Goal: Information Seeking & Learning: Learn about a topic

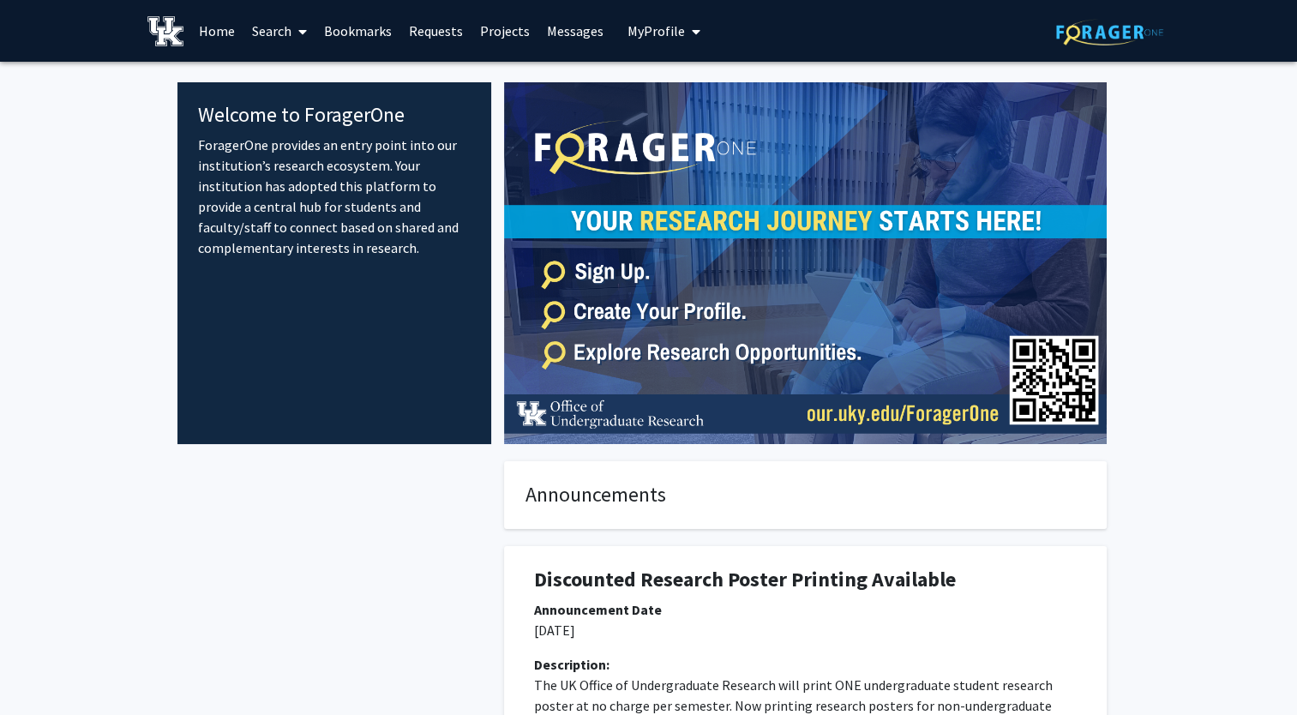
click at [281, 32] on link "Search" at bounding box center [279, 31] width 72 height 60
click at [292, 88] on span "Faculty/Staff" at bounding box center [306, 79] width 126 height 34
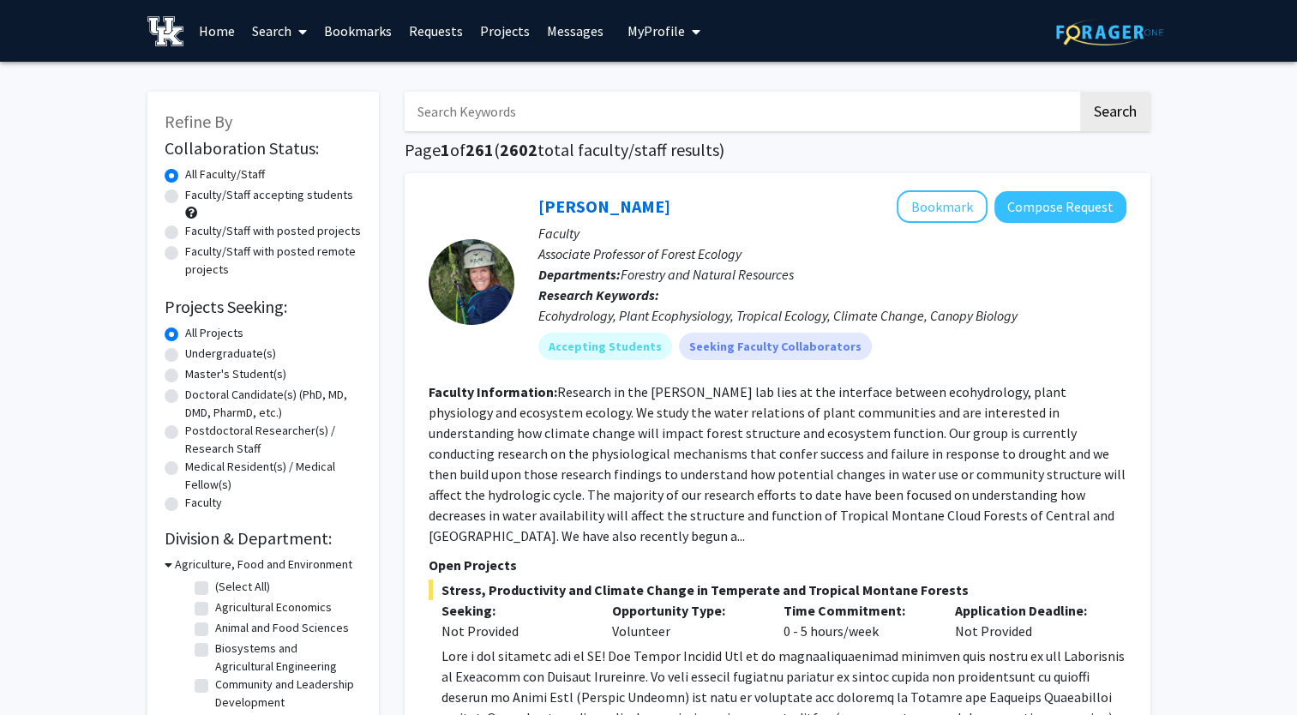
click at [185, 196] on label "Faculty/Staff accepting students" at bounding box center [269, 195] width 168 height 18
click at [185, 196] on input "Faculty/Staff accepting students" at bounding box center [190, 191] width 11 height 11
radio input "true"
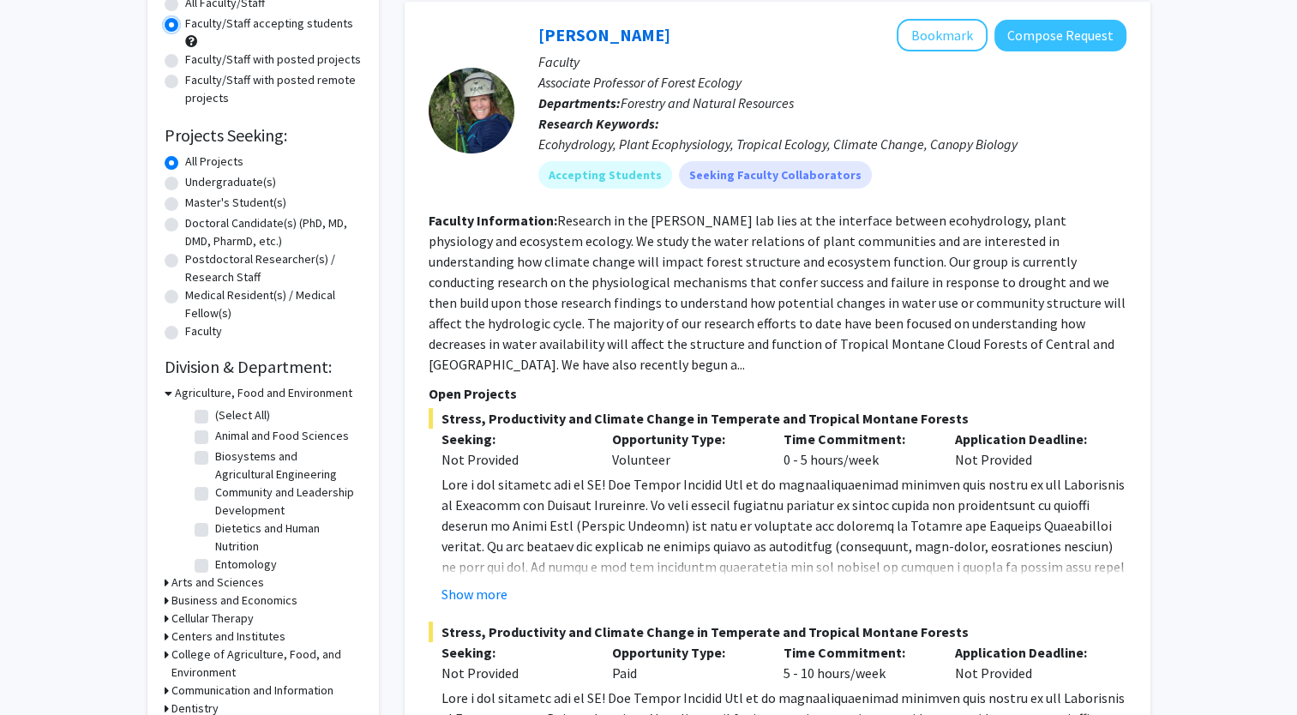
scroll to position [514, 0]
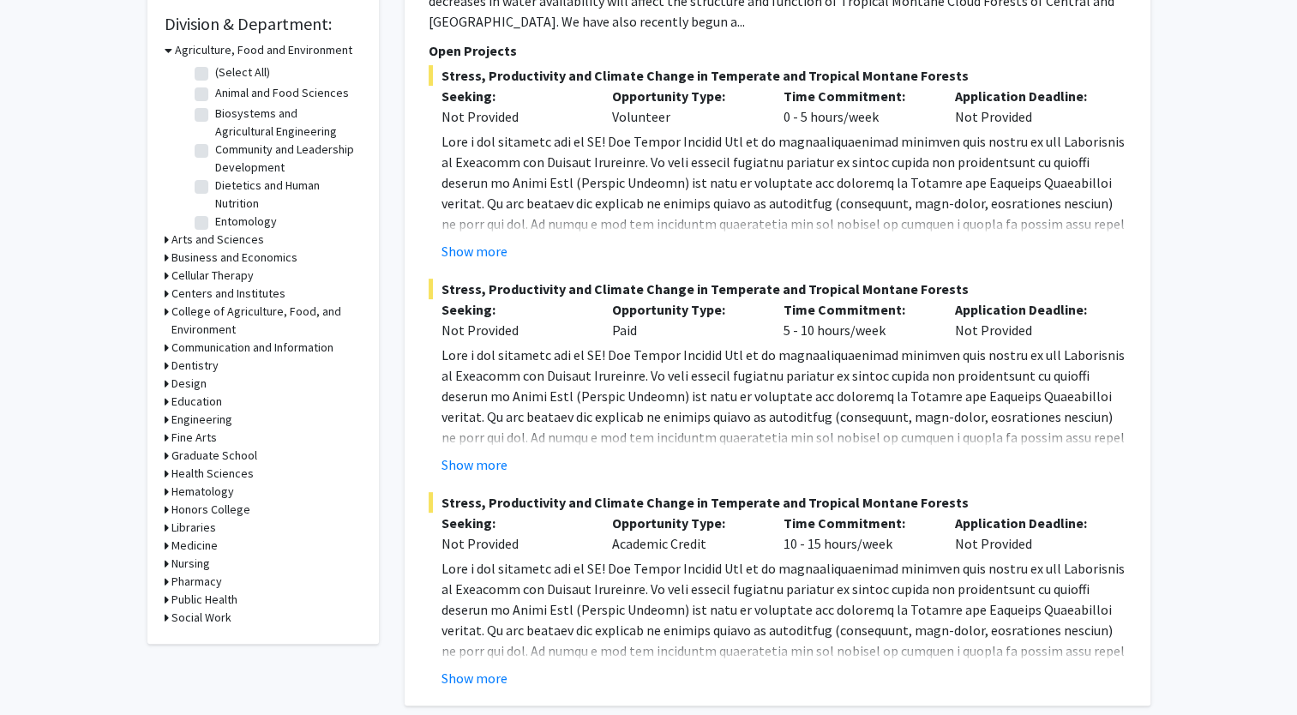
click at [161, 244] on div "Refine By Collaboration Status: Collaboration Status All Faculty/Staff Collabor…" at bounding box center [262, 110] width 231 height 1066
click at [162, 238] on div "Refine By Collaboration Status: Collaboration Status All Faculty/Staff Collabor…" at bounding box center [262, 110] width 231 height 1066
click at [165, 238] on icon at bounding box center [167, 240] width 4 height 18
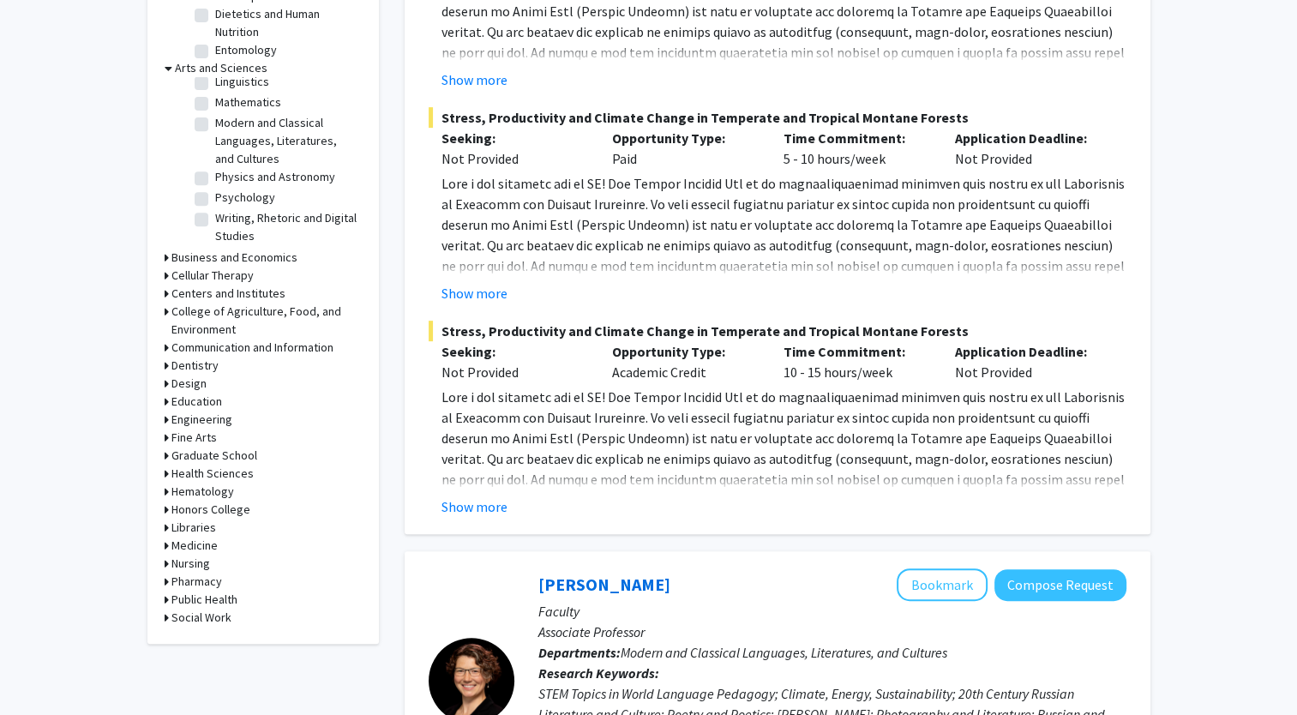
scroll to position [0, 0]
click at [165, 67] on icon at bounding box center [169, 68] width 8 height 18
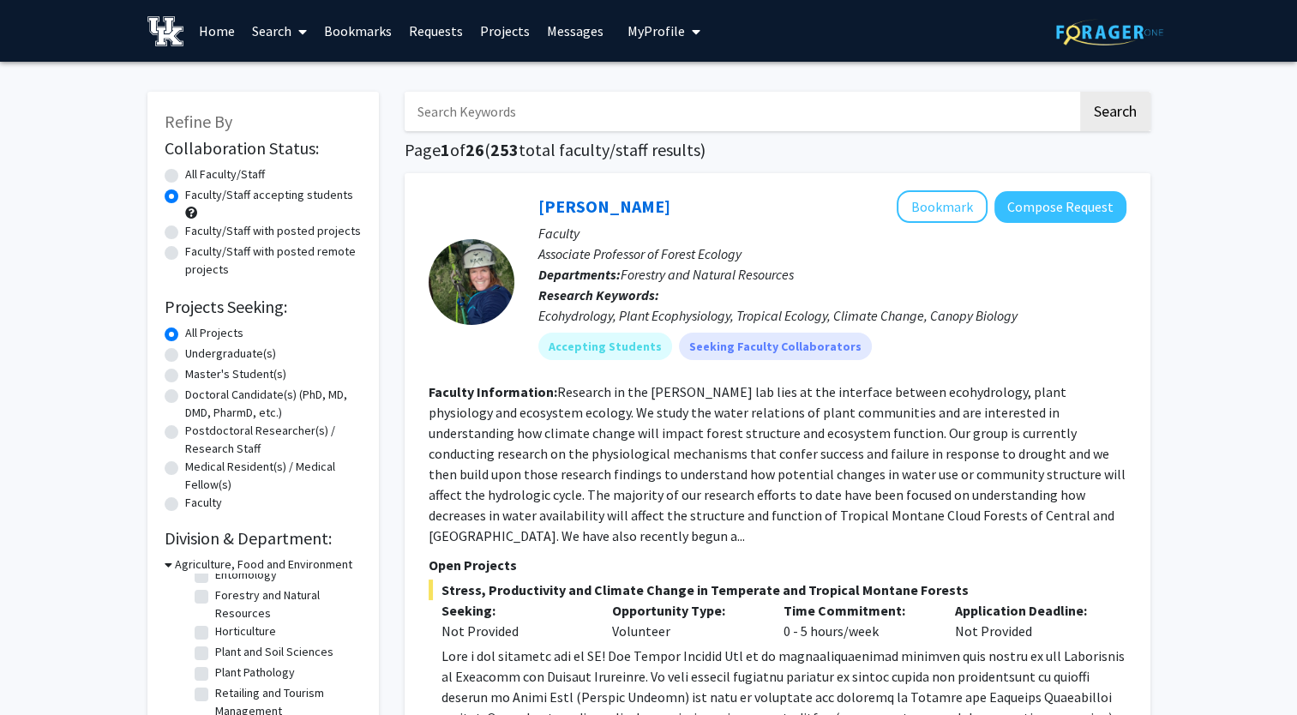
click at [551, 102] on input "Search Keywords" at bounding box center [741, 111] width 673 height 39
type input "GIS"
click at [1080, 92] on button "Search" at bounding box center [1115, 111] width 70 height 39
radio input "true"
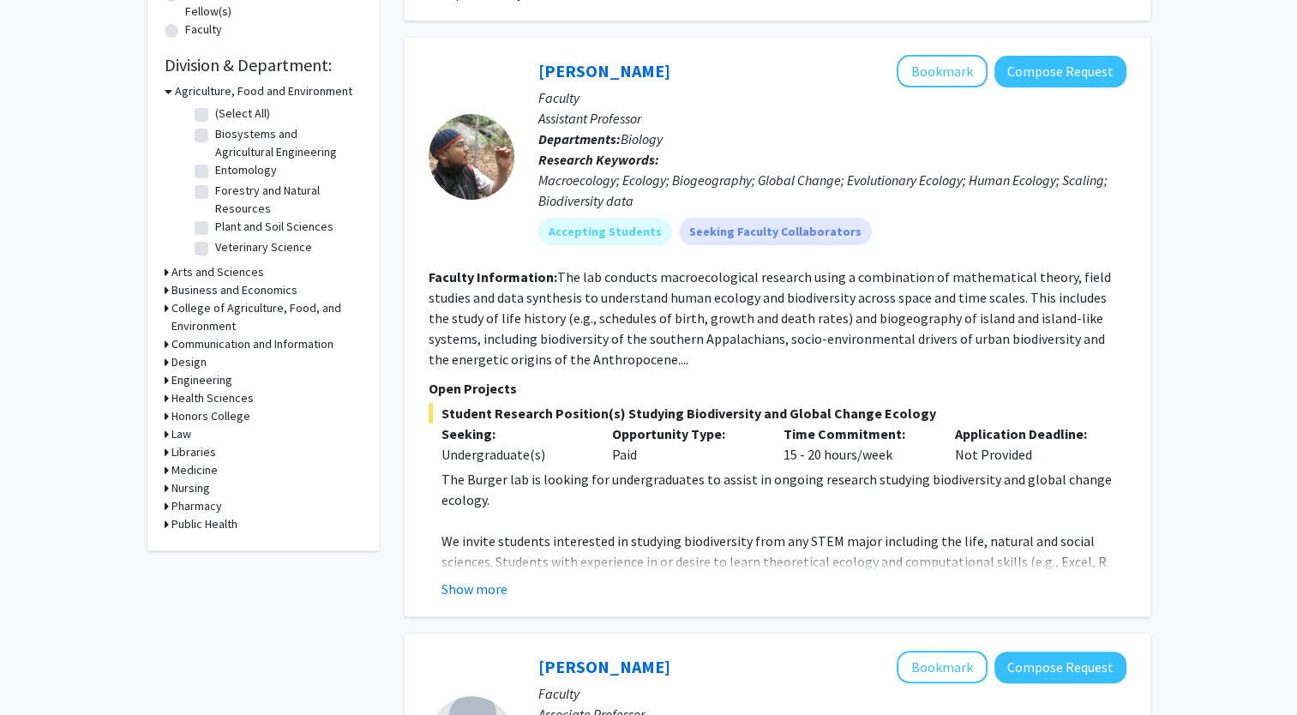
scroll to position [514, 0]
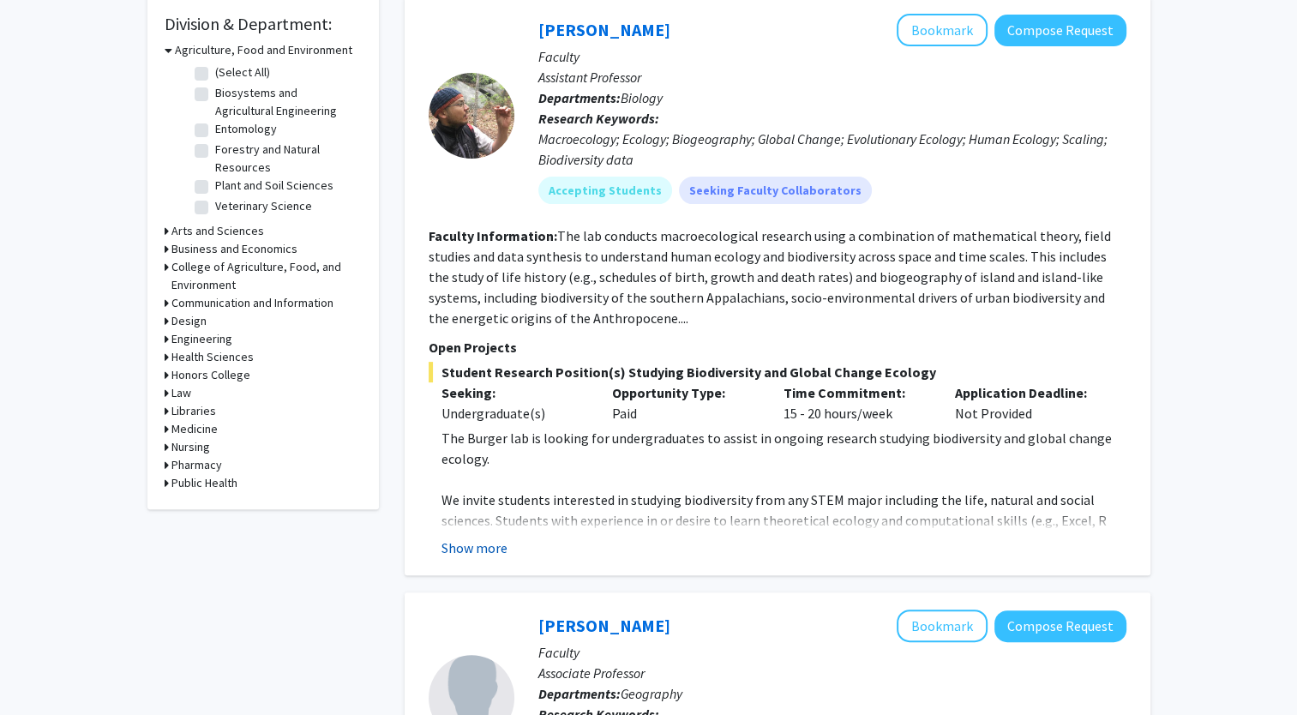
click at [479, 553] on button "Show more" at bounding box center [474, 547] width 66 height 21
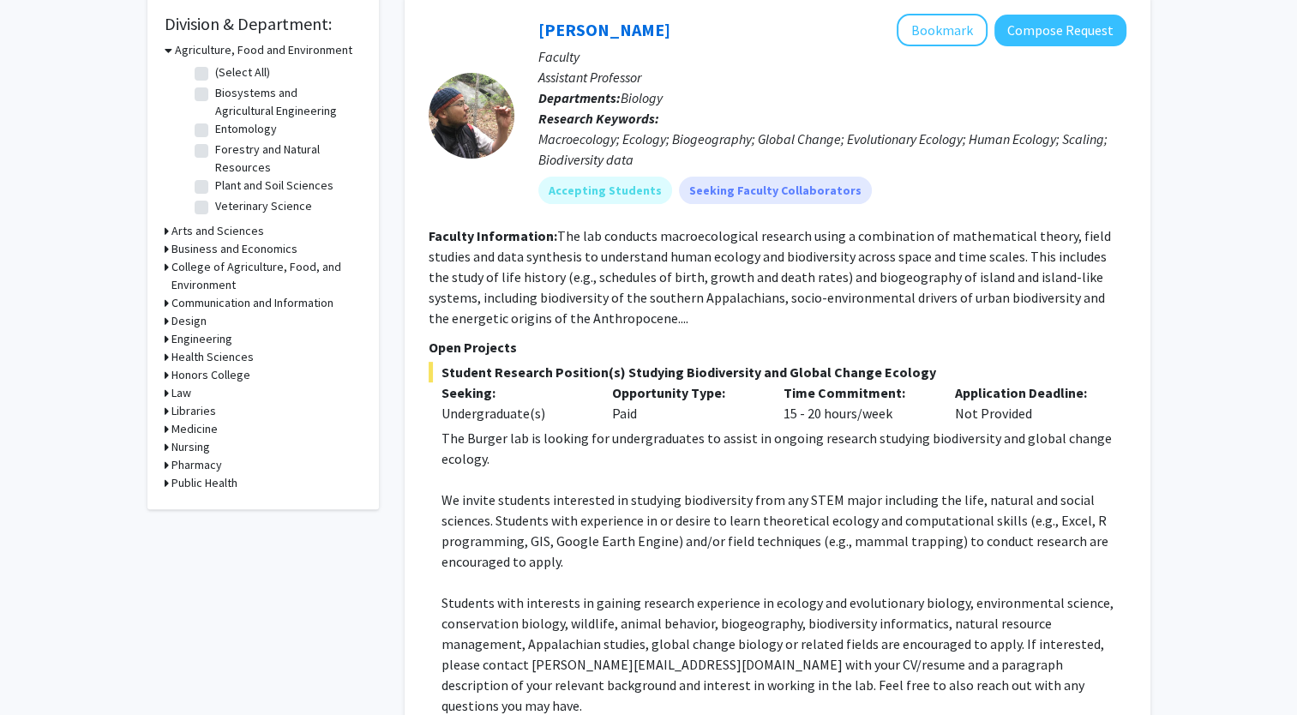
scroll to position [686, 0]
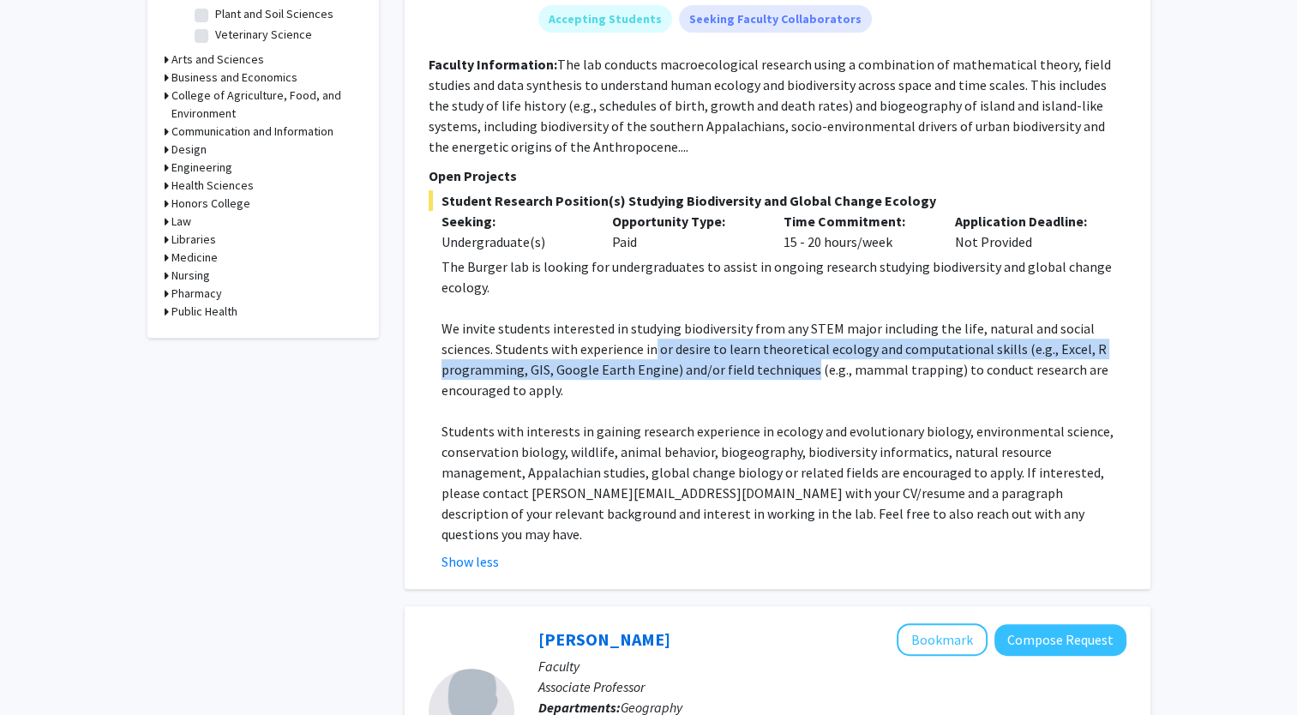
drag, startPoint x: 654, startPoint y: 351, endPoint x: 806, endPoint y: 360, distance: 152.0
click at [806, 360] on p "We invite students interested in studying biodiversity from any STEM major incl…" at bounding box center [783, 359] width 685 height 82
drag, startPoint x: 806, startPoint y: 360, endPoint x: 625, endPoint y: 453, distance: 203.6
click at [625, 453] on p "Students with interests in gaining research experience in ecology and evolution…" at bounding box center [783, 482] width 685 height 123
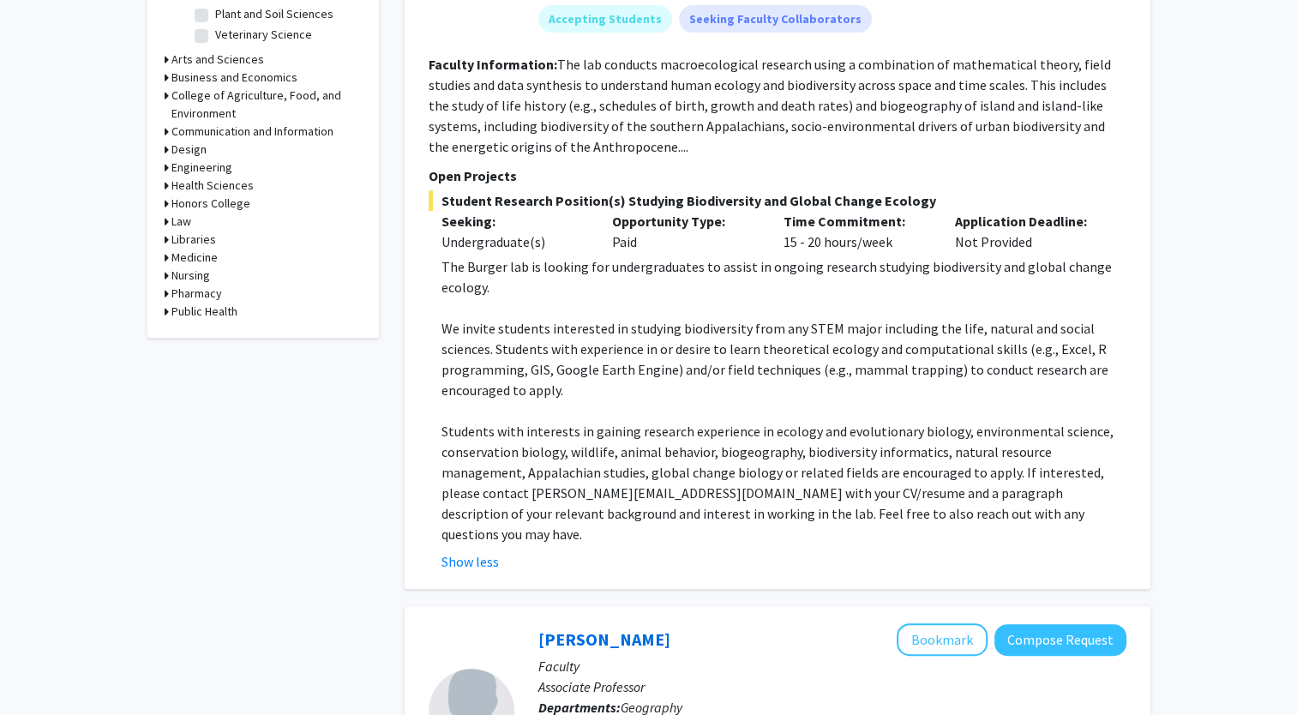
drag, startPoint x: 625, startPoint y: 453, endPoint x: 631, endPoint y: 221, distance: 232.4
click at [631, 221] on p "Opportunity Type:" at bounding box center [685, 221] width 146 height 21
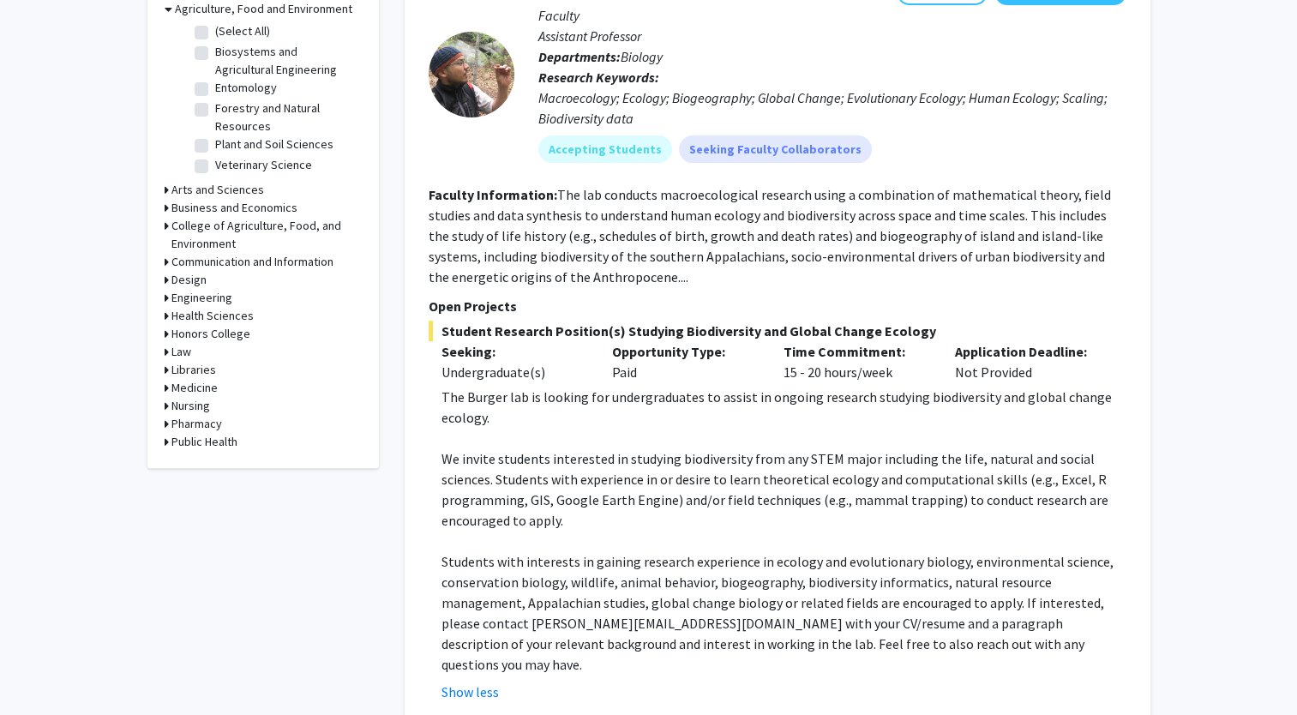
scroll to position [514, 0]
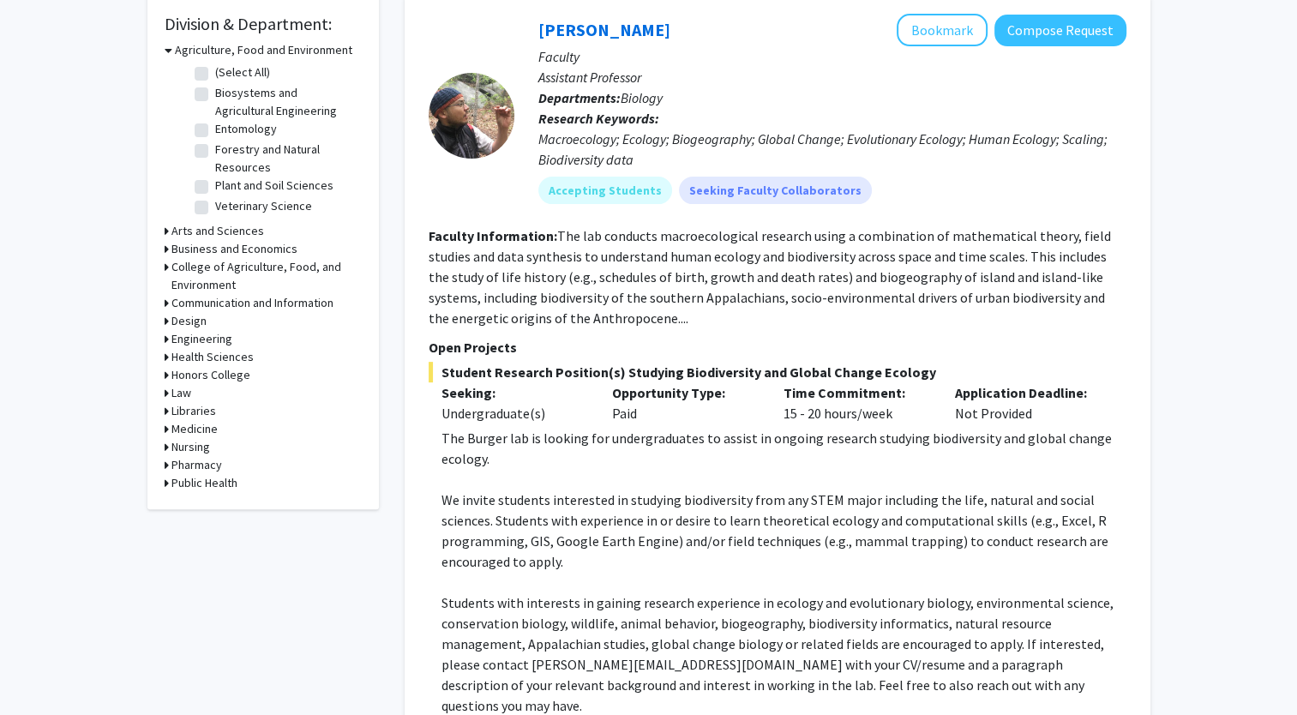
click at [598, 314] on fg-read-more "The lab conducts macroecological research using a combination of mathematical t…" at bounding box center [770, 276] width 682 height 99
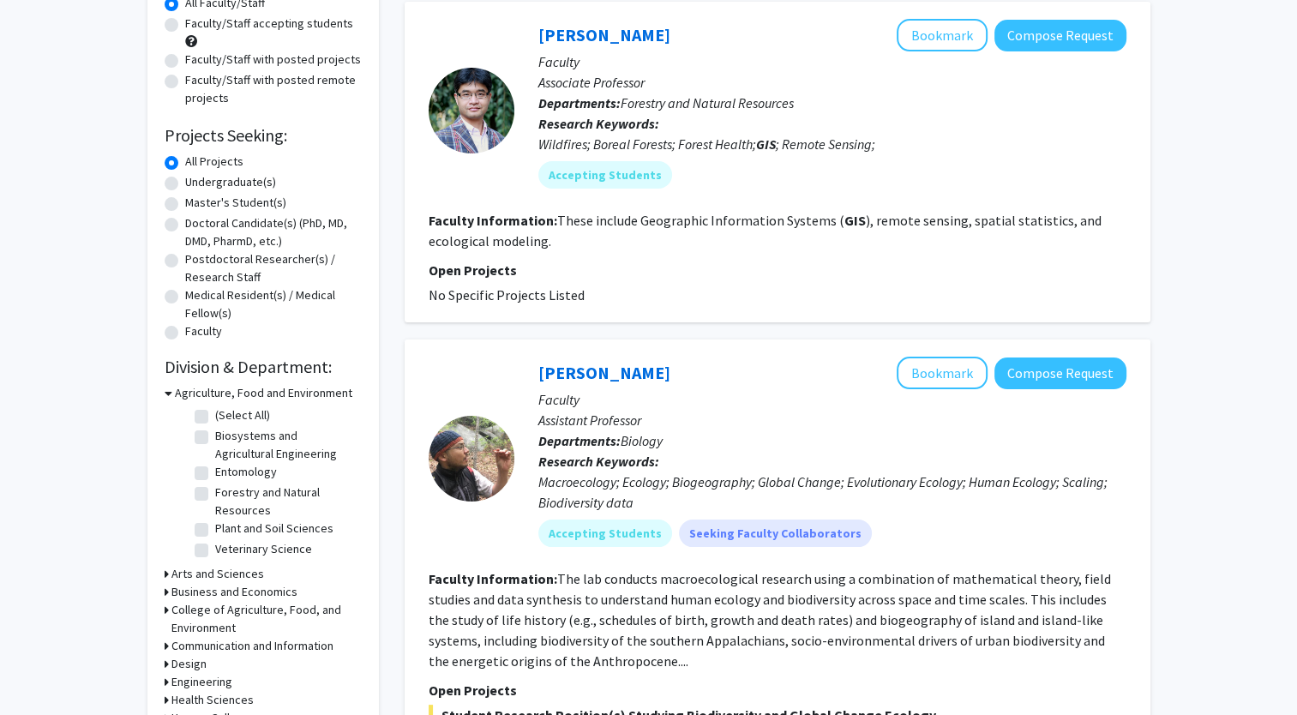
scroll to position [343, 0]
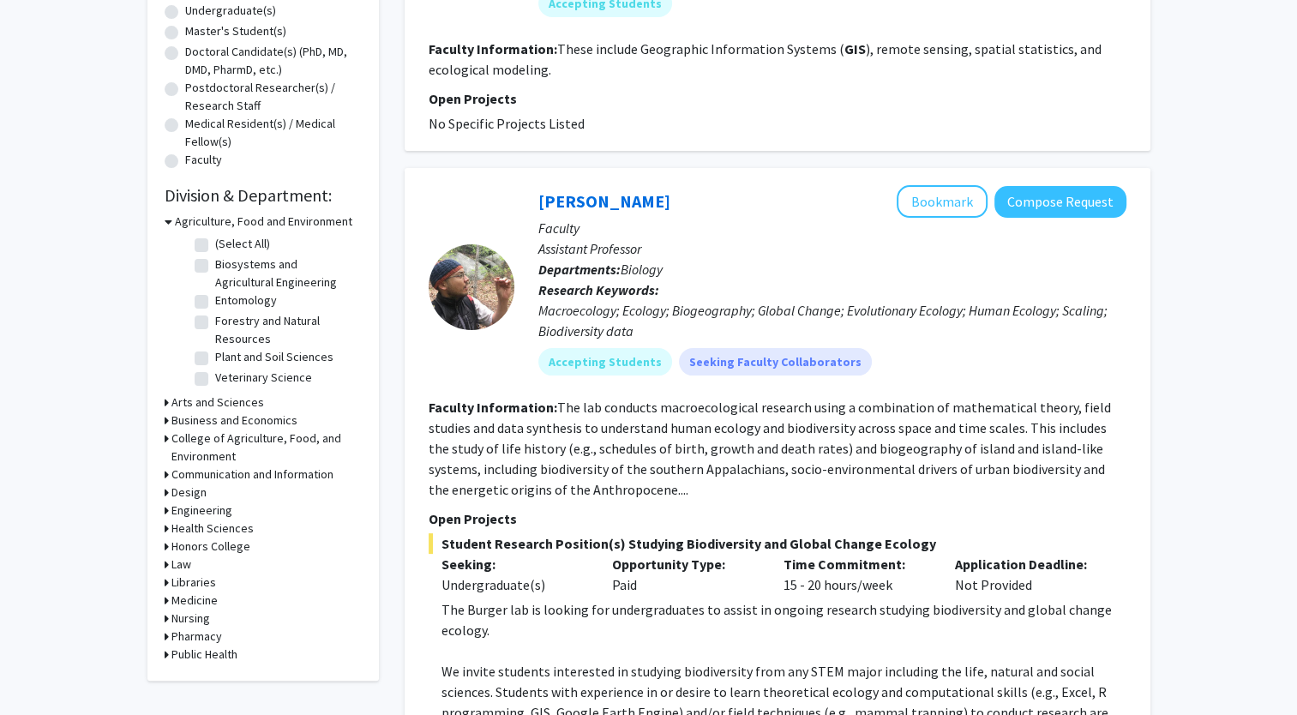
click at [170, 495] on div "Design" at bounding box center [263, 492] width 197 height 18
click at [165, 492] on icon at bounding box center [167, 492] width 4 height 18
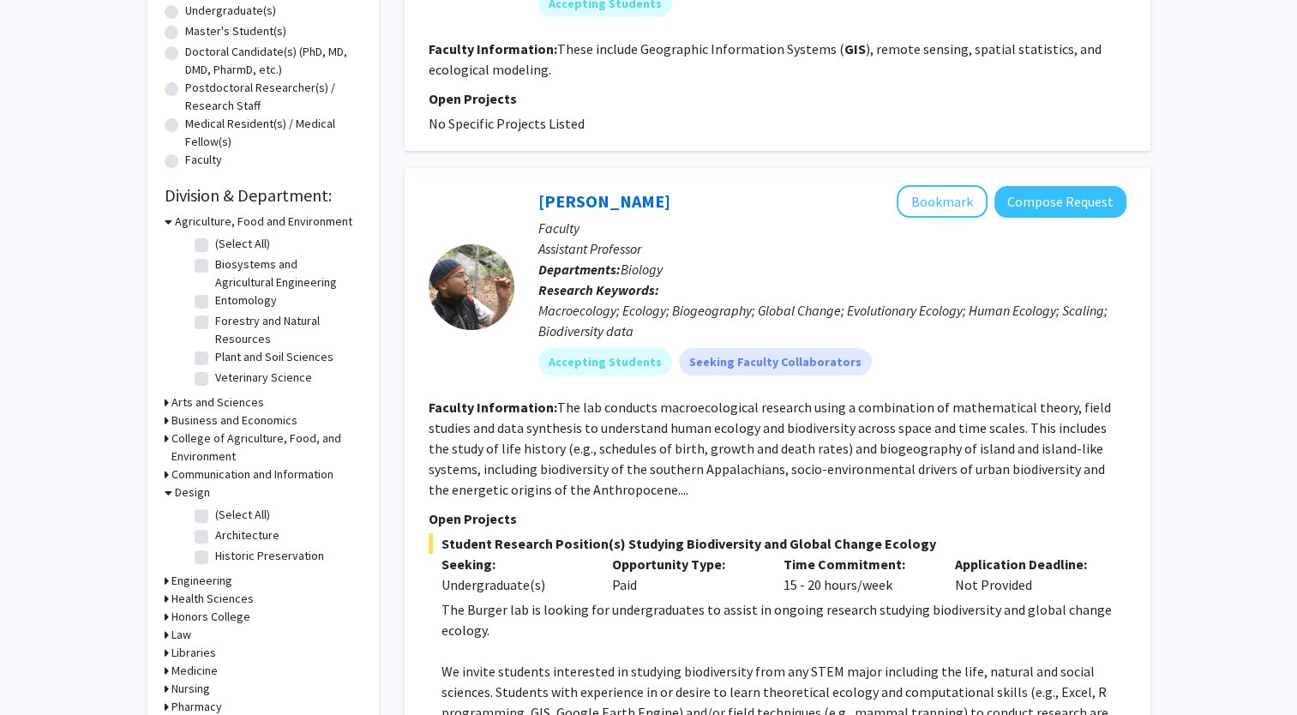
click at [215, 532] on label "Architecture" at bounding box center [247, 535] width 64 height 18
click at [215, 532] on input "Architecture" at bounding box center [220, 531] width 11 height 11
checkbox input "true"
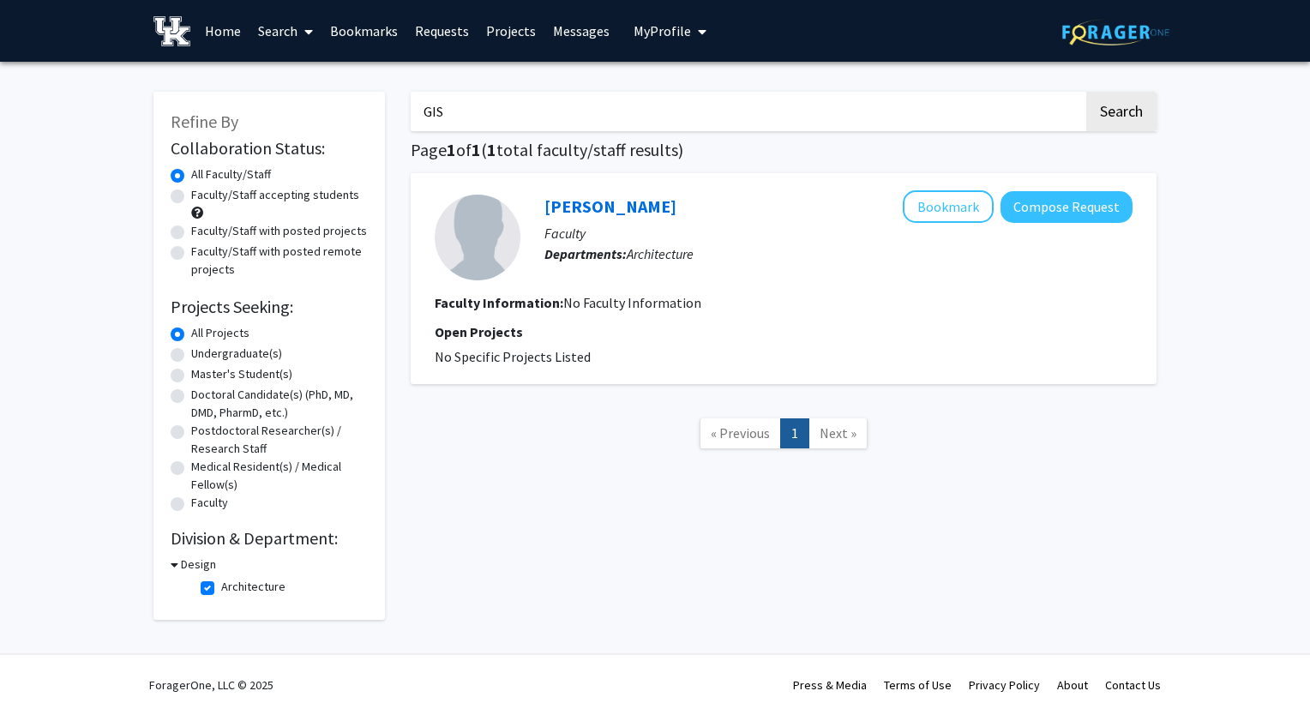
drag, startPoint x: 490, startPoint y: 119, endPoint x: 401, endPoint y: 149, distance: 94.1
click at [438, 122] on input "GIS" at bounding box center [747, 111] width 673 height 39
type input "G"
click at [1086, 92] on button "Search" at bounding box center [1121, 111] width 70 height 39
checkbox input "false"
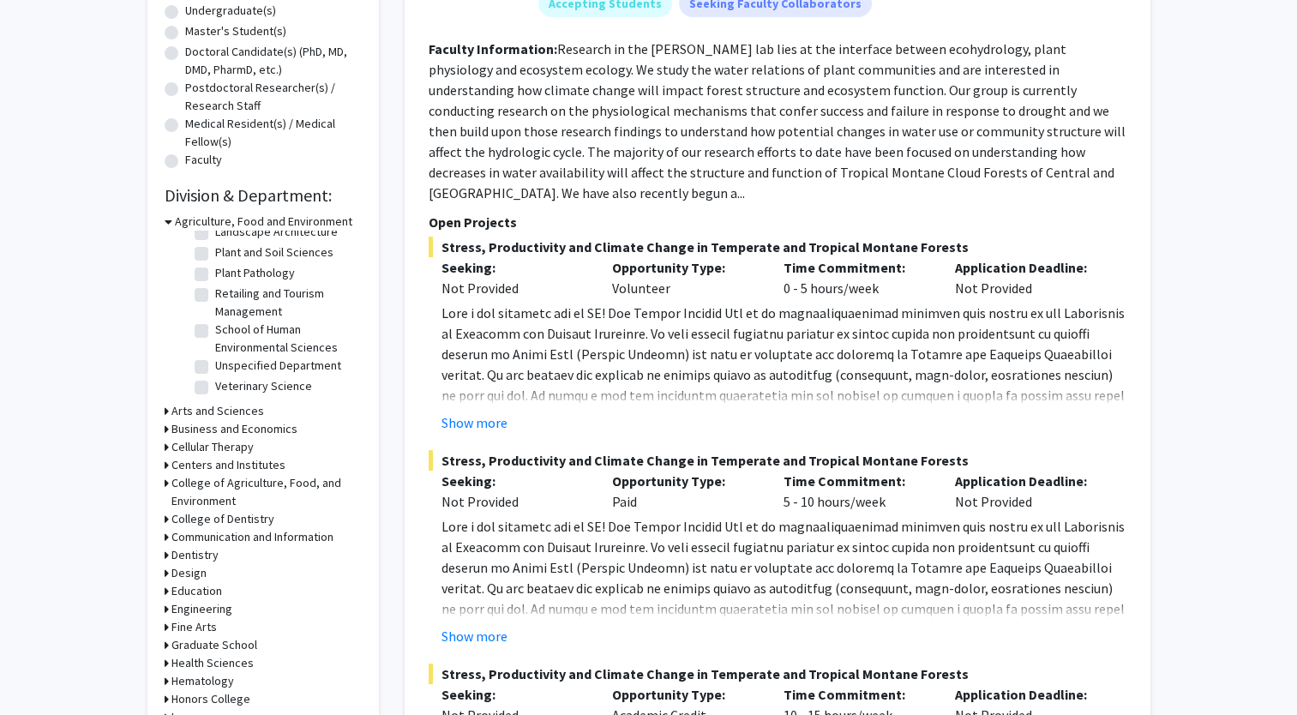
scroll to position [686, 0]
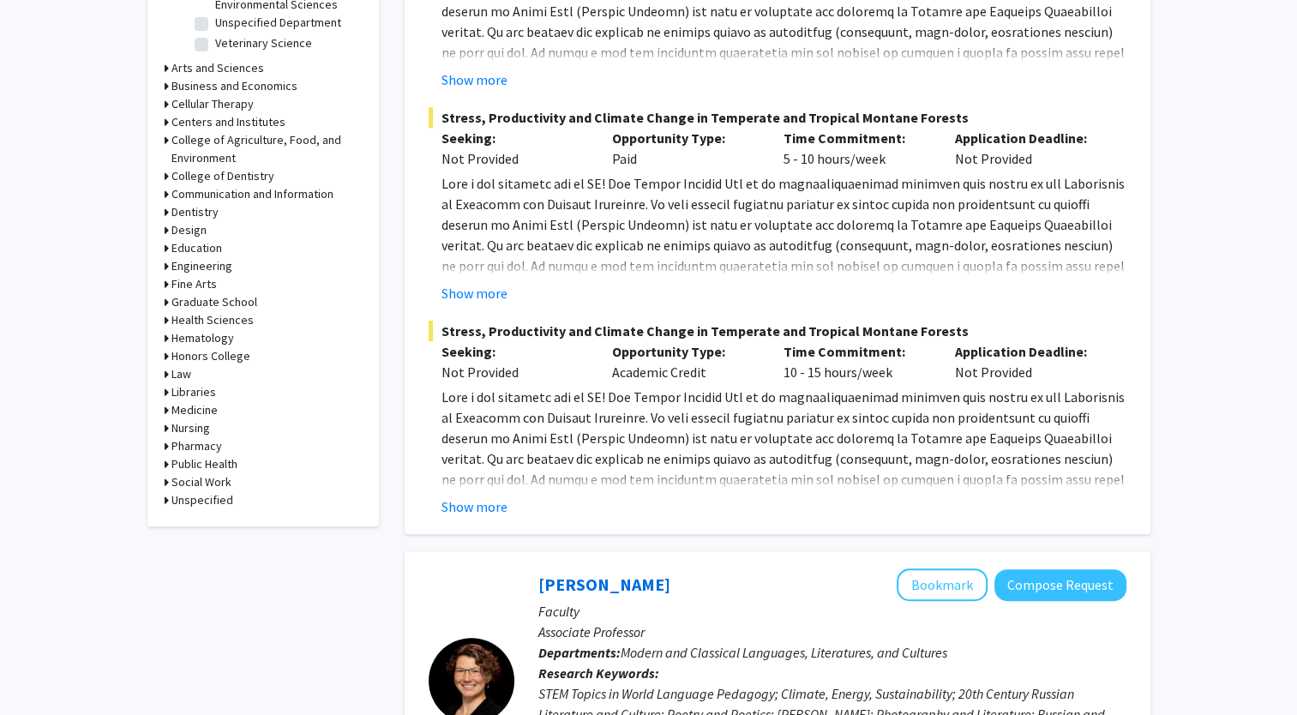
click at [172, 338] on h3 "Hematology" at bounding box center [202, 338] width 63 height 18
click at [170, 337] on icon at bounding box center [169, 338] width 8 height 18
click at [168, 141] on div "College of Agriculture, Food, and Environment" at bounding box center [263, 149] width 197 height 36
click at [166, 140] on icon at bounding box center [167, 140] width 4 height 18
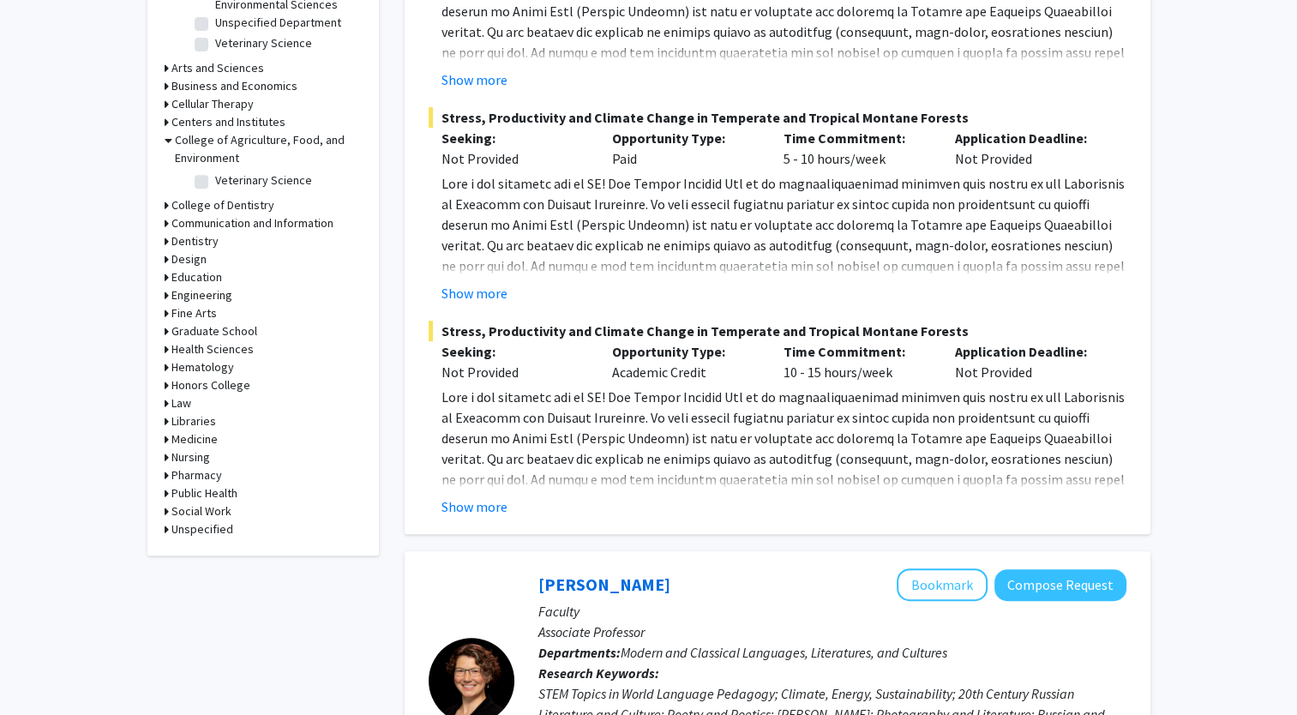
click at [166, 140] on icon at bounding box center [169, 140] width 8 height 18
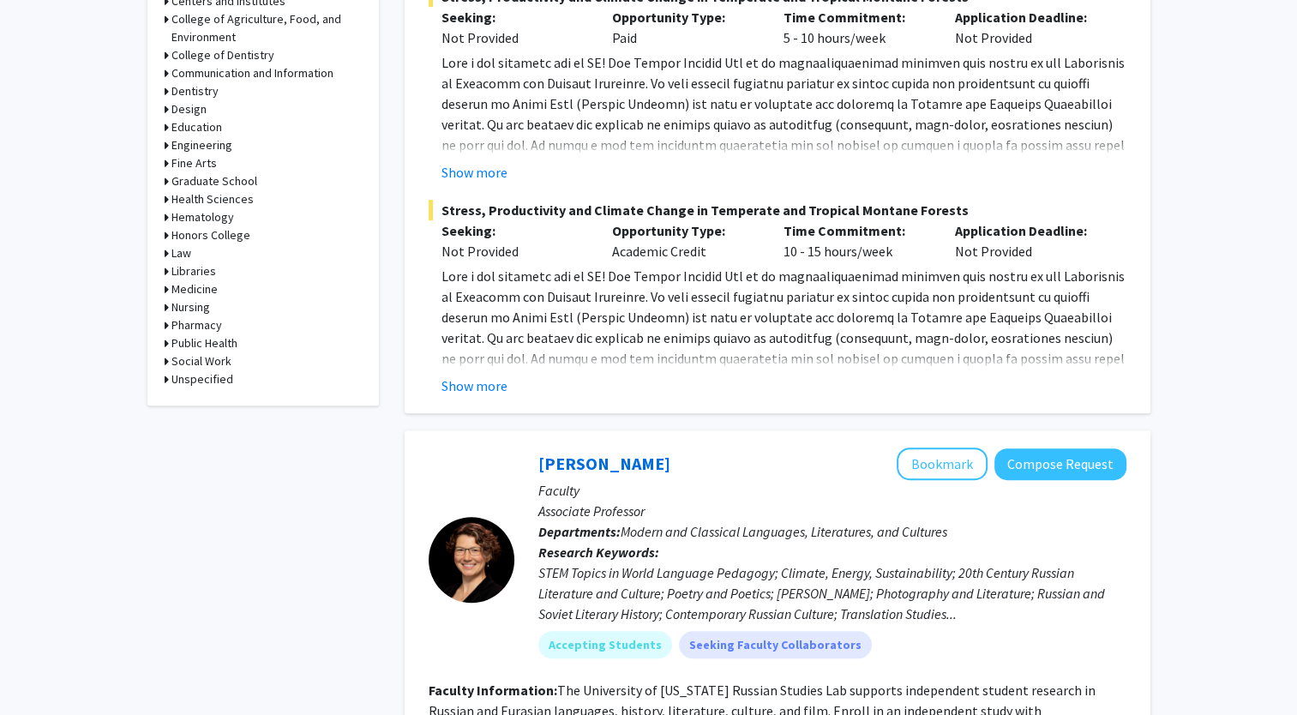
scroll to position [857, 0]
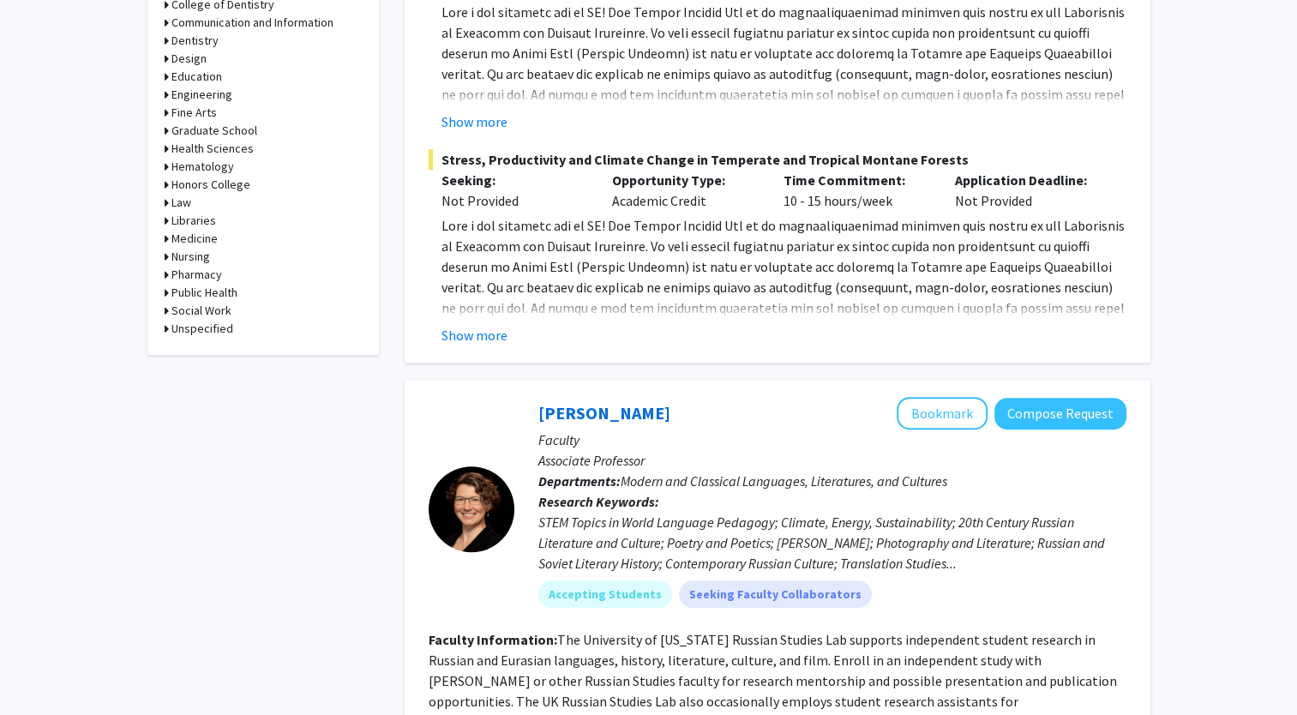
click at [171, 309] on h3 "Social Work" at bounding box center [201, 311] width 60 height 18
click at [211, 327] on fg-checkbox "Social Work Social Work" at bounding box center [276, 334] width 163 height 21
click at [208, 333] on fg-checkbox "Social Work Social Work" at bounding box center [276, 334] width 163 height 21
click at [215, 336] on label "Social Work" at bounding box center [245, 333] width 60 height 18
click at [215, 335] on input "Social Work" at bounding box center [220, 329] width 11 height 11
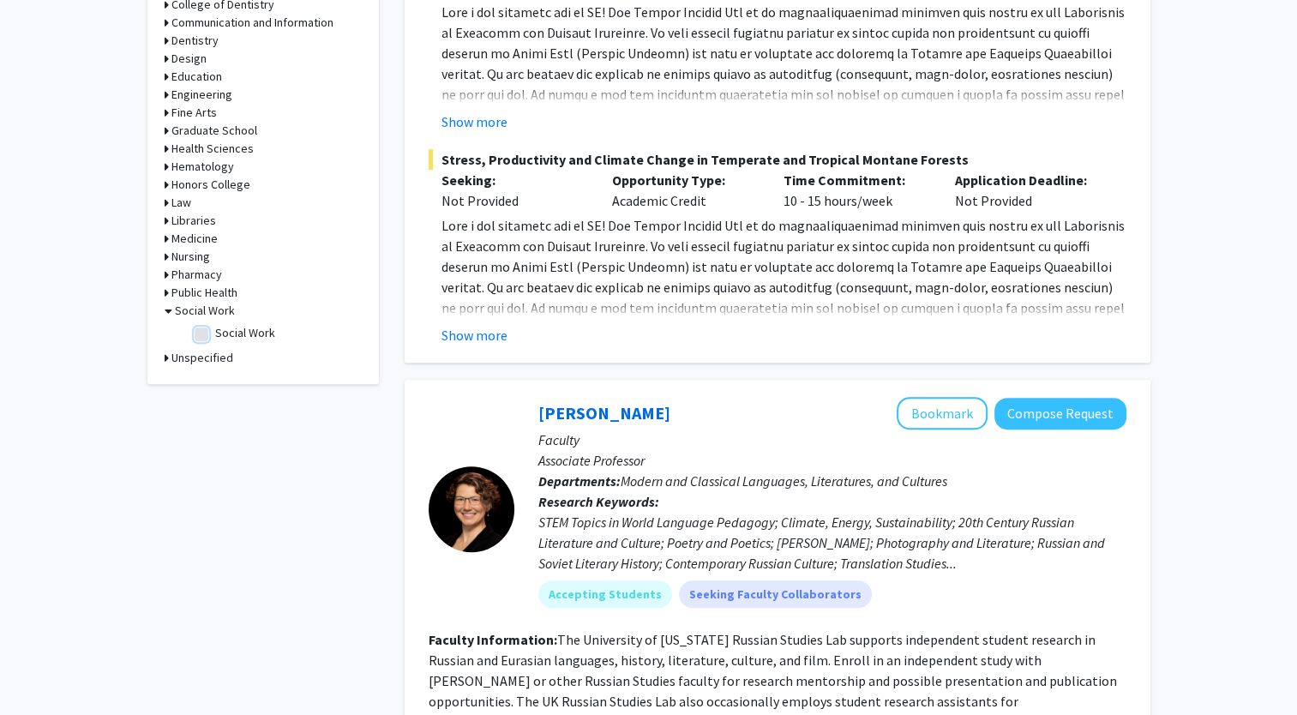
checkbox input "true"
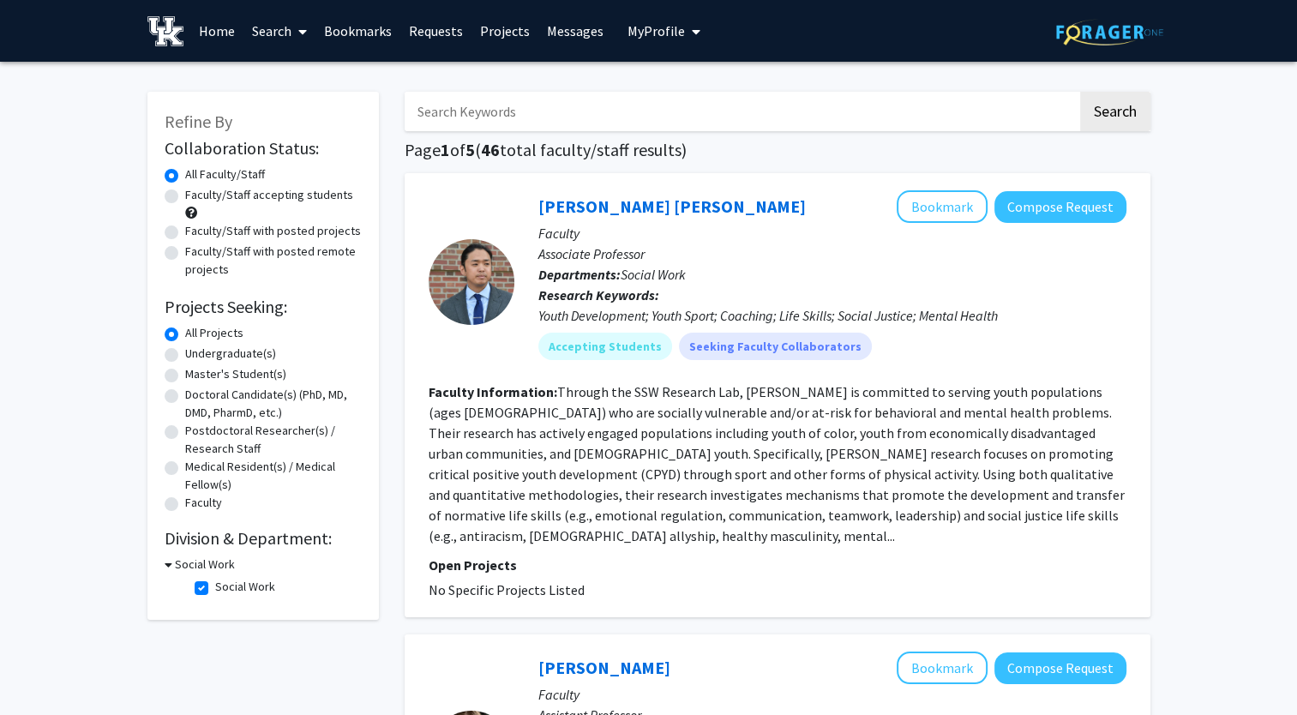
click at [185, 196] on label "Faculty/Staff accepting students" at bounding box center [269, 195] width 168 height 18
click at [185, 196] on input "Faculty/Staff accepting students" at bounding box center [190, 191] width 11 height 11
radio input "true"
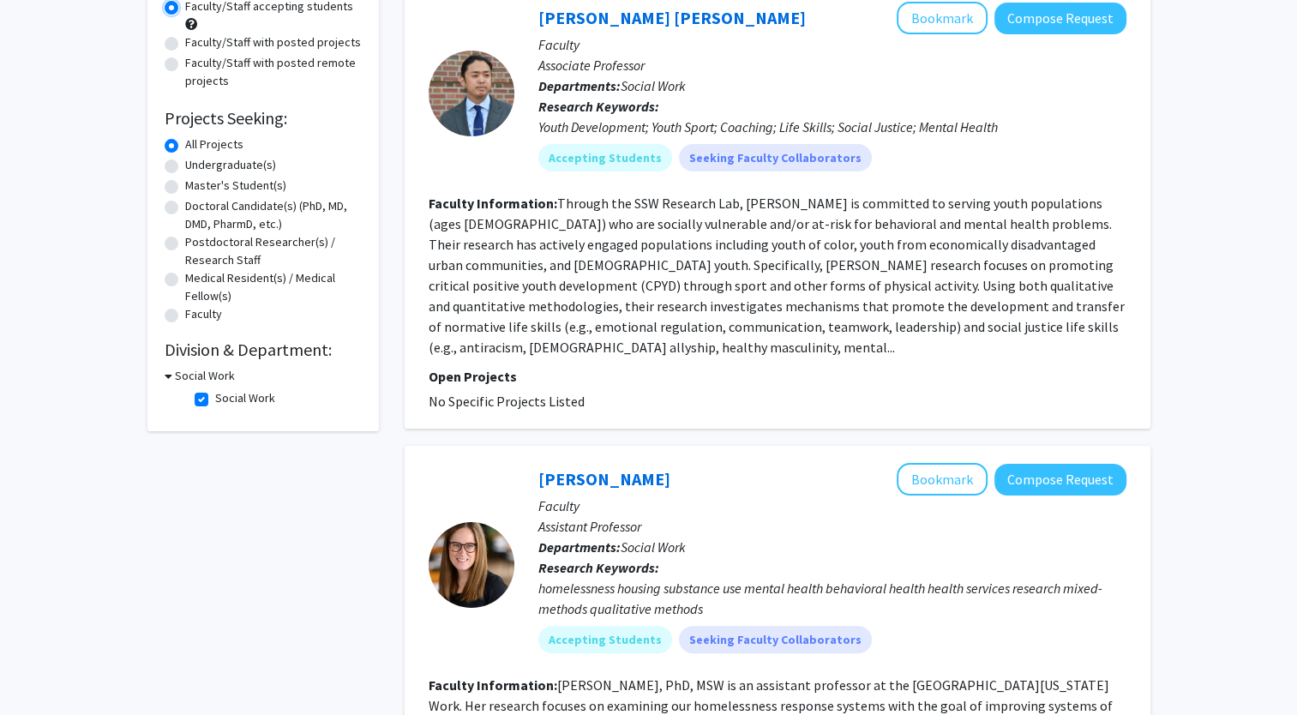
scroll to position [343, 0]
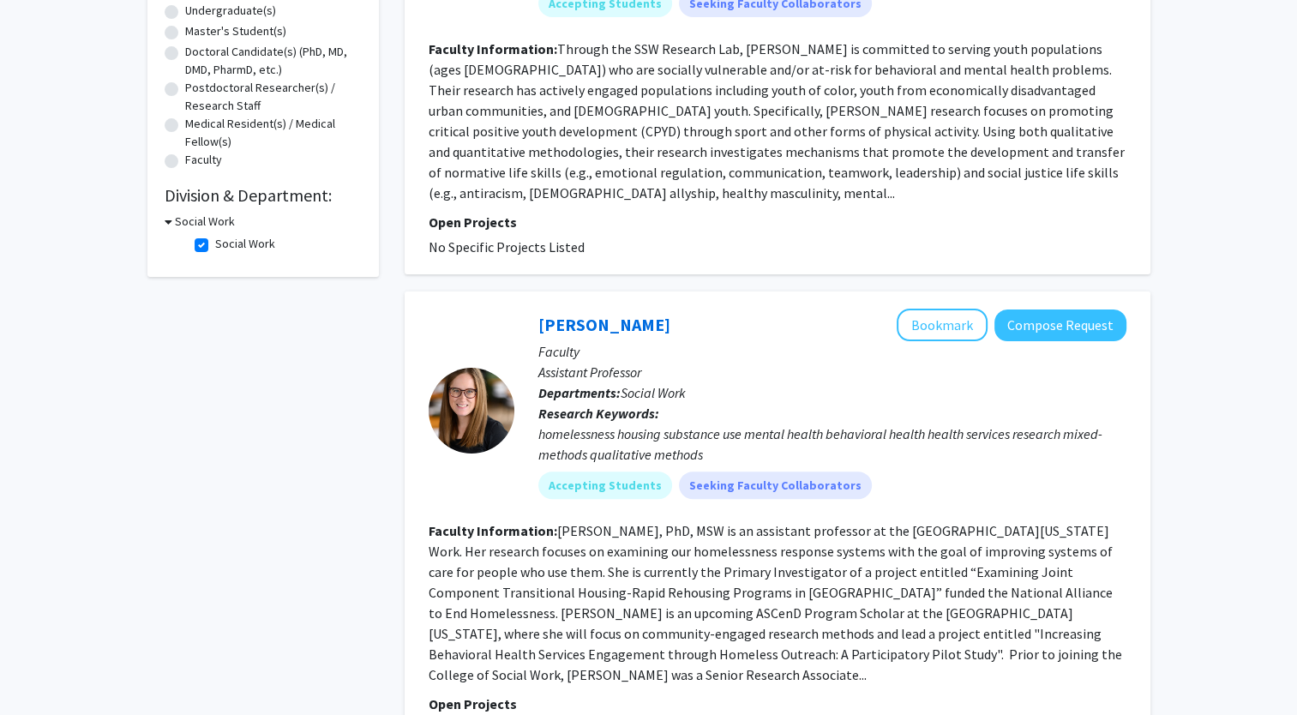
click at [215, 245] on label "Social Work" at bounding box center [245, 244] width 60 height 18
click at [215, 245] on input "Social Work" at bounding box center [220, 240] width 11 height 11
checkbox input "false"
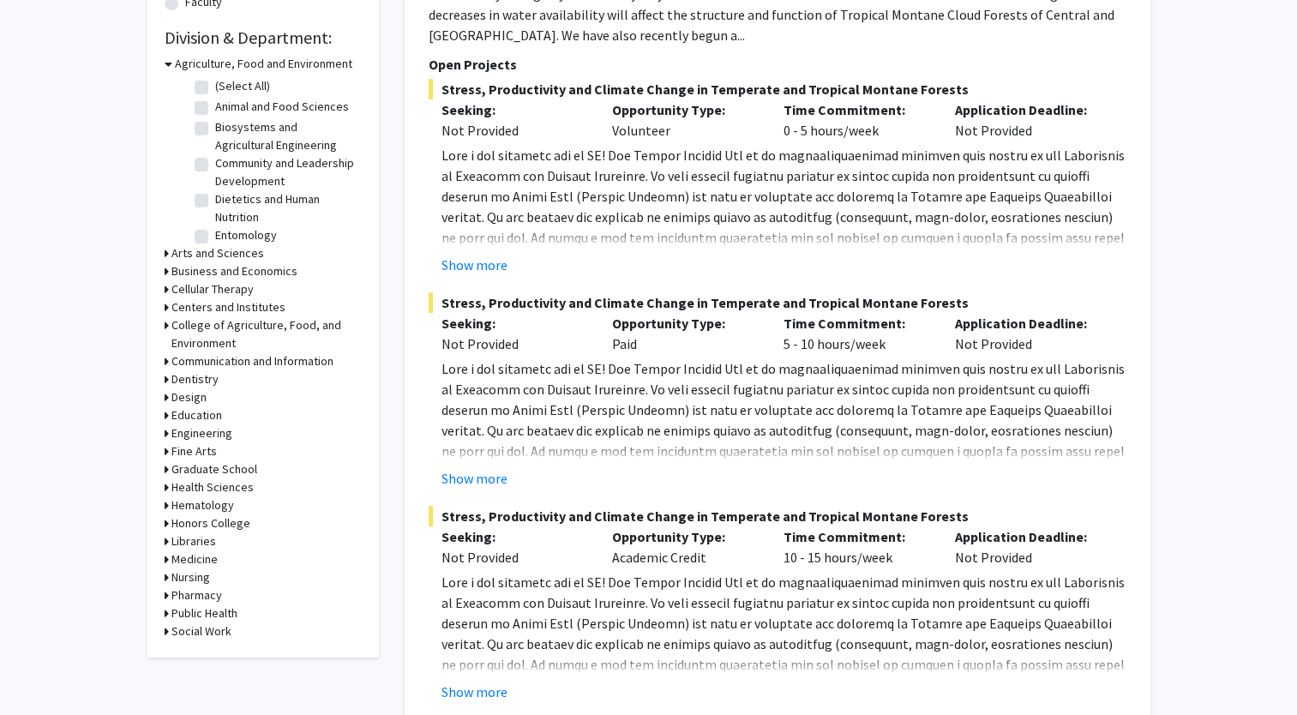
scroll to position [514, 0]
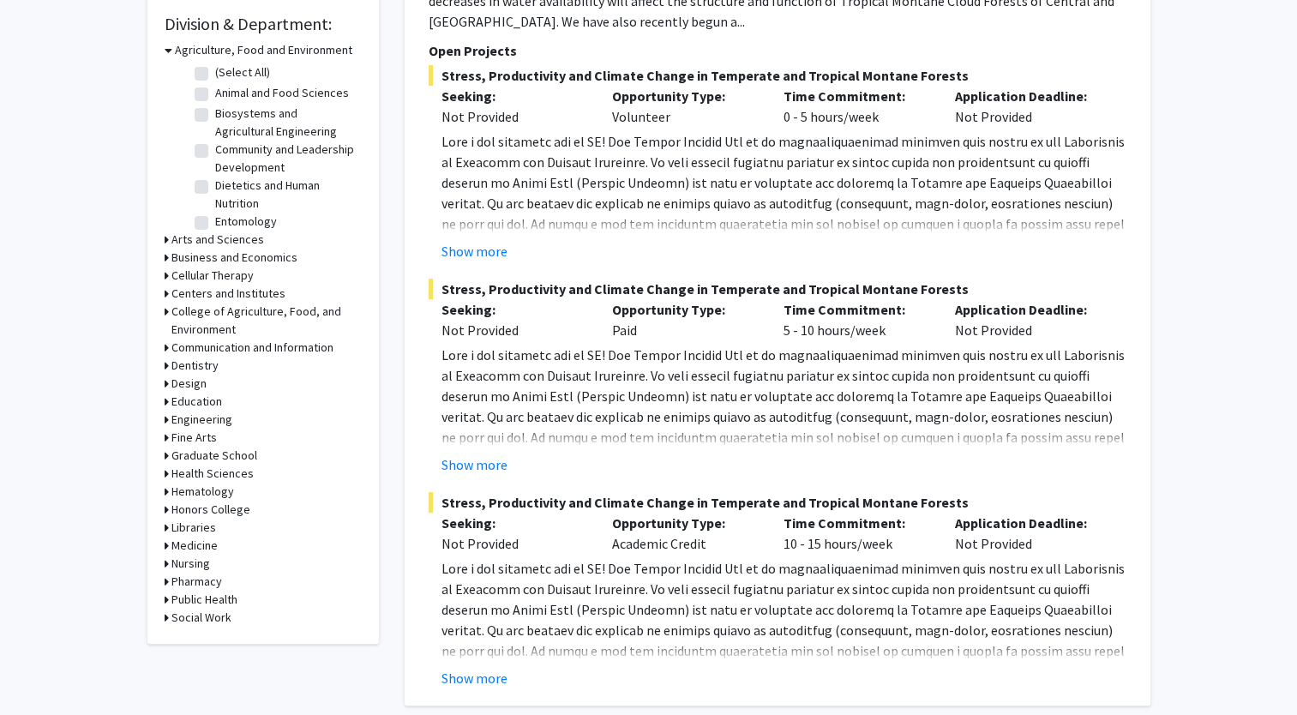
click at [166, 381] on icon at bounding box center [167, 384] width 4 height 18
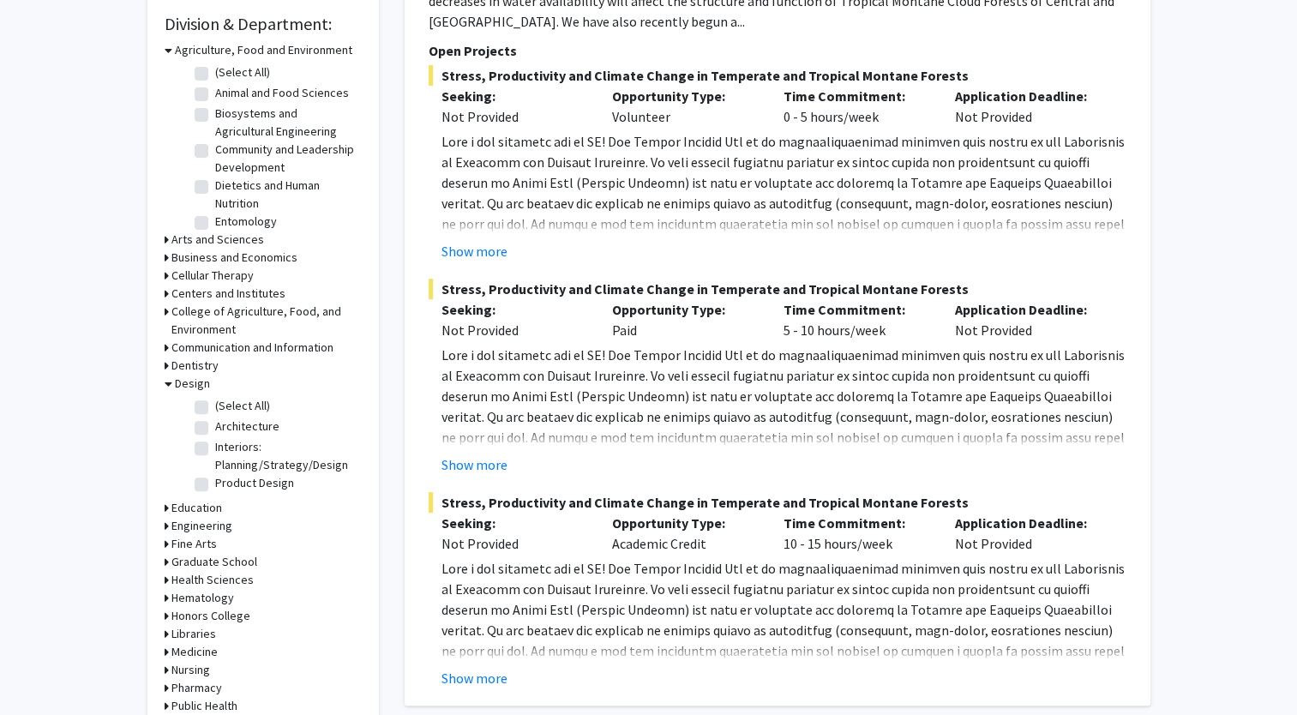
click at [215, 428] on label "Architecture" at bounding box center [247, 426] width 64 height 18
click at [215, 428] on input "Architecture" at bounding box center [220, 422] width 11 height 11
checkbox input "true"
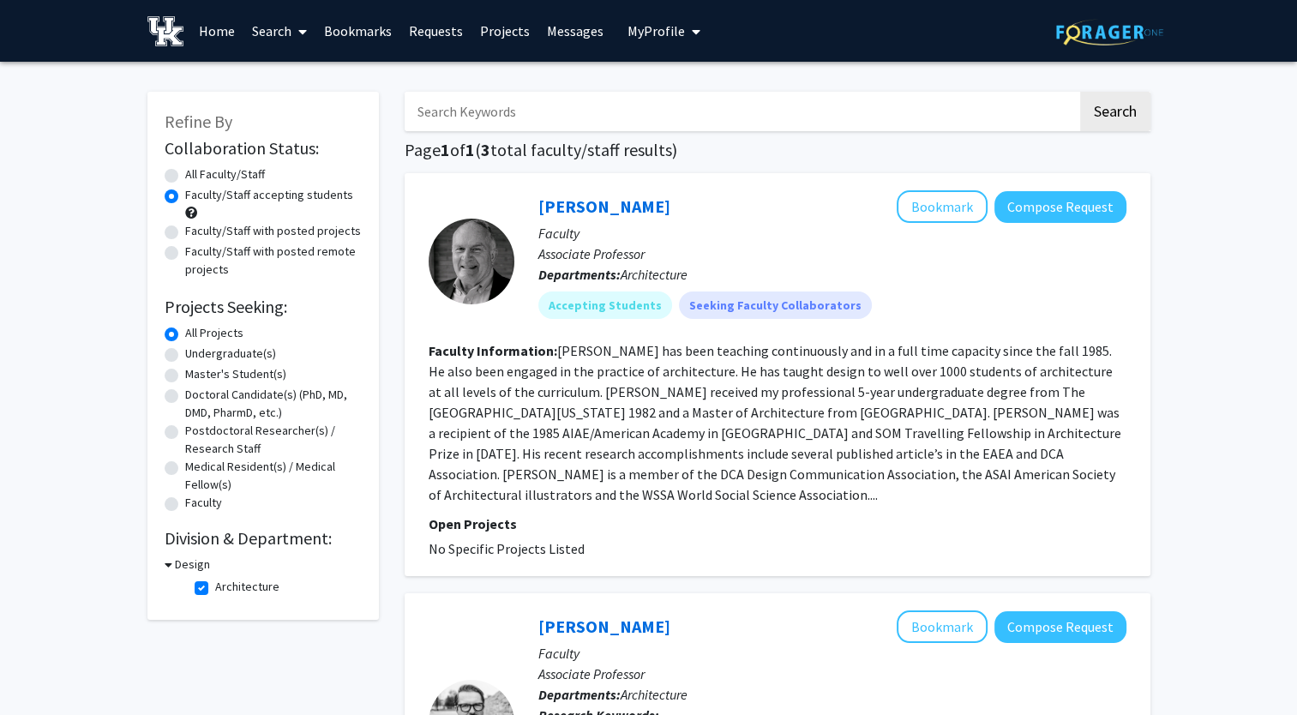
click at [185, 176] on label "All Faculty/Staff" at bounding box center [225, 174] width 80 height 18
click at [185, 176] on input "All Faculty/Staff" at bounding box center [190, 170] width 11 height 11
radio input "true"
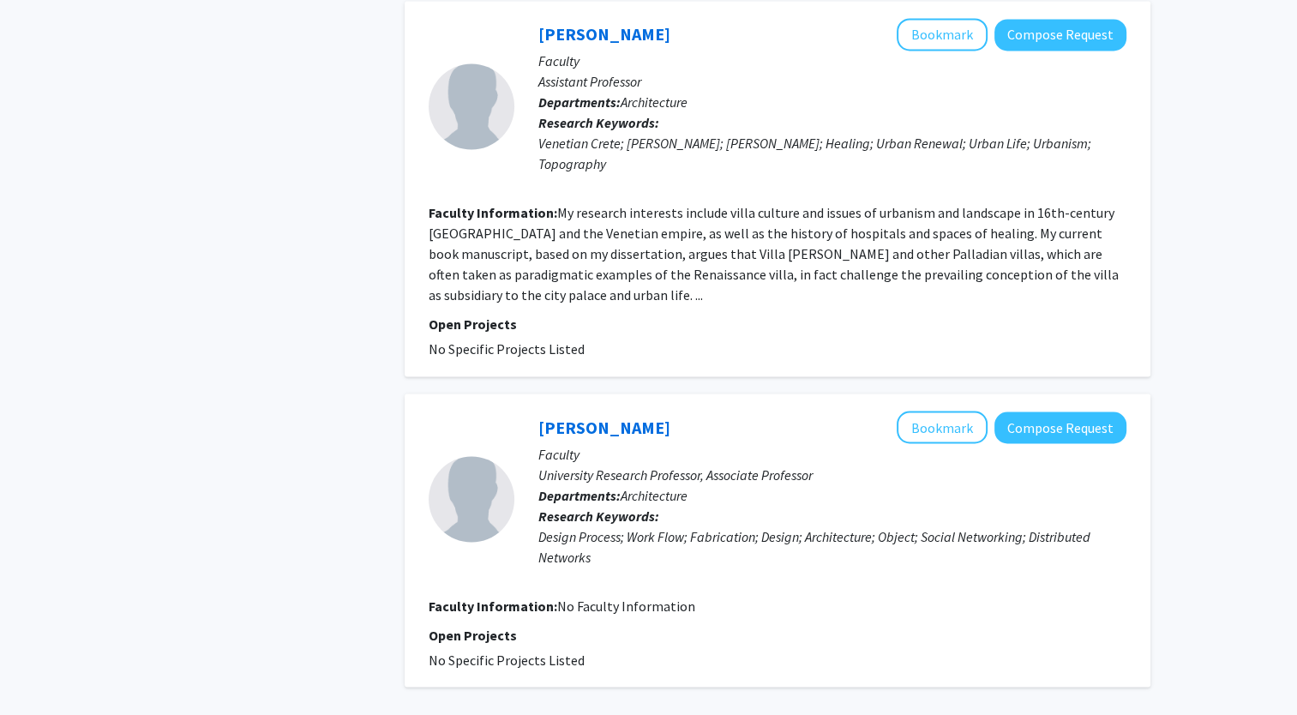
scroll to position [2911, 0]
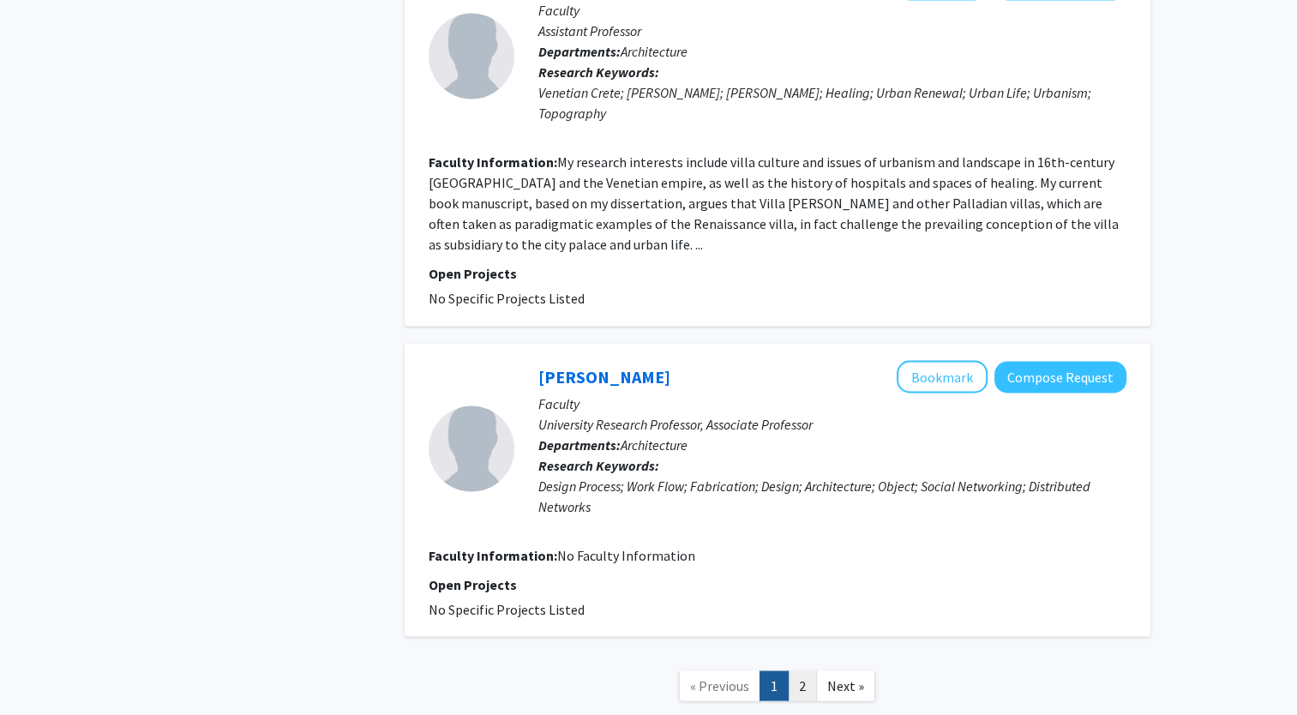
click at [797, 670] on link "2" at bounding box center [802, 685] width 29 height 30
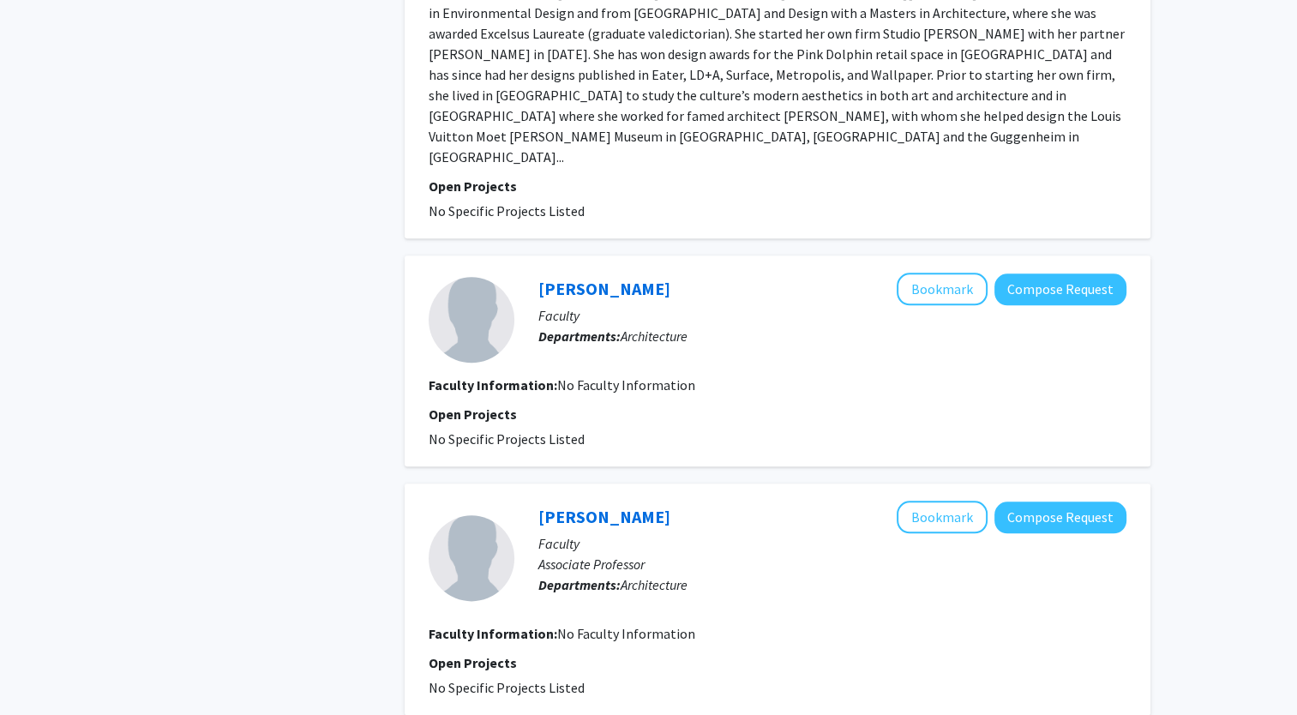
scroll to position [2255, 0]
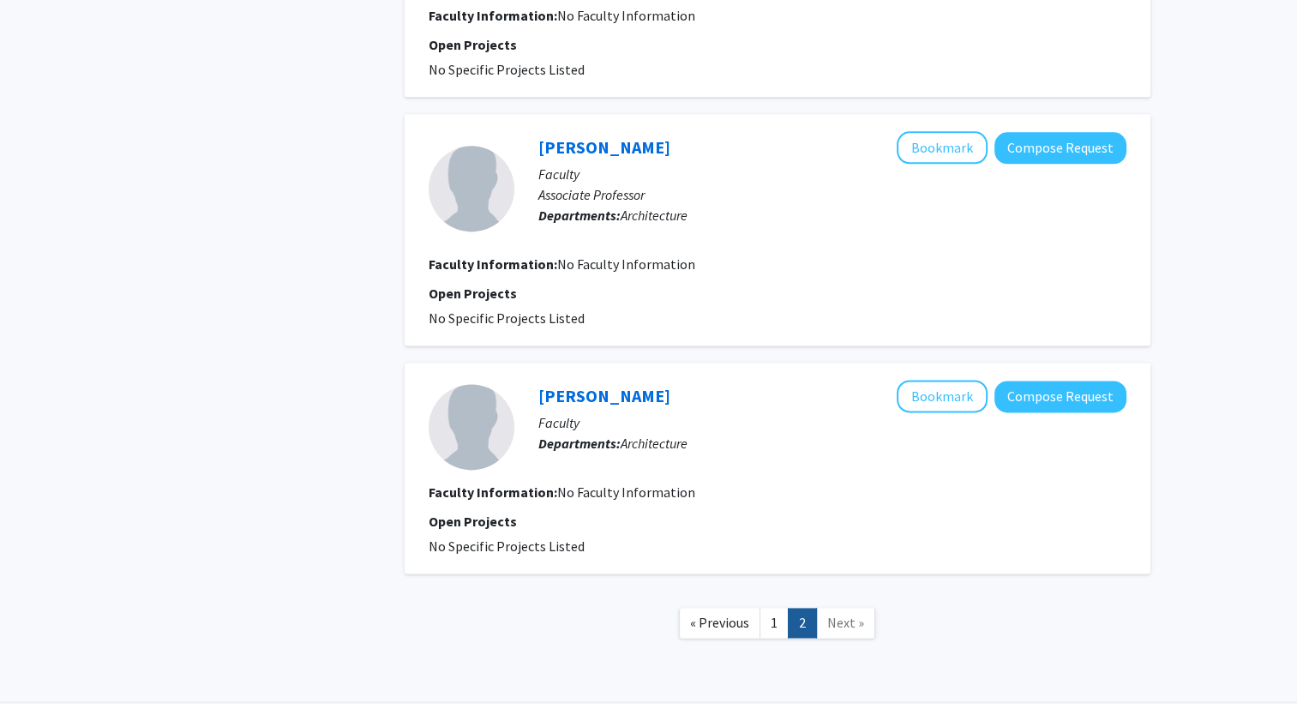
click at [833, 614] on span "Next »" at bounding box center [845, 622] width 37 height 17
click at [781, 608] on link "1" at bounding box center [773, 623] width 29 height 30
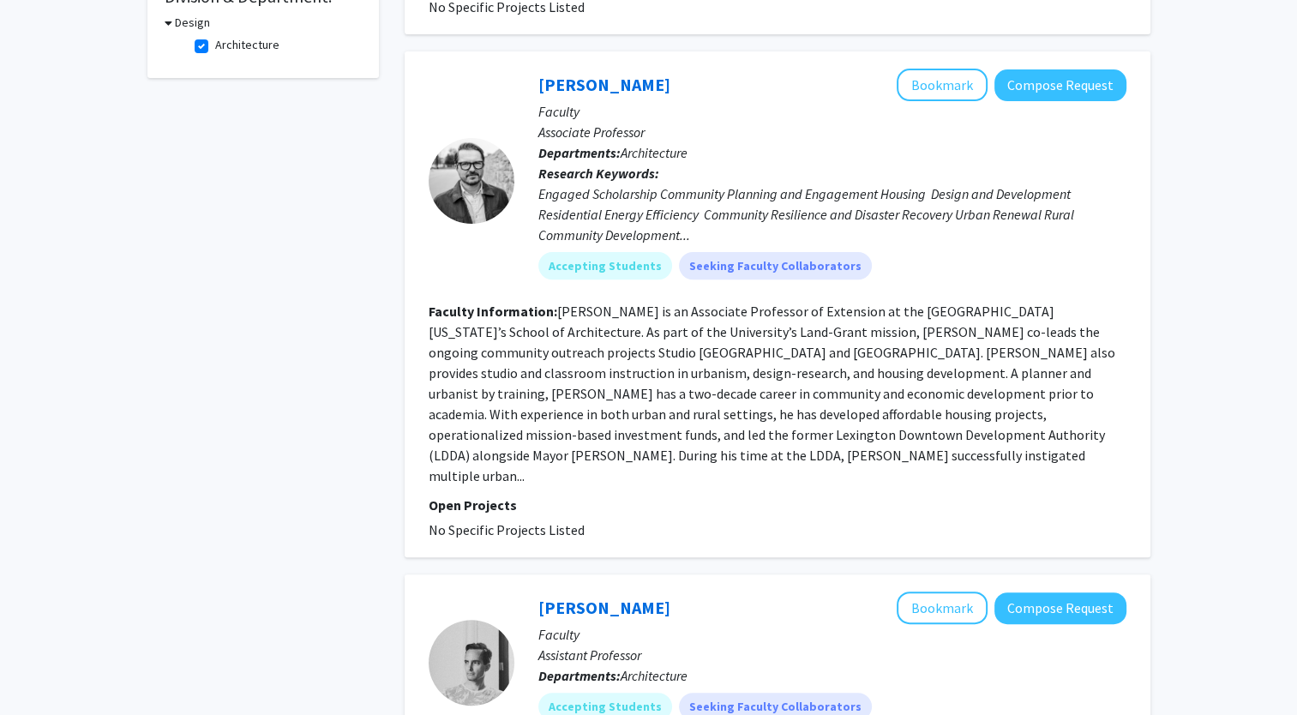
scroll to position [514, 0]
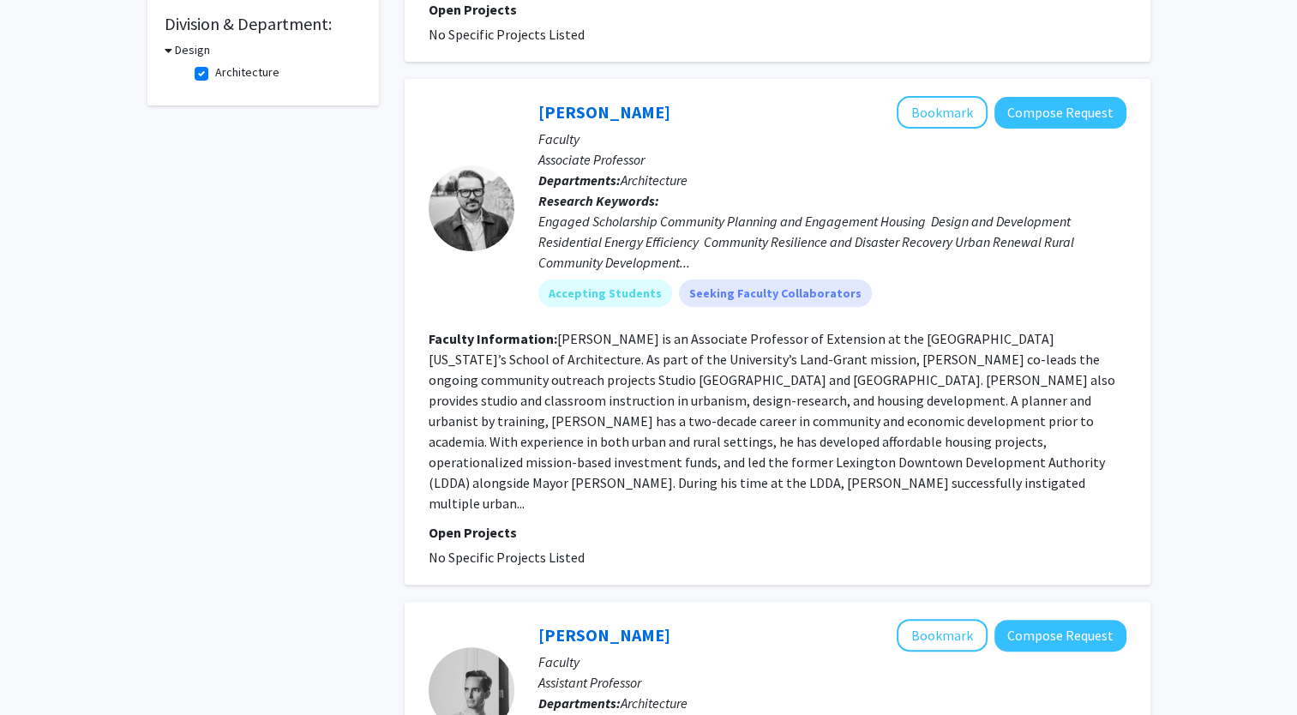
click at [489, 205] on div at bounding box center [472, 208] width 86 height 86
click at [569, 101] on link "[PERSON_NAME]" at bounding box center [604, 111] width 132 height 21
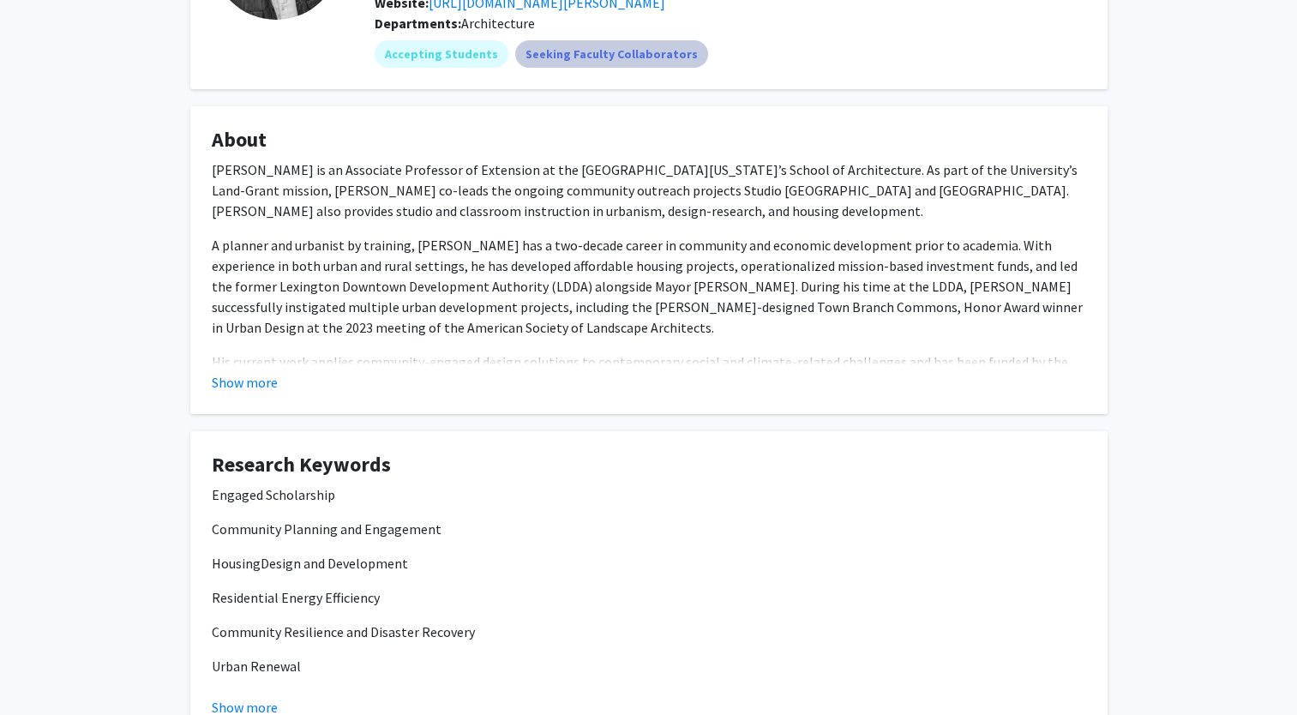
scroll to position [343, 0]
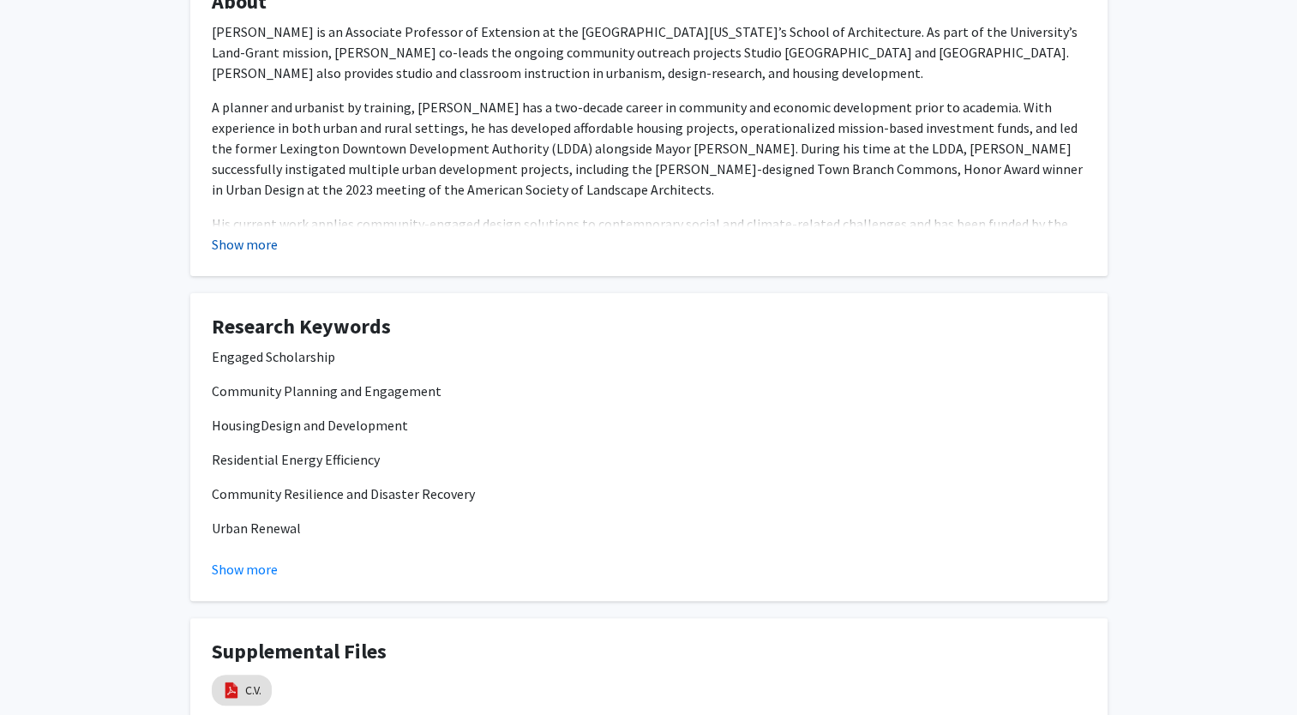
click at [216, 242] on button "Show more" at bounding box center [245, 244] width 66 height 21
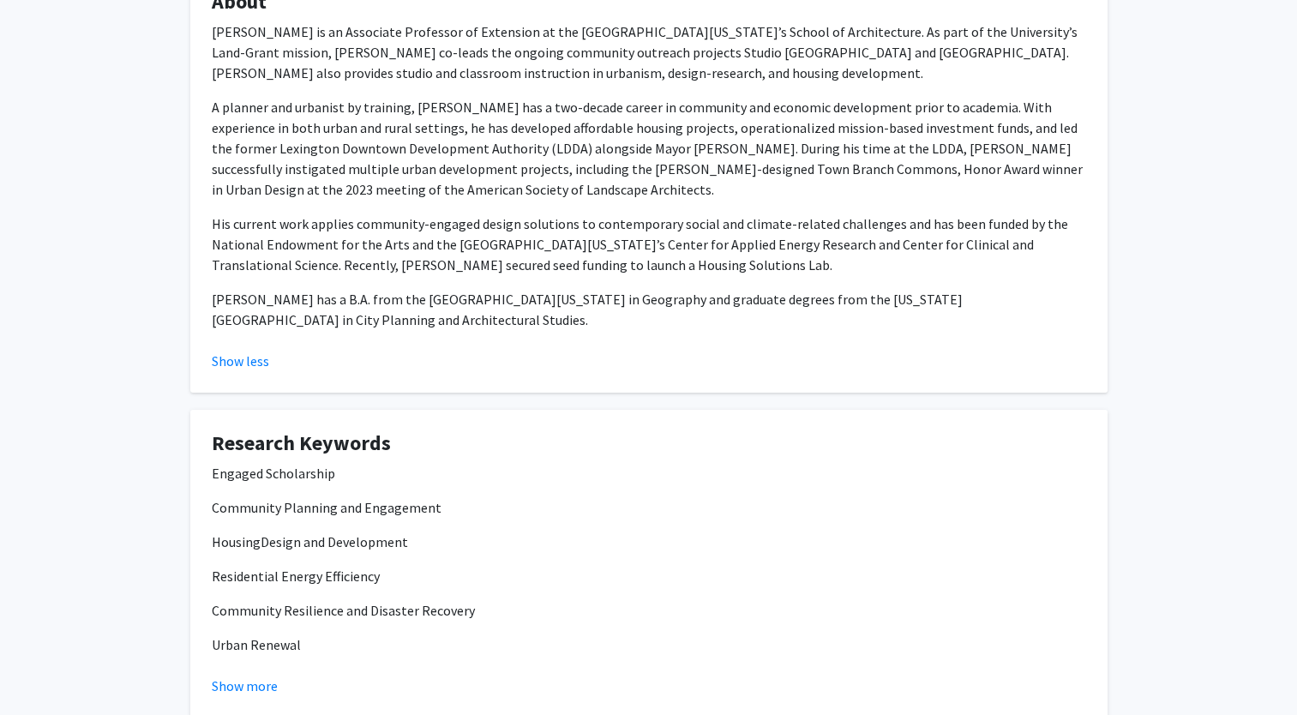
scroll to position [596, 0]
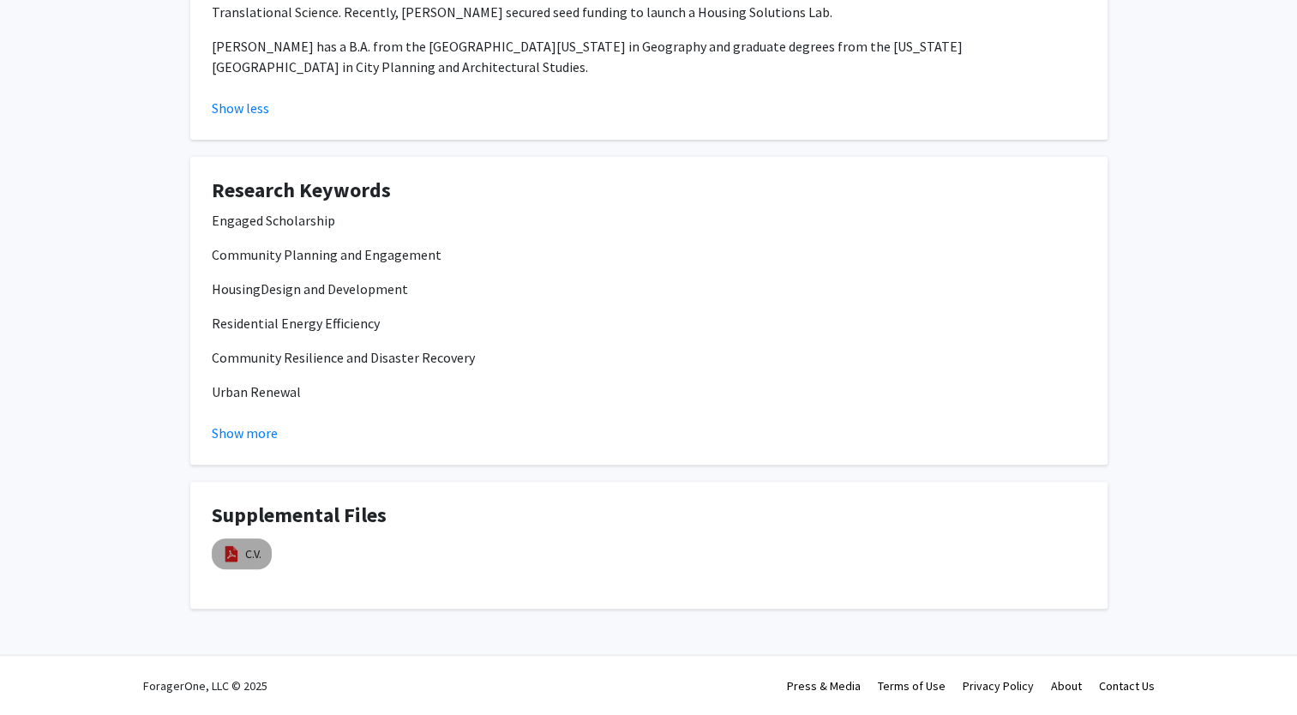
click at [226, 549] on img at bounding box center [231, 553] width 19 height 19
click at [392, 366] on div "Engaged Scholarship Community Planning and Engagement Housing Design and Develo…" at bounding box center [649, 323] width 874 height 226
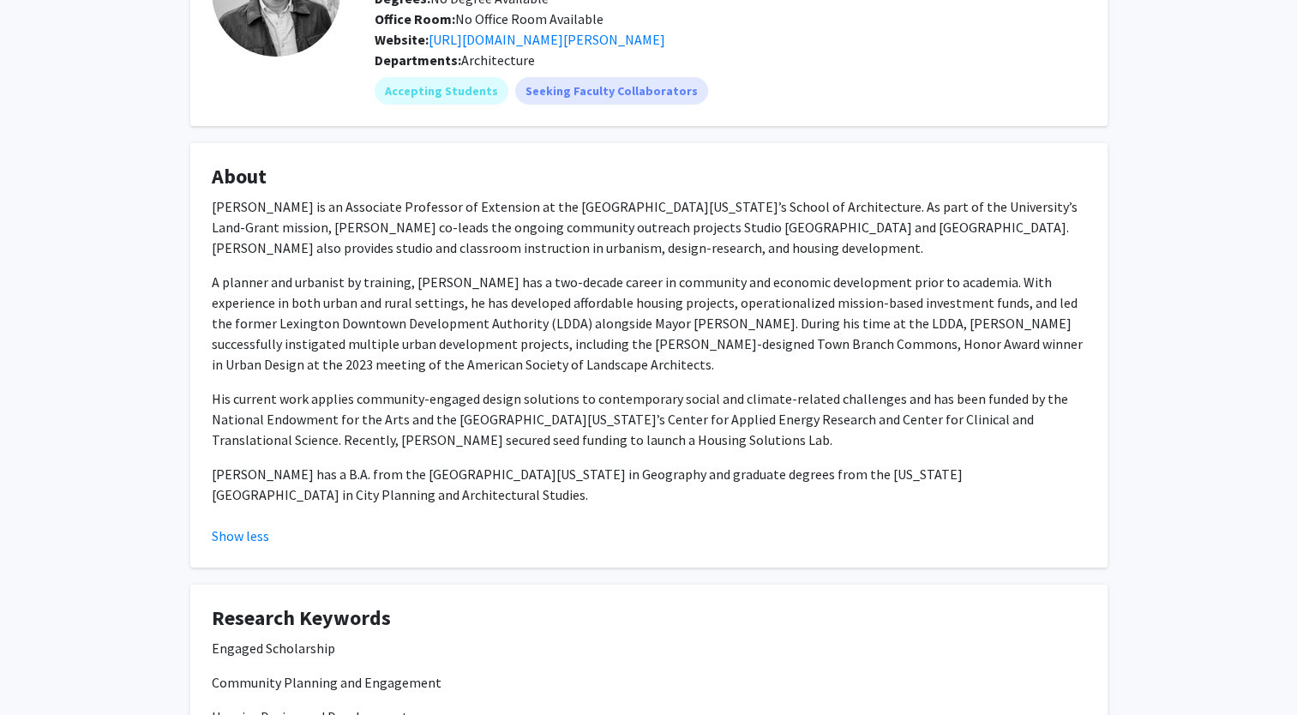
scroll to position [0, 0]
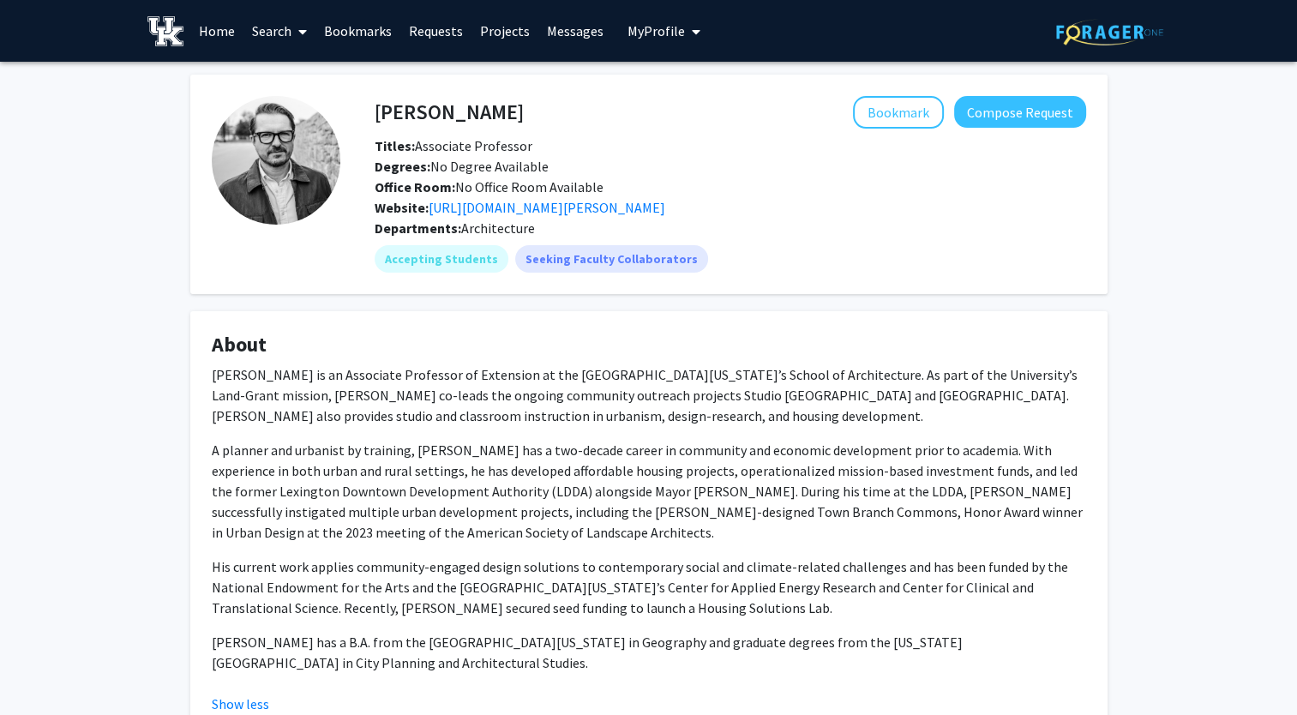
click at [514, 159] on span "Degrees: No Degree Available" at bounding box center [462, 166] width 174 height 17
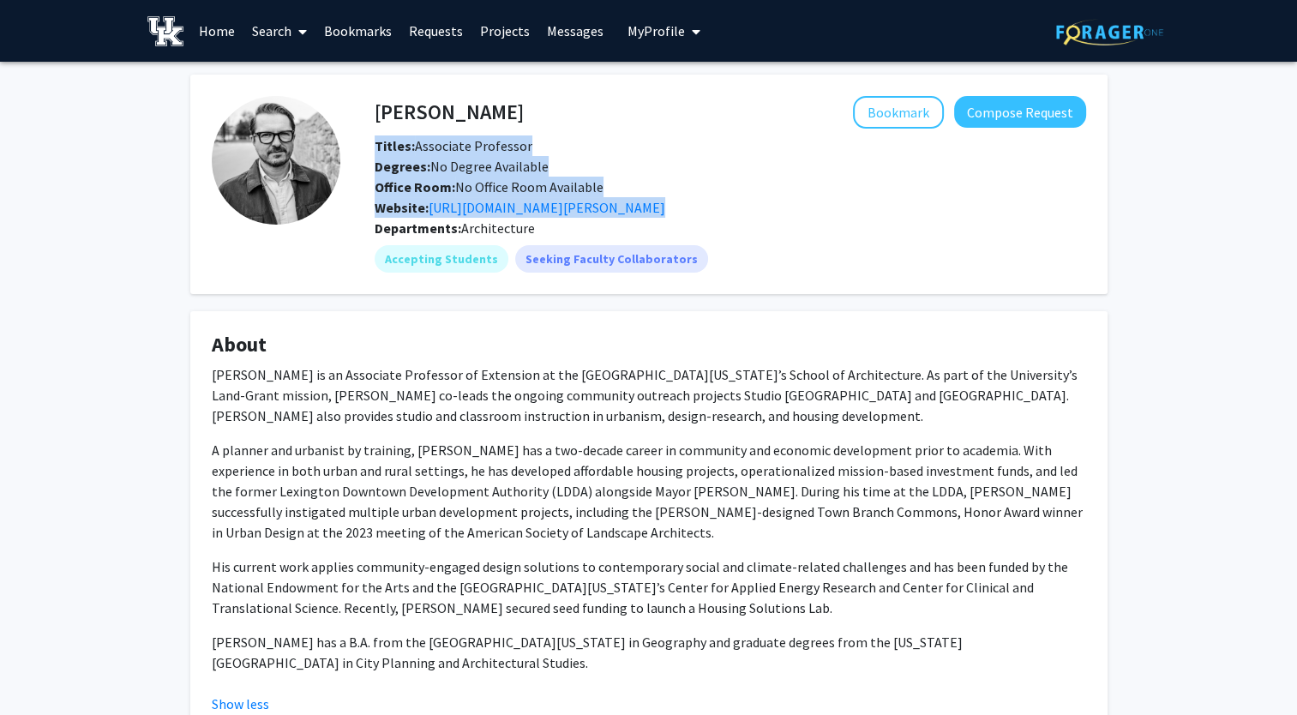
click at [514, 159] on span "Degrees: No Degree Available" at bounding box center [462, 166] width 174 height 17
drag, startPoint x: 514, startPoint y: 159, endPoint x: 665, endPoint y: 167, distance: 151.1
click at [665, 167] on div "Degrees: No Degree Available" at bounding box center [730, 166] width 737 height 21
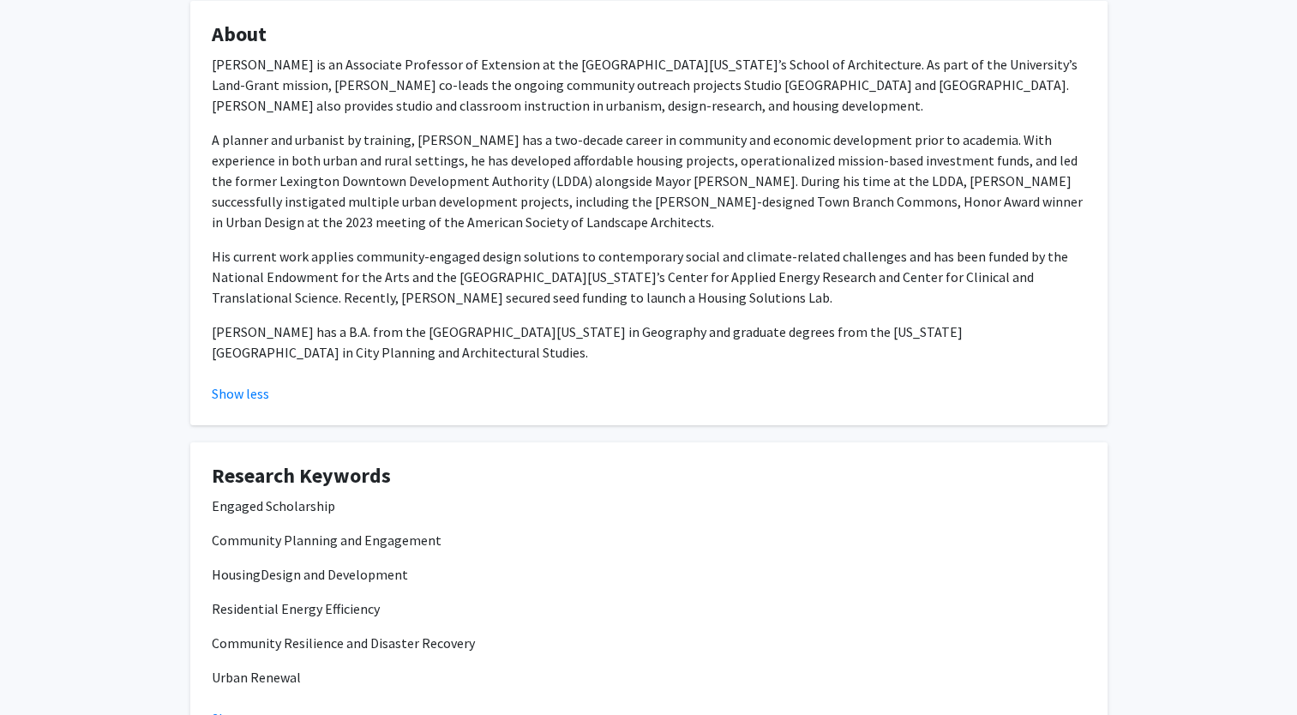
scroll to position [311, 0]
click at [602, 249] on p "His current work applies community-engaged design solutions to contemporary soc…" at bounding box center [649, 276] width 874 height 62
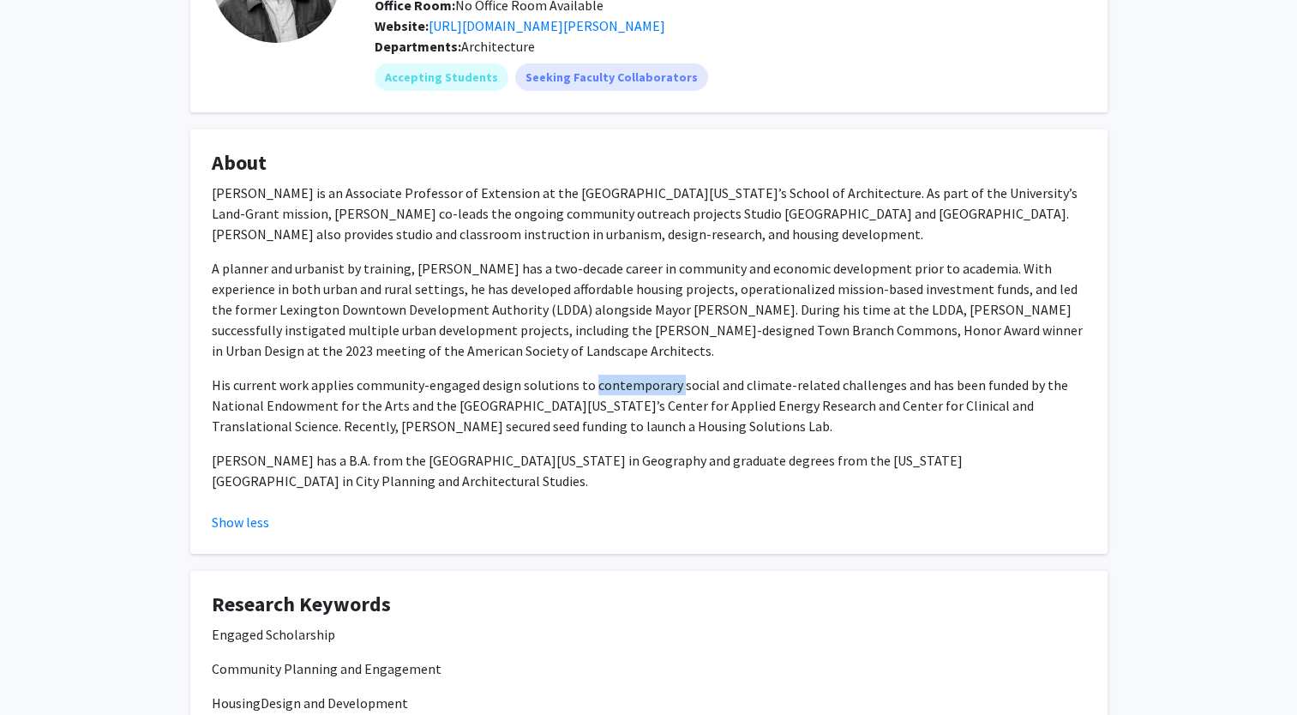
scroll to position [185, 0]
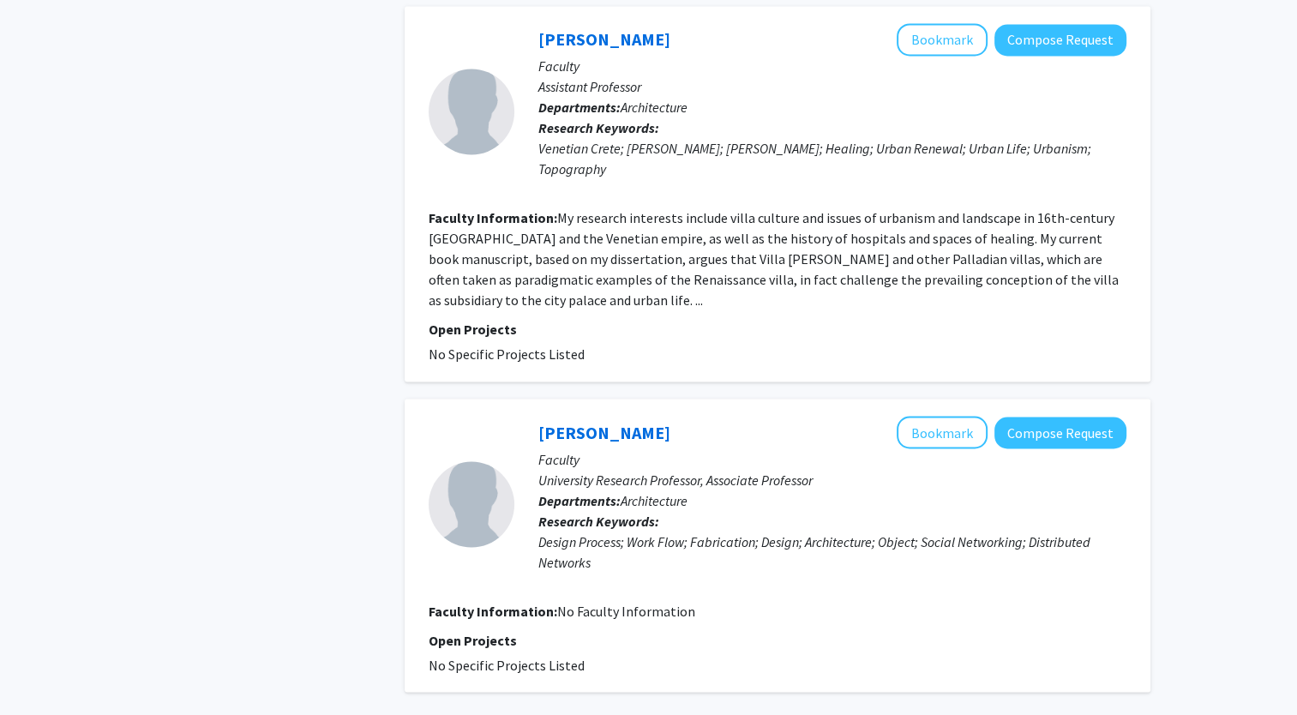
scroll to position [2856, 0]
click at [501, 208] on fg-read-more "My research interests include villa culture and issues of urbanism and landscap…" at bounding box center [774, 257] width 690 height 99
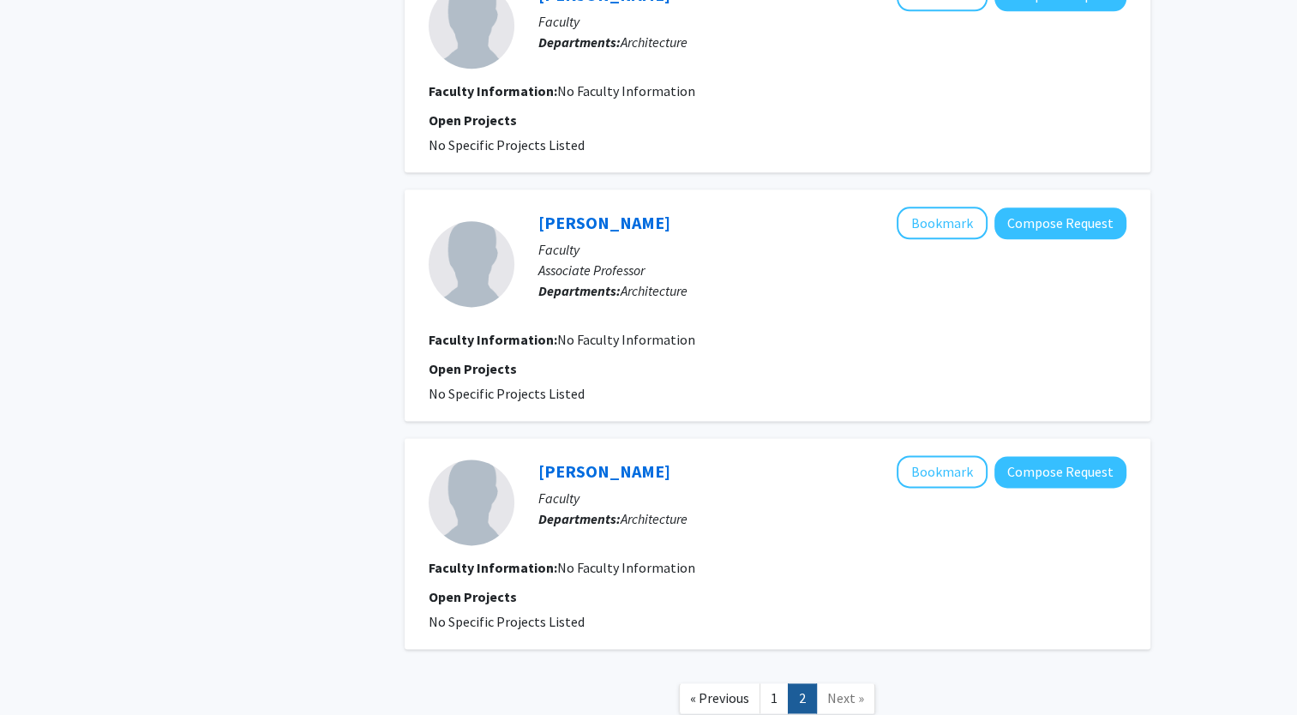
scroll to position [2255, 0]
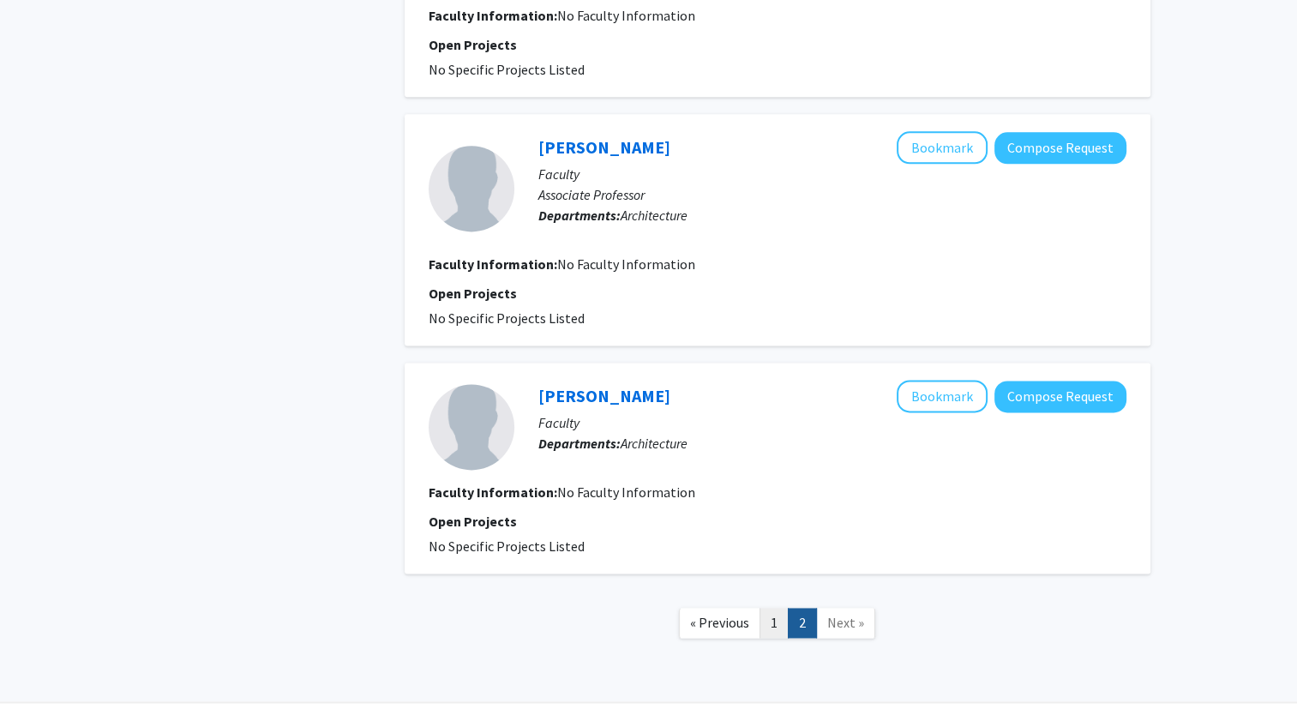
click at [767, 608] on link "1" at bounding box center [773, 623] width 29 height 30
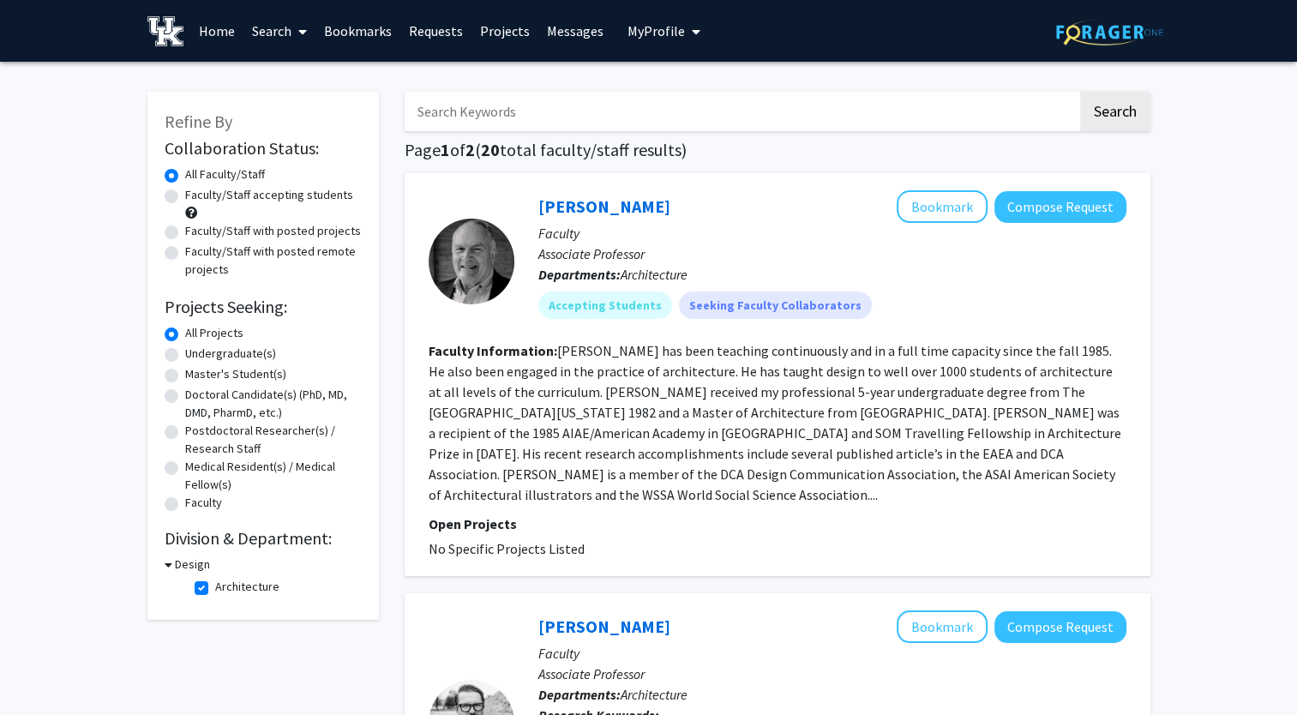
click at [717, 97] on input "Search Keywords" at bounding box center [741, 111] width 673 height 39
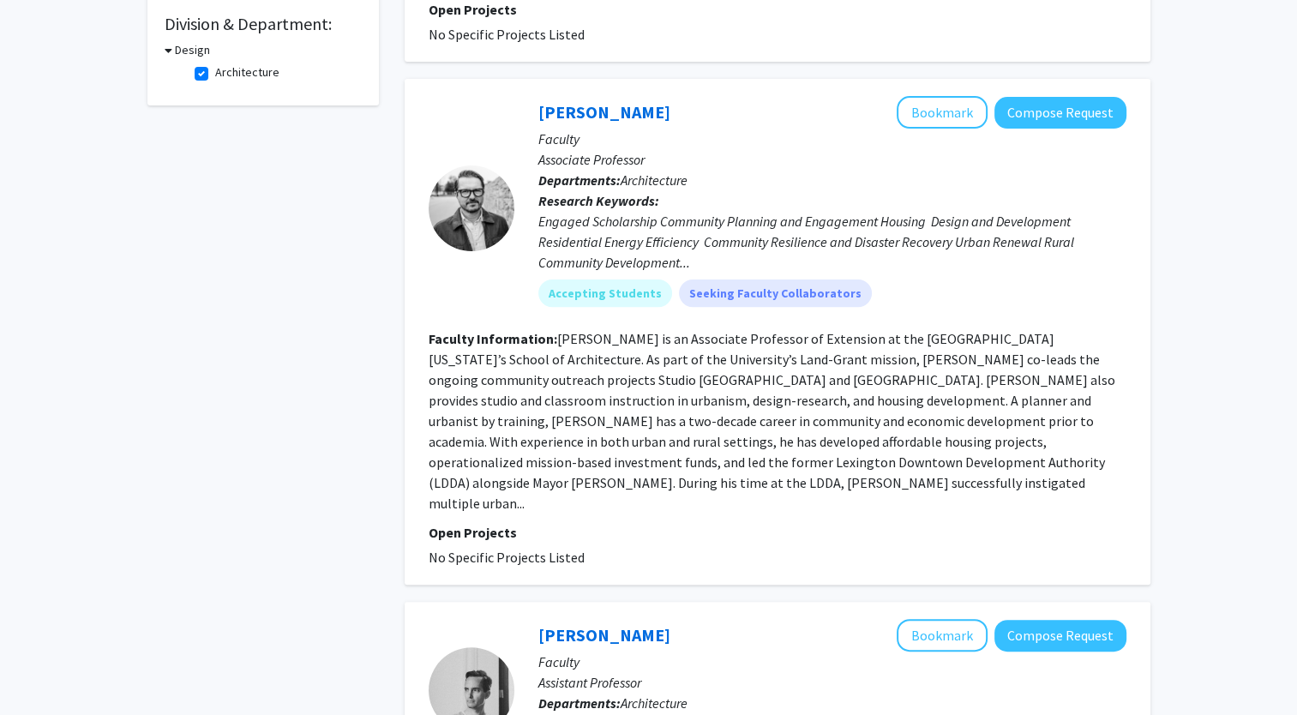
scroll to position [514, 0]
click at [638, 101] on link "[PERSON_NAME]" at bounding box center [604, 111] width 132 height 21
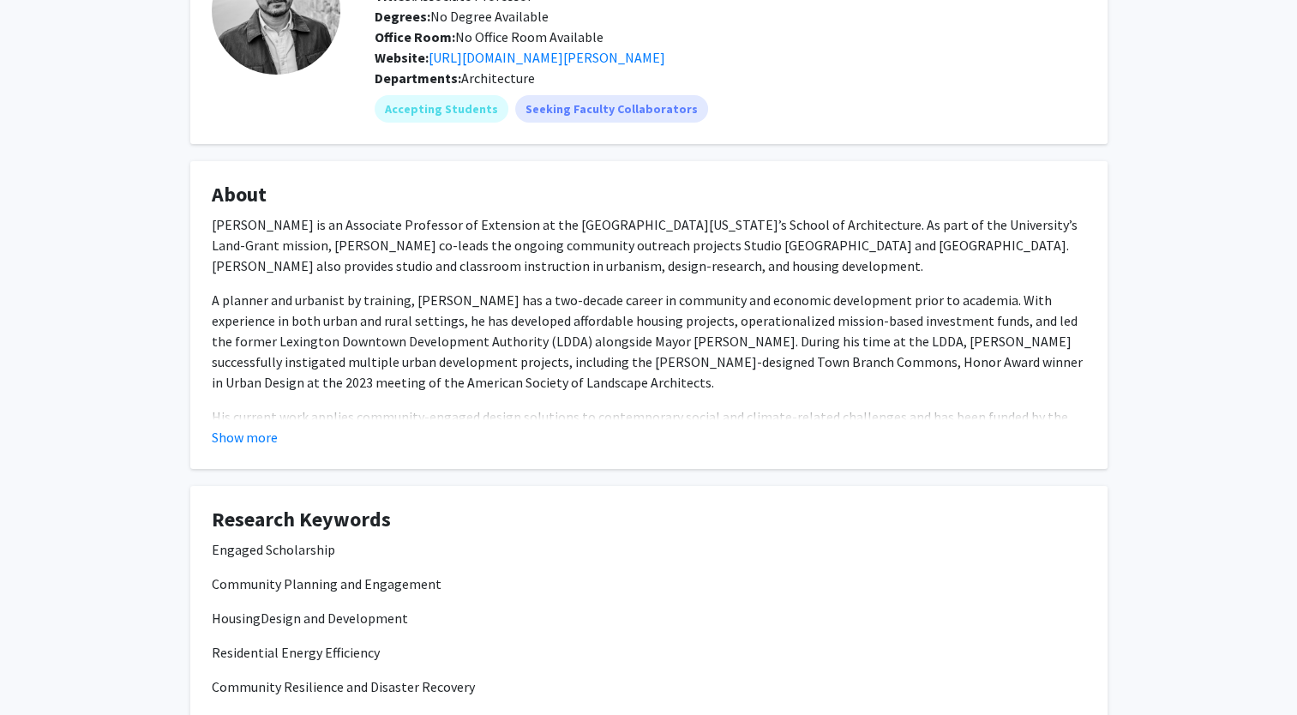
scroll to position [151, 0]
click at [265, 431] on button "Show more" at bounding box center [245, 436] width 66 height 21
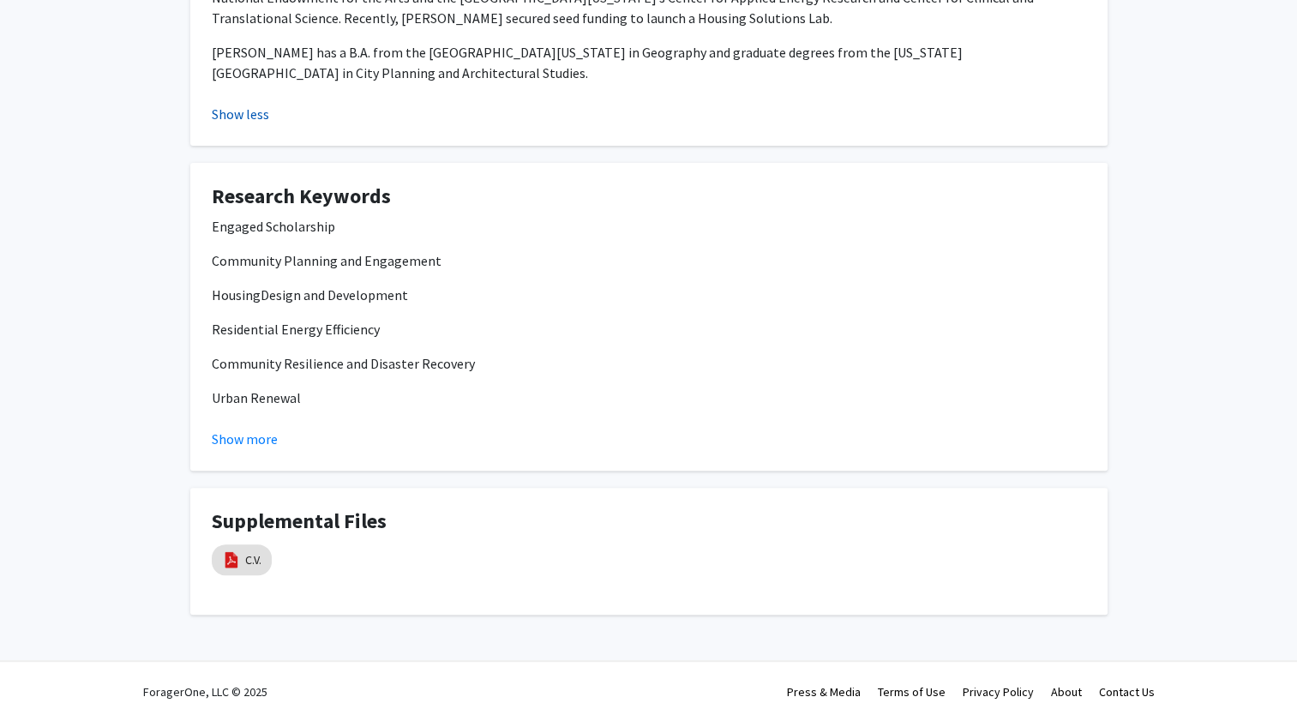
scroll to position [588, 0]
click at [247, 444] on button "Show more" at bounding box center [245, 440] width 66 height 21
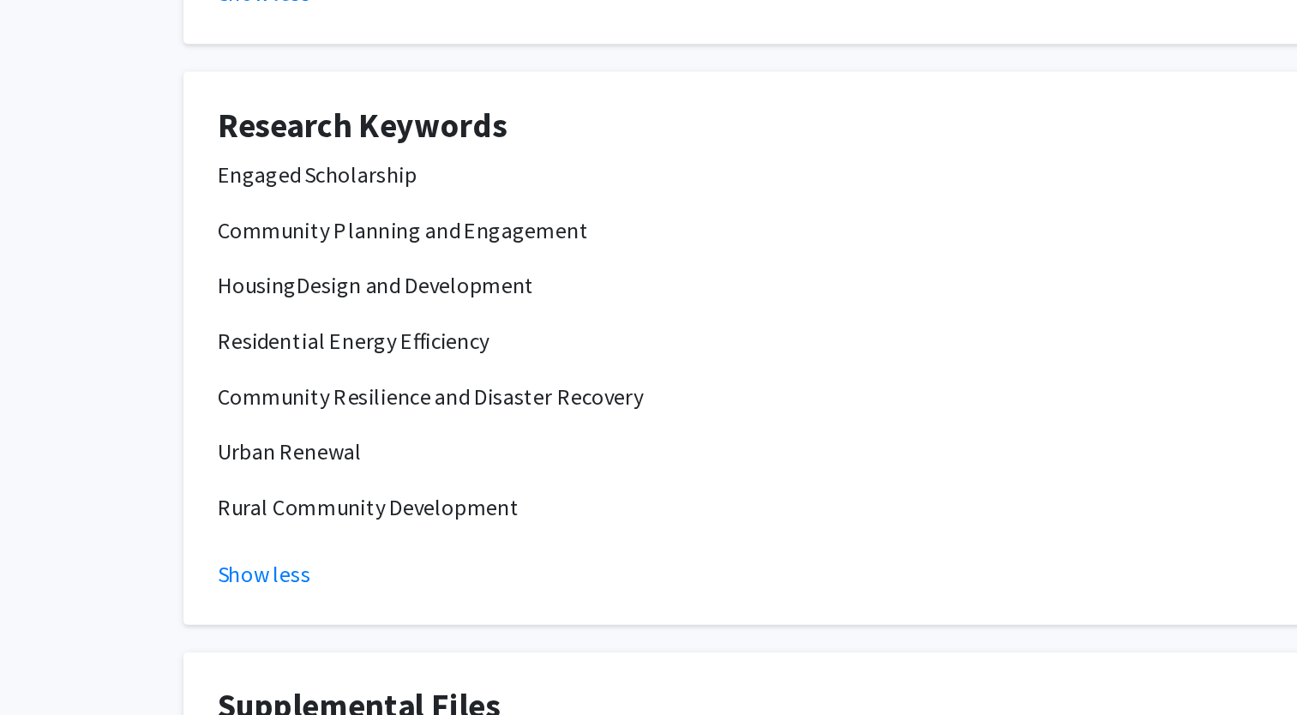
scroll to position [435, 0]
click at [261, 549] on p "Urban Renewal" at bounding box center [649, 552] width 874 height 21
drag, startPoint x: 261, startPoint y: 549, endPoint x: 387, endPoint y: 515, distance: 130.4
click at [387, 515] on p "Community Resilience and Disaster Recovery" at bounding box center [649, 517] width 874 height 21
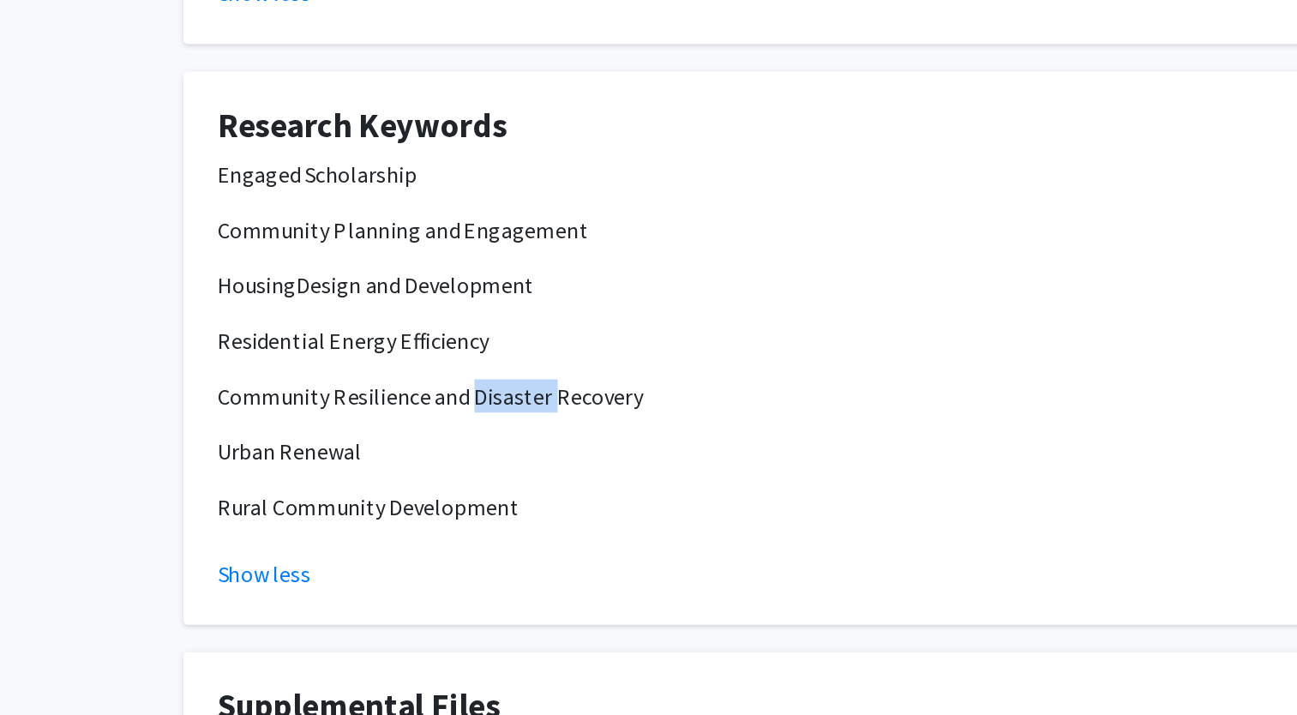
click at [387, 515] on p "Community Resilience and Disaster Recovery" at bounding box center [649, 517] width 874 height 21
drag, startPoint x: 387, startPoint y: 515, endPoint x: 294, endPoint y: 507, distance: 93.0
click at [294, 507] on p "Community Resilience and Disaster Recovery" at bounding box center [649, 517] width 874 height 21
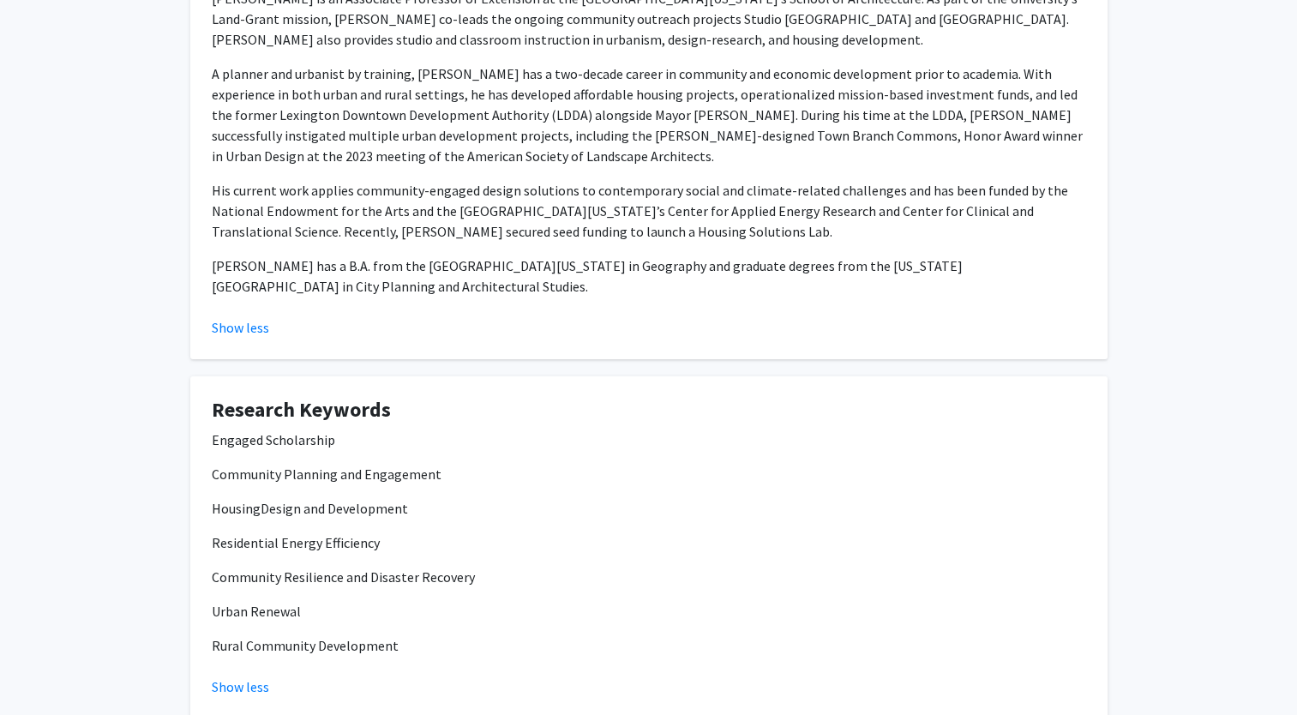
scroll to position [375, 0]
click at [462, 137] on p "A planner and urbanist by training, [PERSON_NAME] has a two-decade career in co…" at bounding box center [649, 115] width 874 height 103
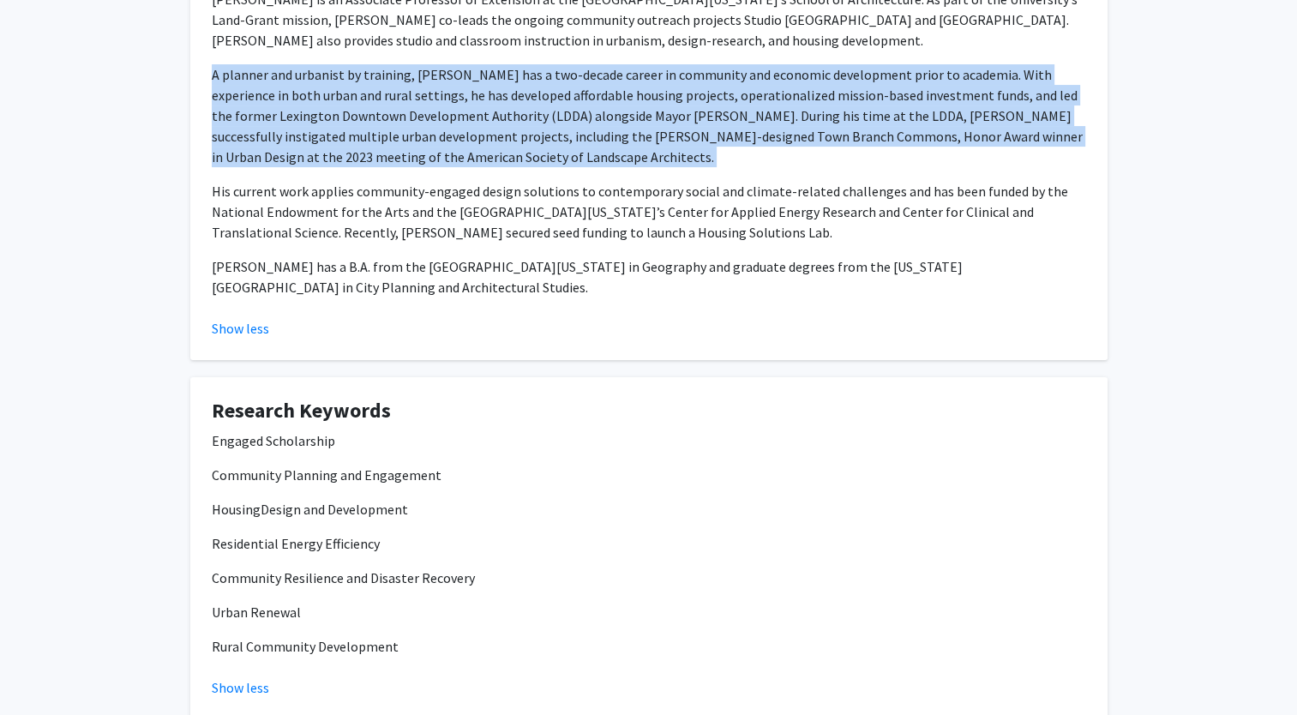
click at [462, 137] on p "A planner and urbanist by training, [PERSON_NAME] has a two-decade career in co…" at bounding box center [649, 115] width 874 height 103
drag, startPoint x: 462, startPoint y: 137, endPoint x: 423, endPoint y: 147, distance: 40.7
click at [423, 147] on p "A planner and urbanist by training, [PERSON_NAME] has a two-decade career in co…" at bounding box center [649, 115] width 874 height 103
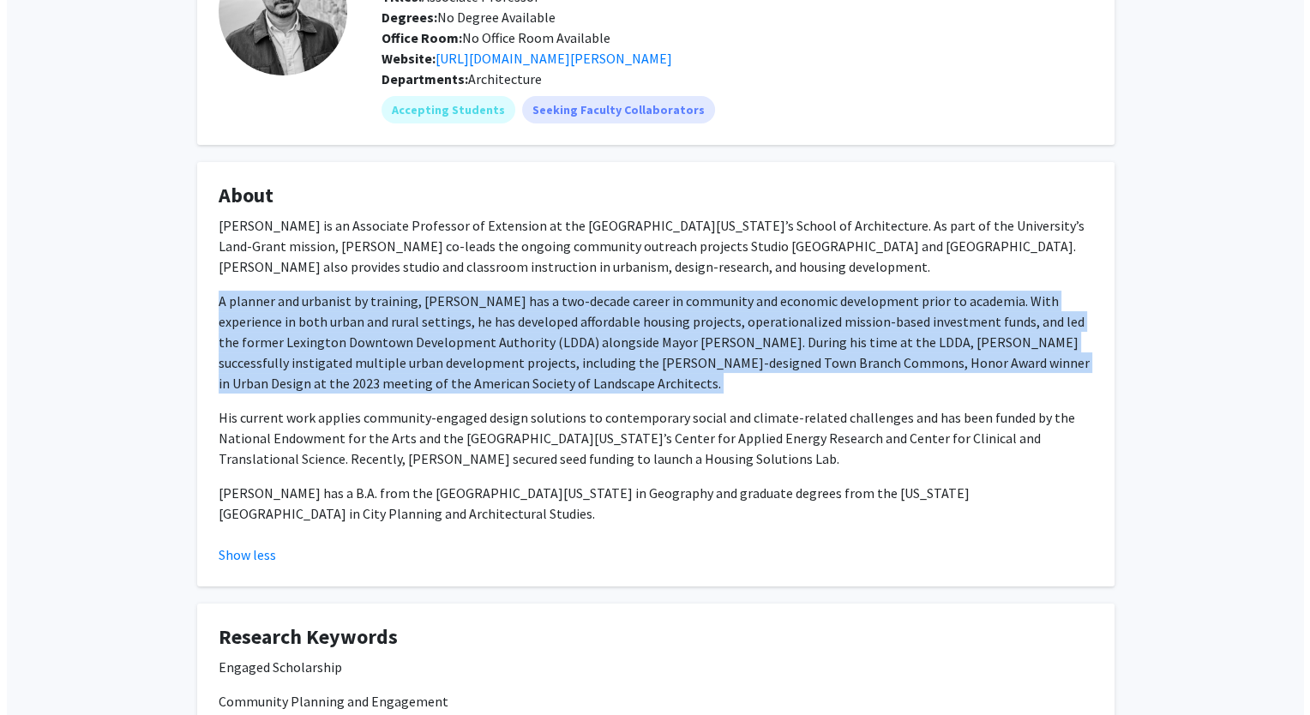
scroll to position [0, 0]
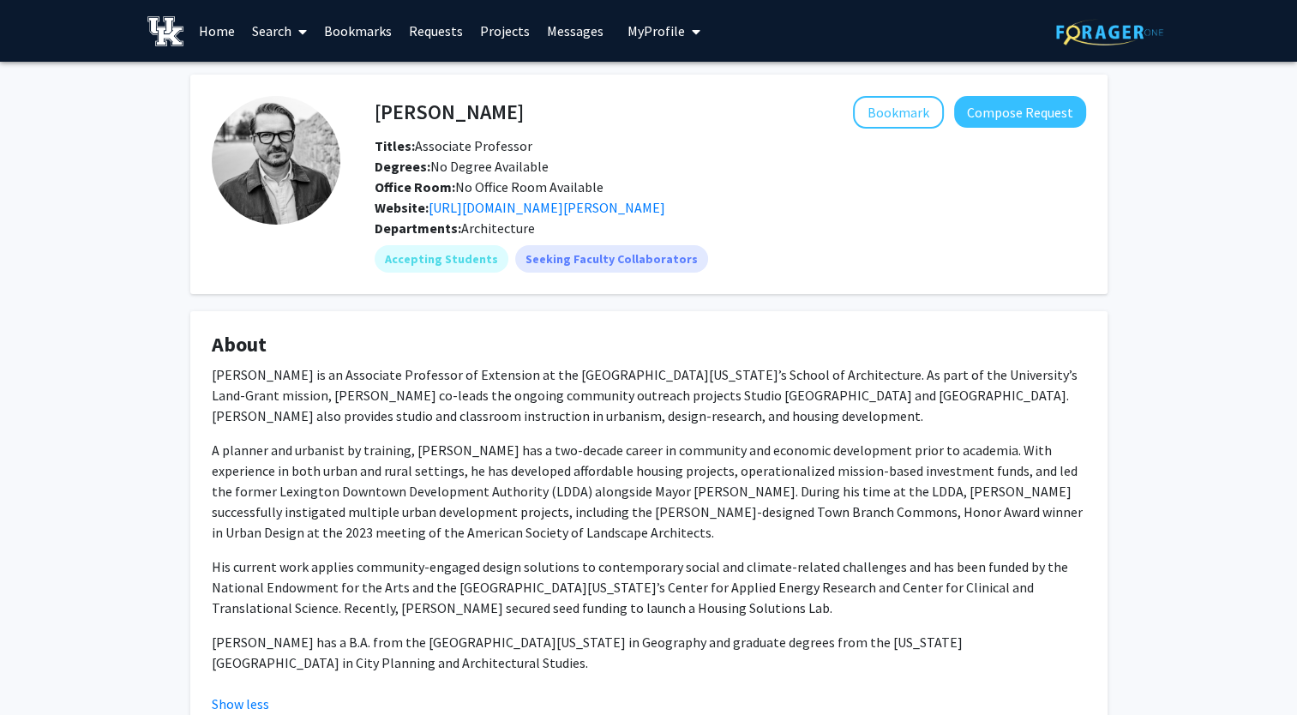
click at [402, 297] on div "[PERSON_NAME] Bookmark Compose Request Titles: Associate Professor Degrees: No …" at bounding box center [648, 657] width 943 height 1164
click at [423, 270] on mat-chip "Accepting Students" at bounding box center [442, 258] width 134 height 27
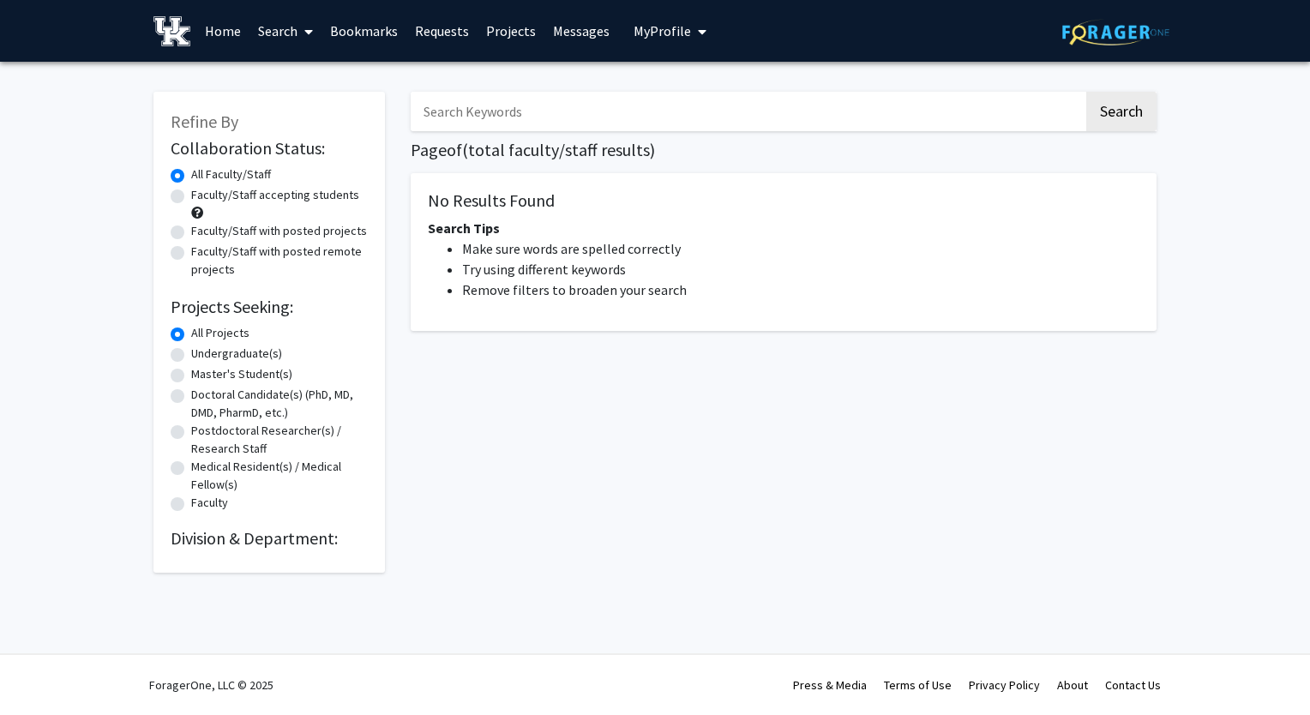
click at [569, 114] on input "Search Keywords" at bounding box center [747, 111] width 673 height 39
type input "[PERSON_NAME]"
click at [1086, 92] on button "Search" at bounding box center [1121, 111] width 70 height 39
click at [1125, 114] on button "Search" at bounding box center [1121, 111] width 70 height 39
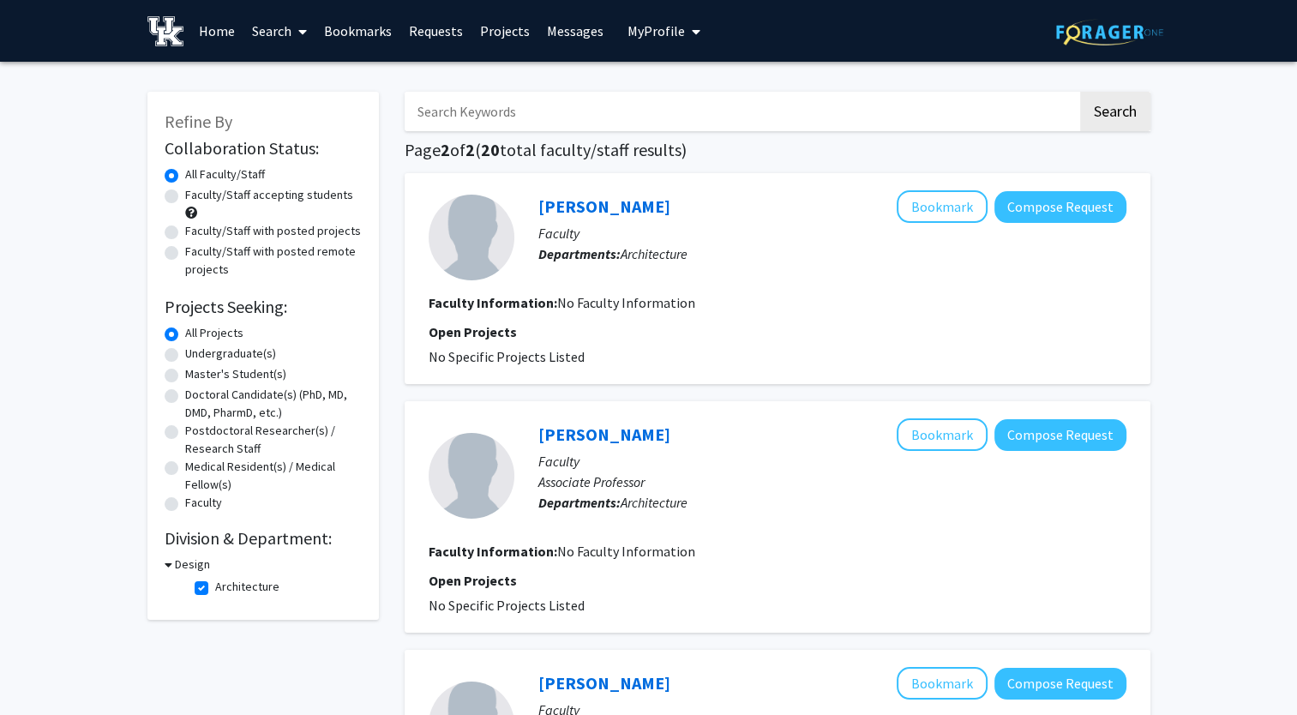
click at [525, 110] on input "Search Keywords" at bounding box center [741, 111] width 673 height 39
type input "[PERSON_NAME]"
click at [1112, 127] on button "Search" at bounding box center [1115, 111] width 70 height 39
checkbox input "false"
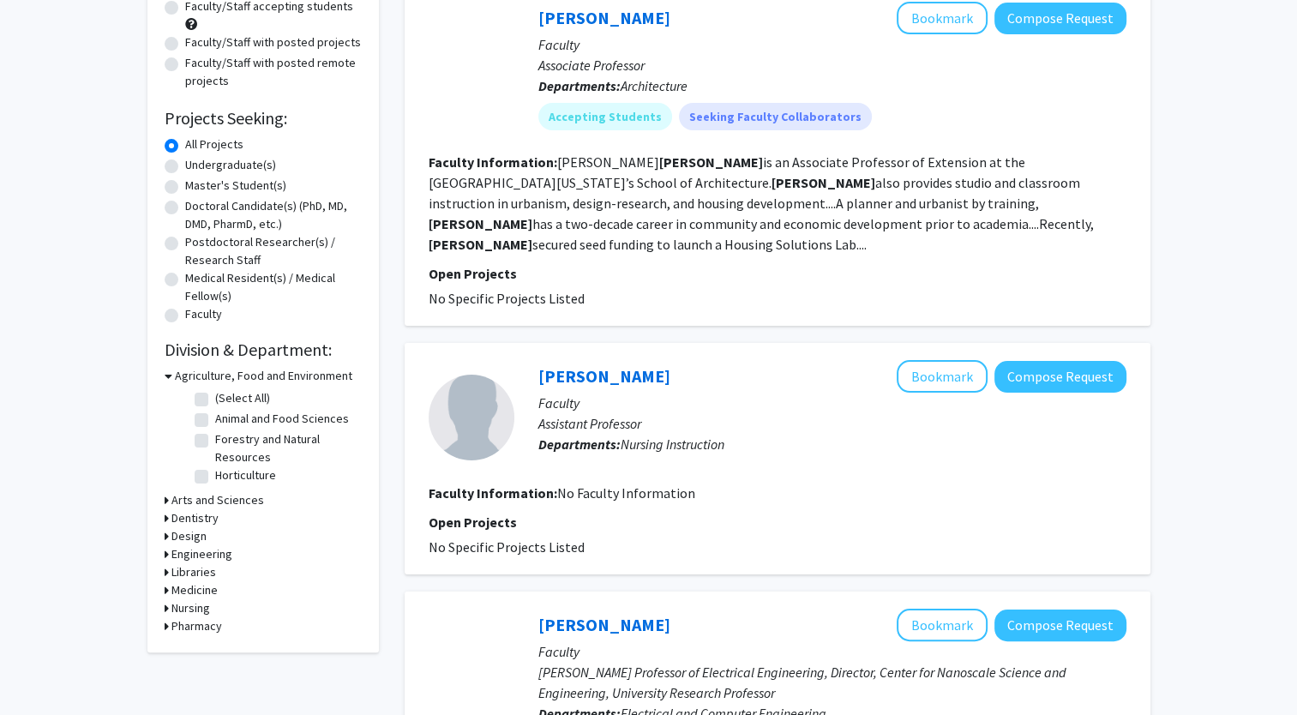
scroll to position [182, 0]
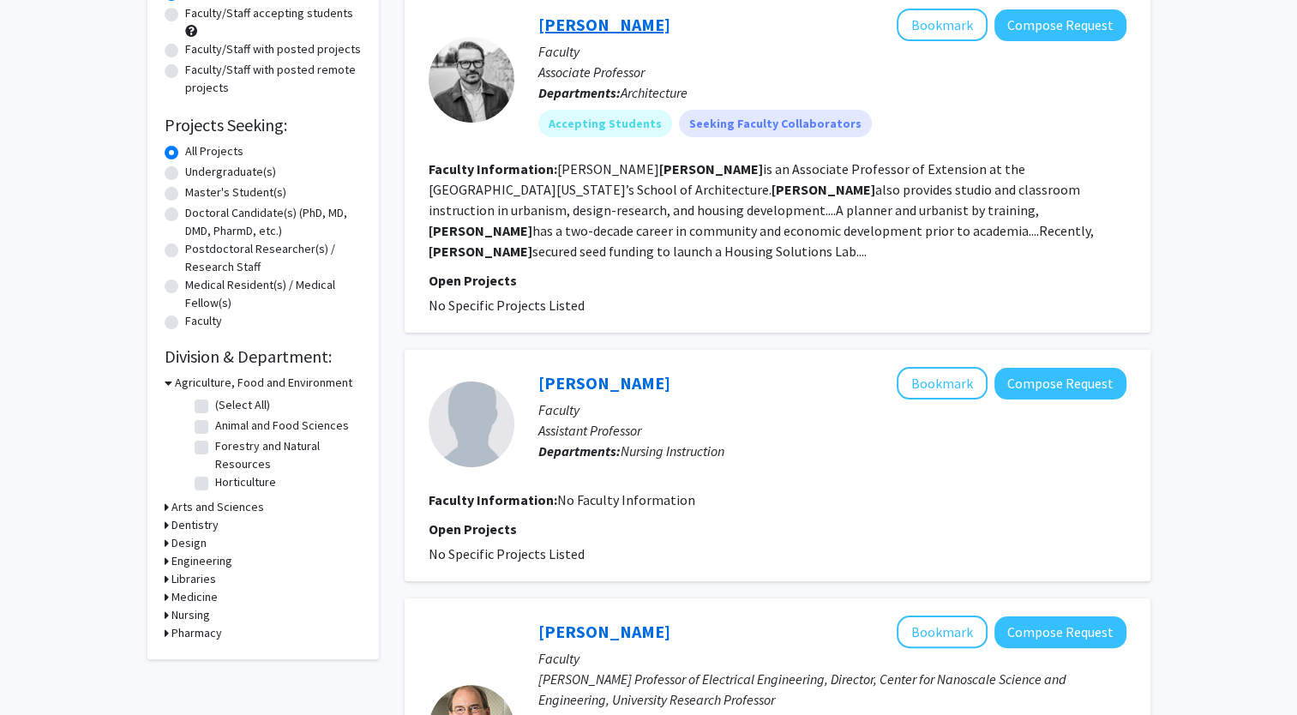
click at [599, 14] on link "[PERSON_NAME]" at bounding box center [604, 24] width 132 height 21
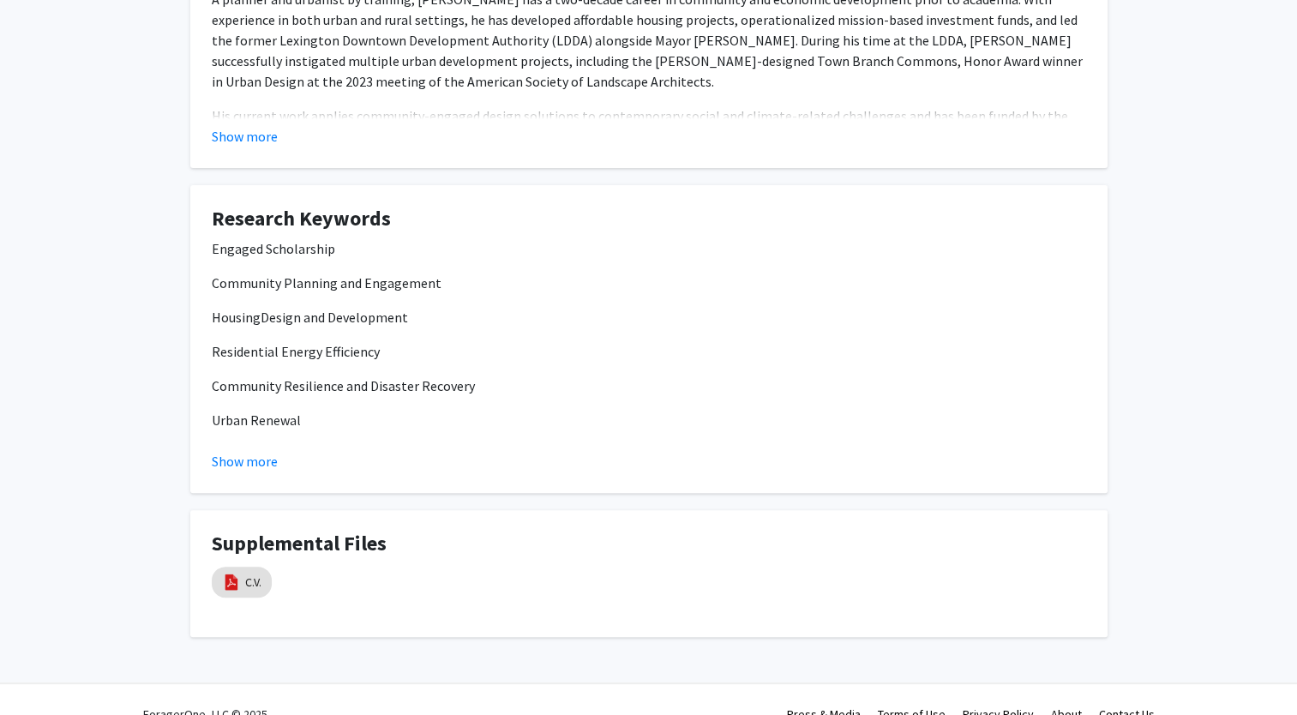
scroll to position [479, 0]
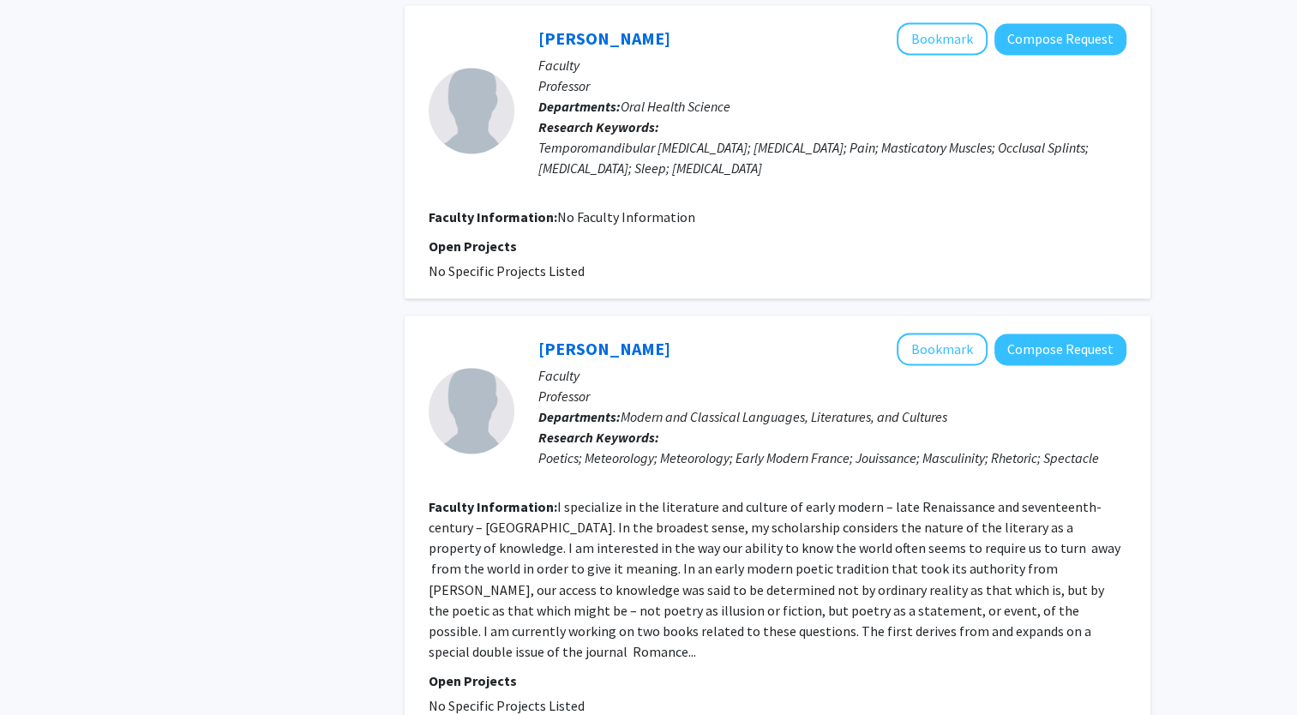
scroll to position [2822, 0]
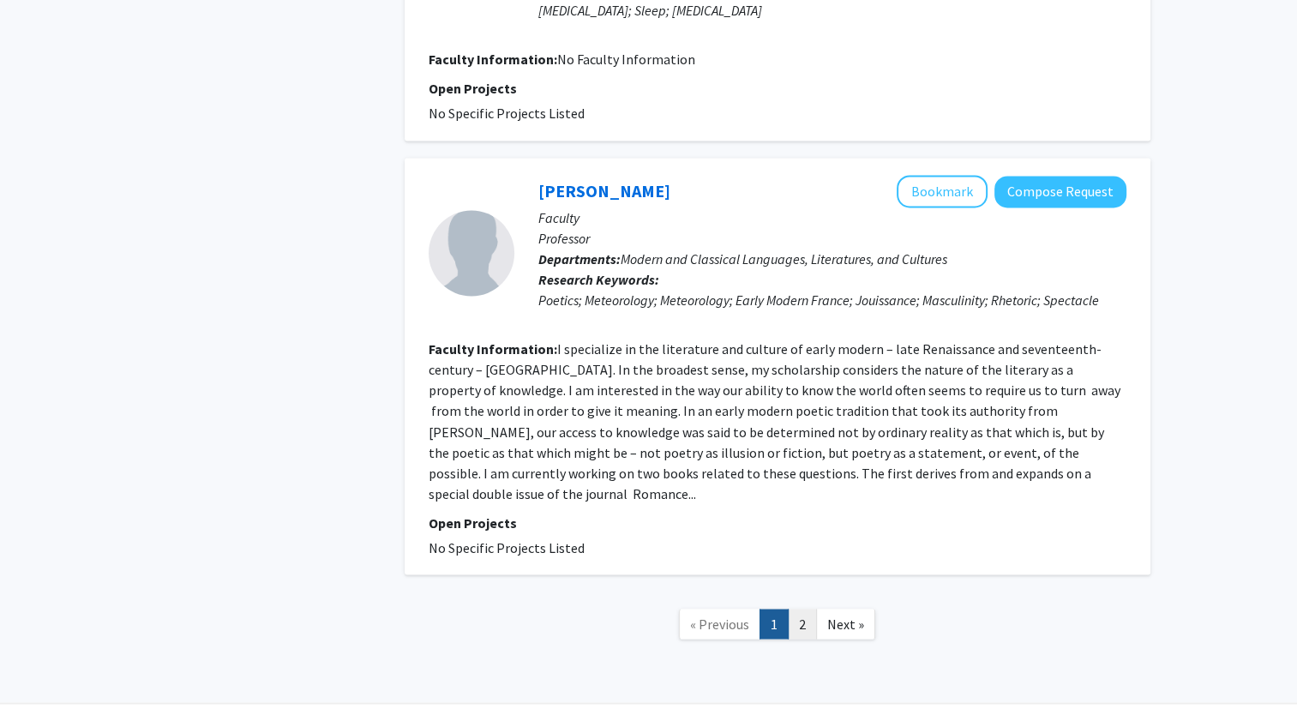
click at [793, 609] on link "2" at bounding box center [802, 624] width 29 height 30
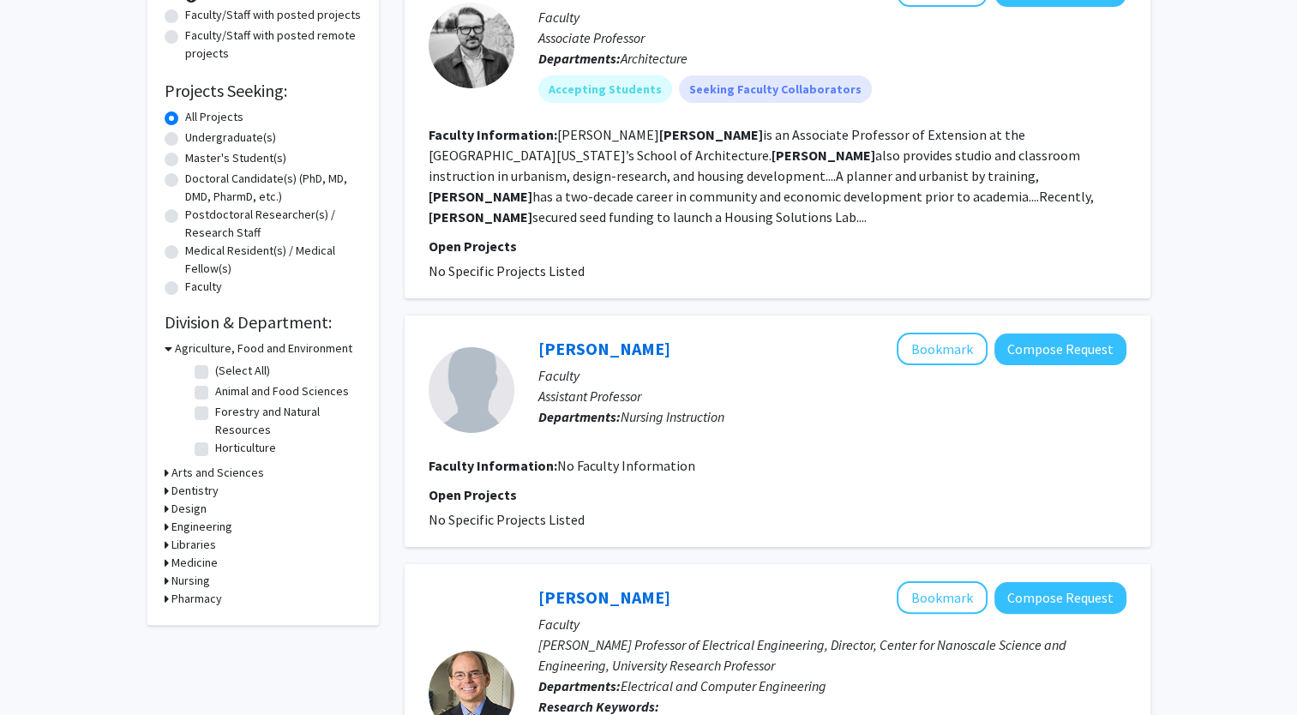
scroll to position [952, 0]
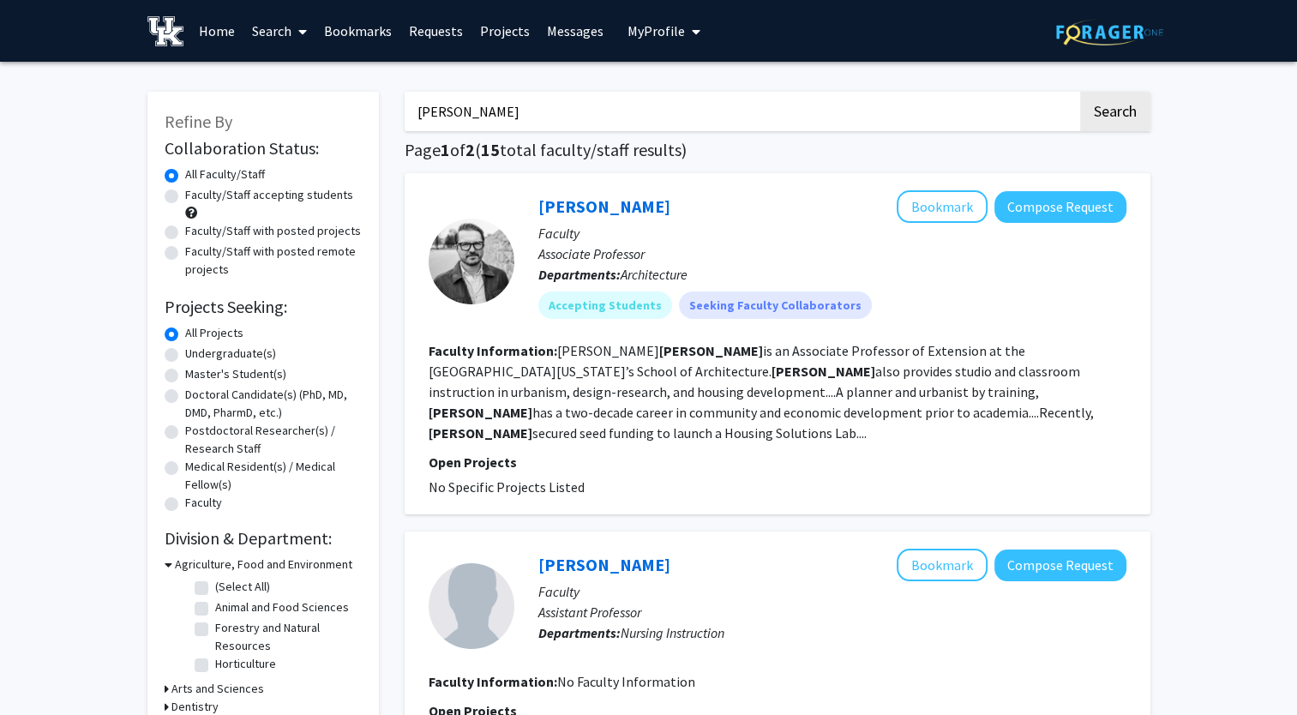
drag, startPoint x: 501, startPoint y: 109, endPoint x: 324, endPoint y: 100, distance: 176.8
click at [1080, 92] on button "Search" at bounding box center [1115, 111] width 70 height 39
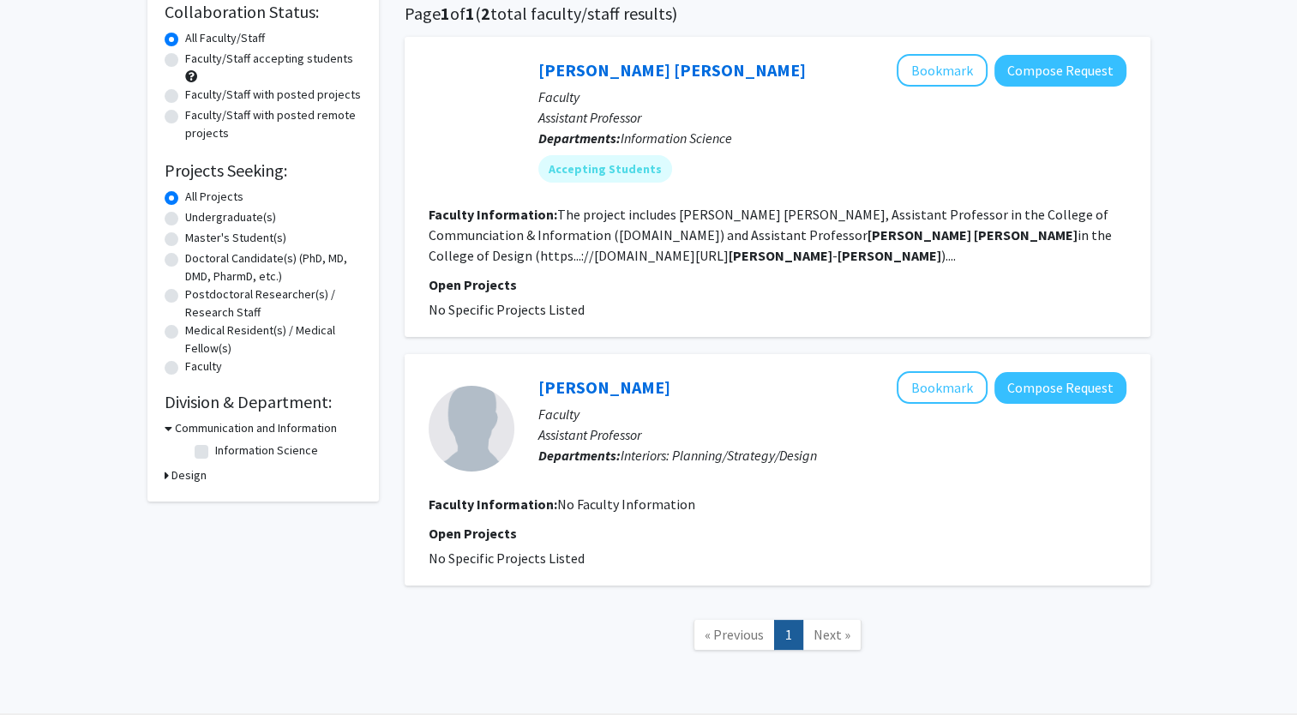
scroll to position [178, 0]
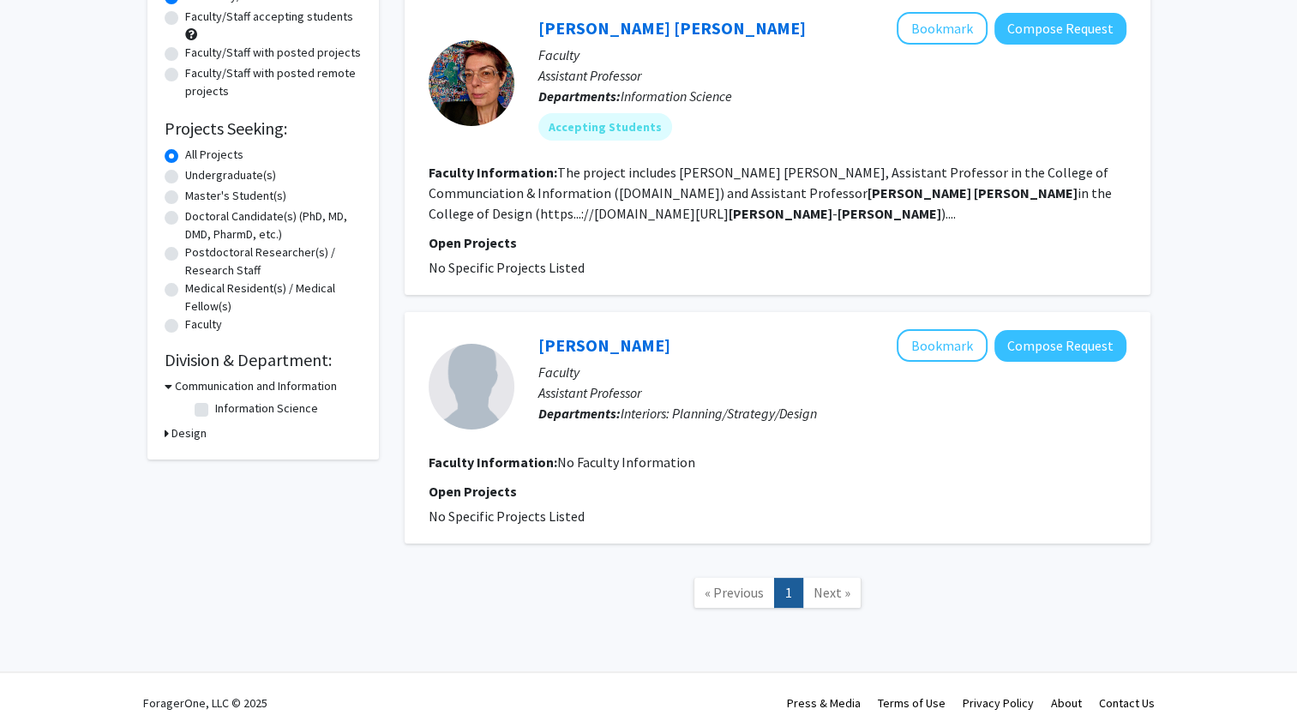
type input "[PERSON_NAME]"
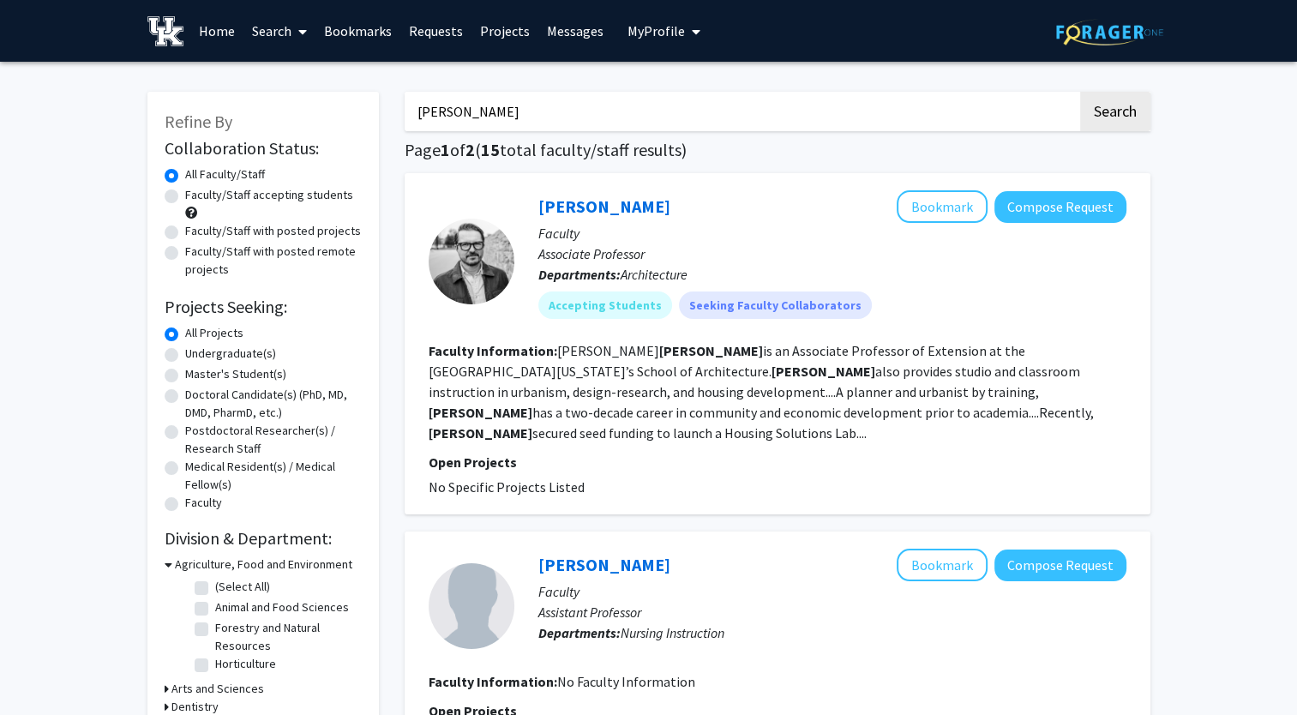
click at [586, 103] on input "[PERSON_NAME]" at bounding box center [741, 111] width 673 height 39
type input "johanna"
click at [1080, 92] on button "Search" at bounding box center [1115, 111] width 70 height 39
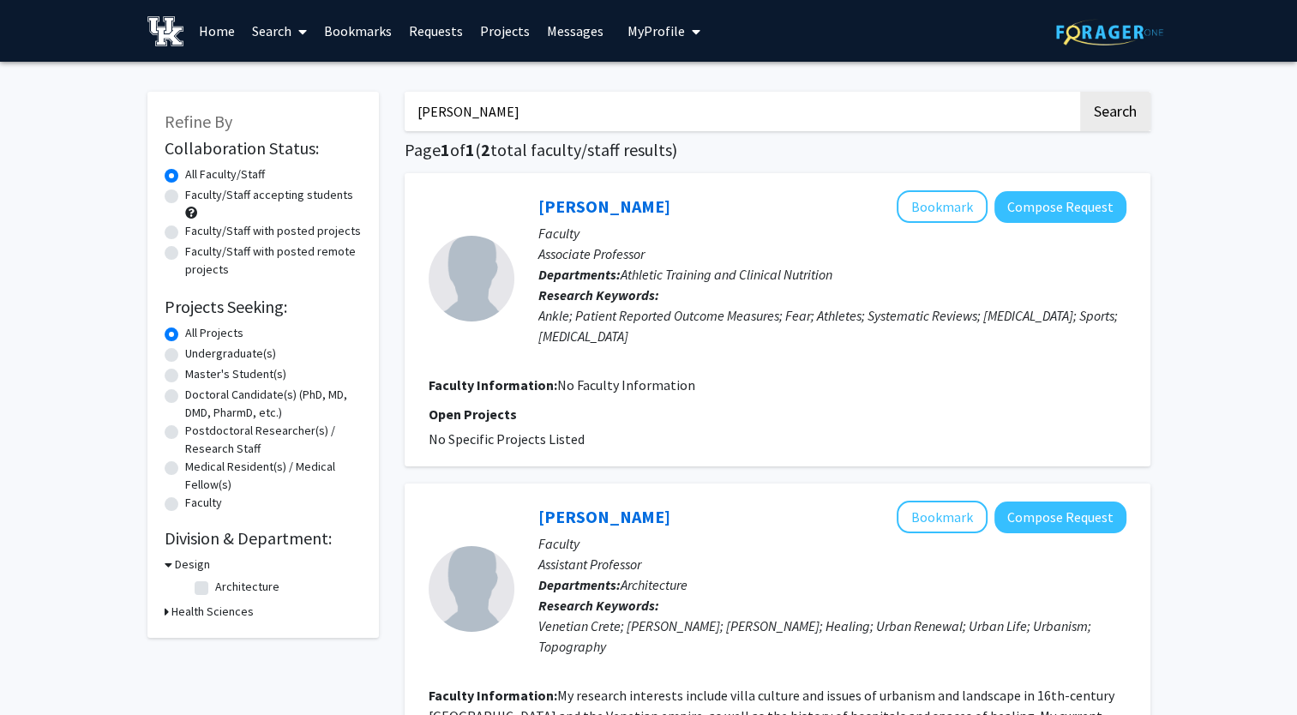
scroll to position [311, 0]
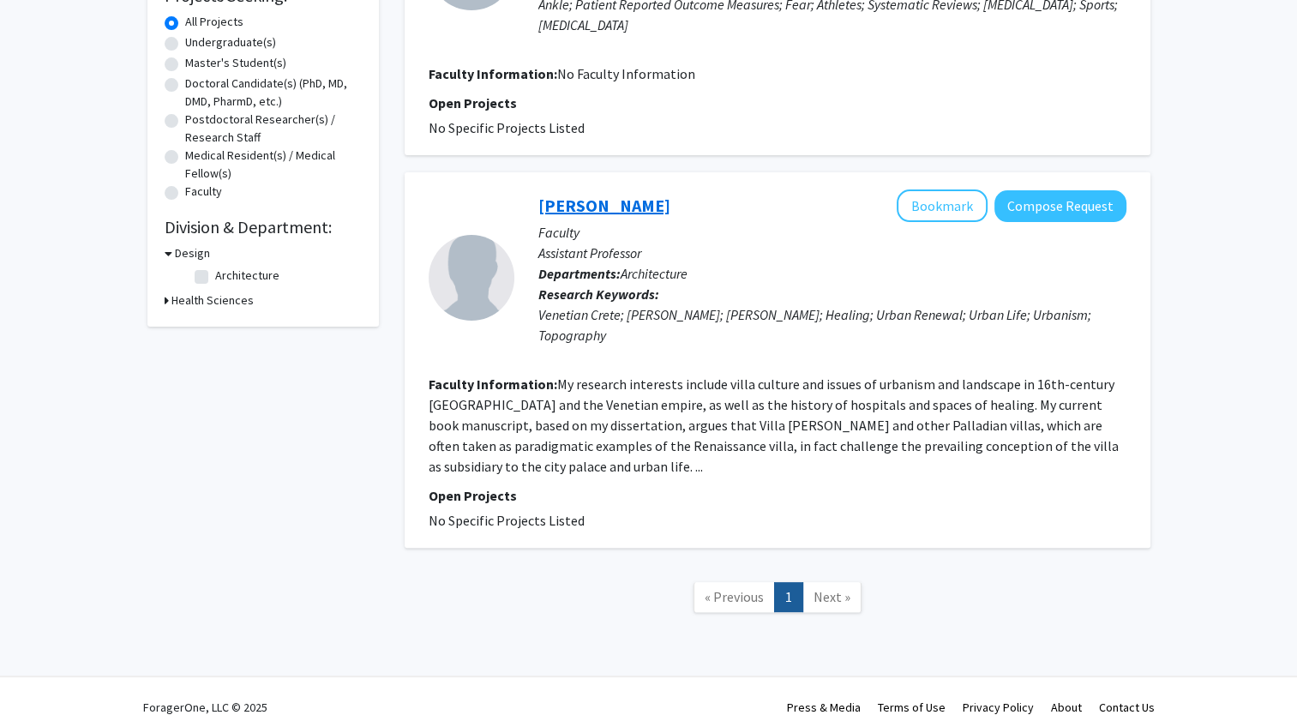
click at [618, 195] on link "[PERSON_NAME]" at bounding box center [604, 205] width 132 height 21
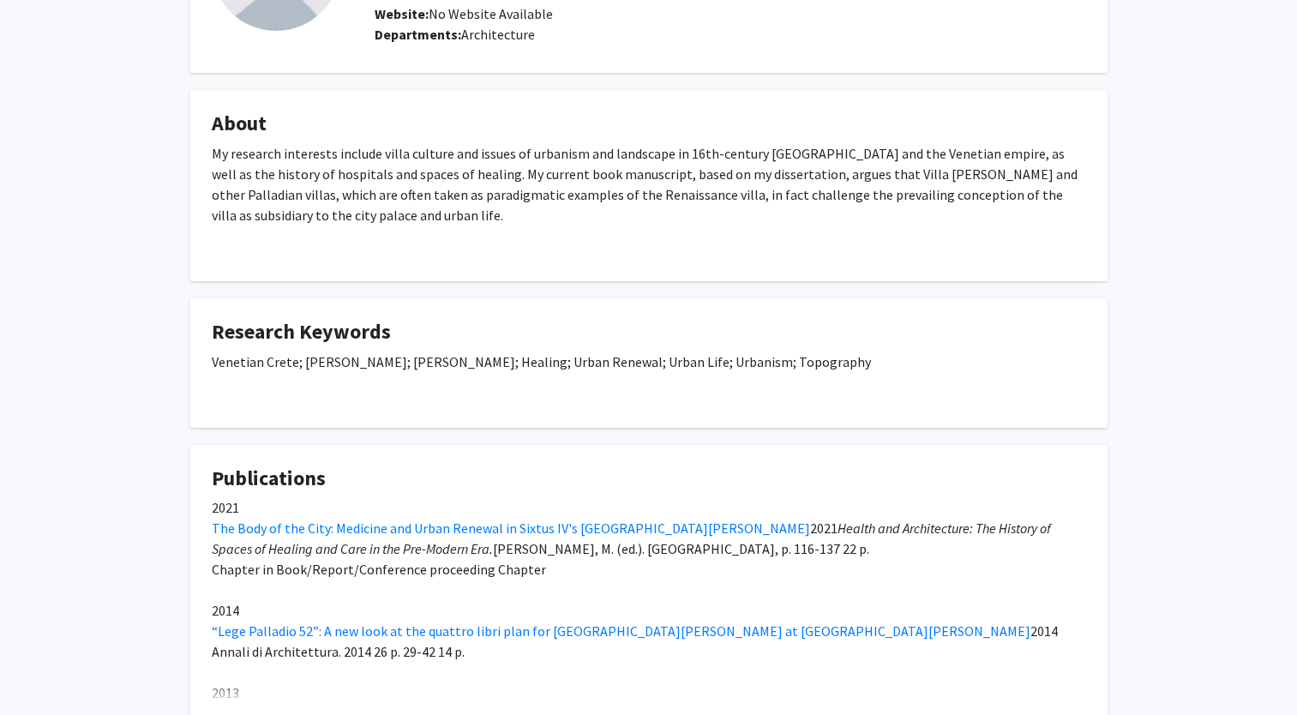
scroll to position [201, 0]
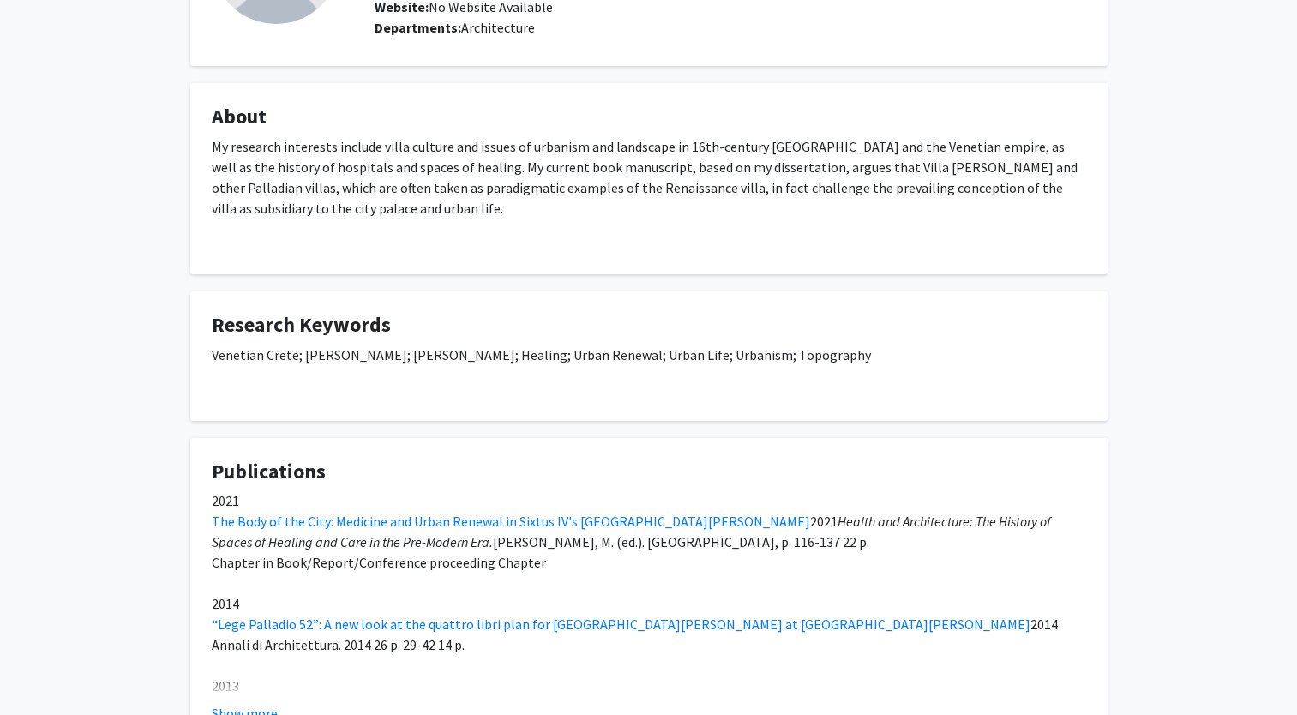
click at [562, 145] on div "My research interests include villa culture and issues of urbanism and landscap…" at bounding box center [649, 194] width 874 height 117
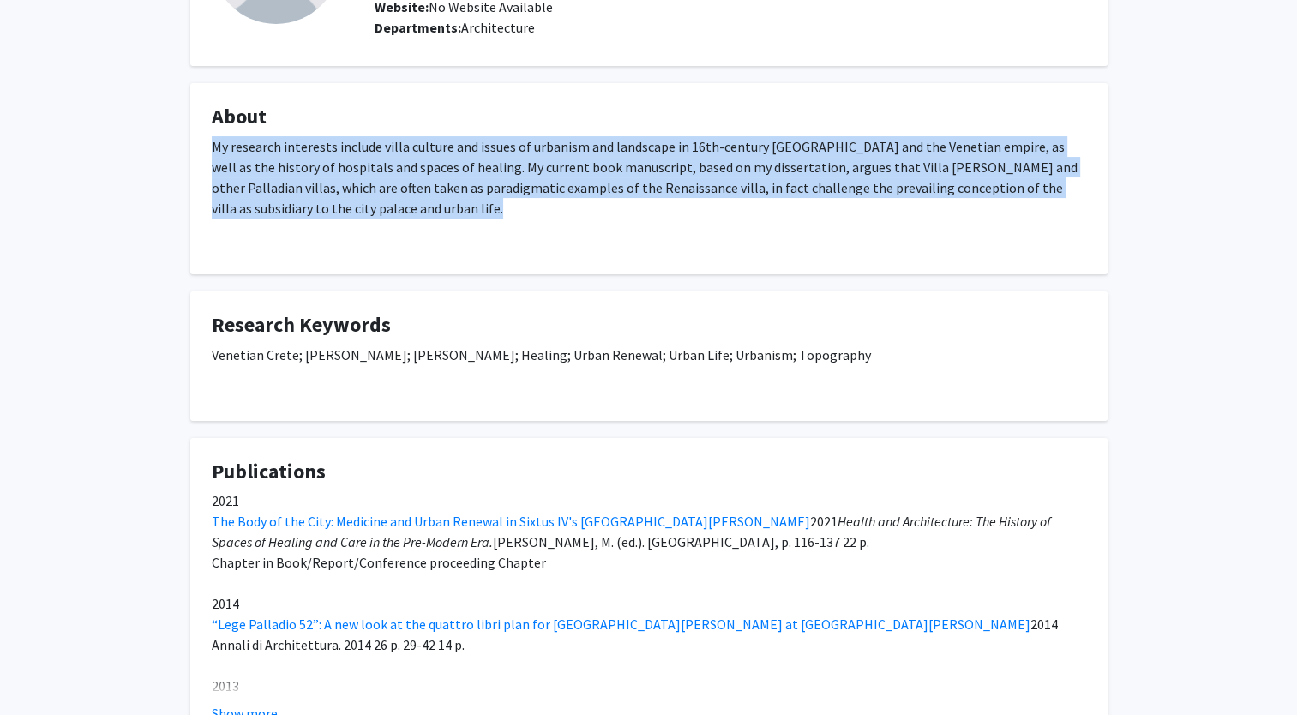
click at [562, 145] on div "My research interests include villa culture and issues of urbanism and landscap…" at bounding box center [649, 194] width 874 height 117
drag, startPoint x: 562, startPoint y: 145, endPoint x: 514, endPoint y: 156, distance: 49.3
click at [514, 156] on div "My research interests include villa culture and issues of urbanism and landscap…" at bounding box center [649, 194] width 874 height 117
click at [549, 142] on div "My research interests include villa culture and issues of urbanism and landscap…" at bounding box center [649, 194] width 874 height 117
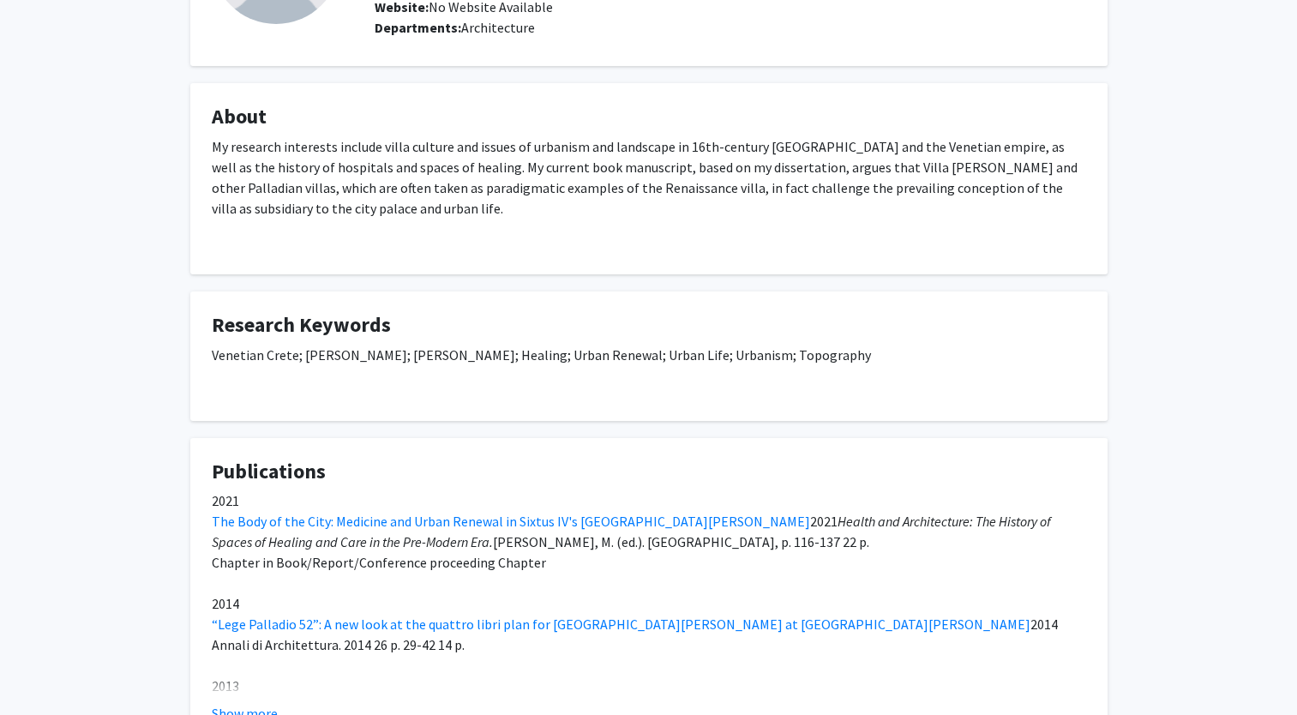
click at [549, 142] on div "My research interests include villa culture and issues of urbanism and landscap…" at bounding box center [649, 194] width 874 height 117
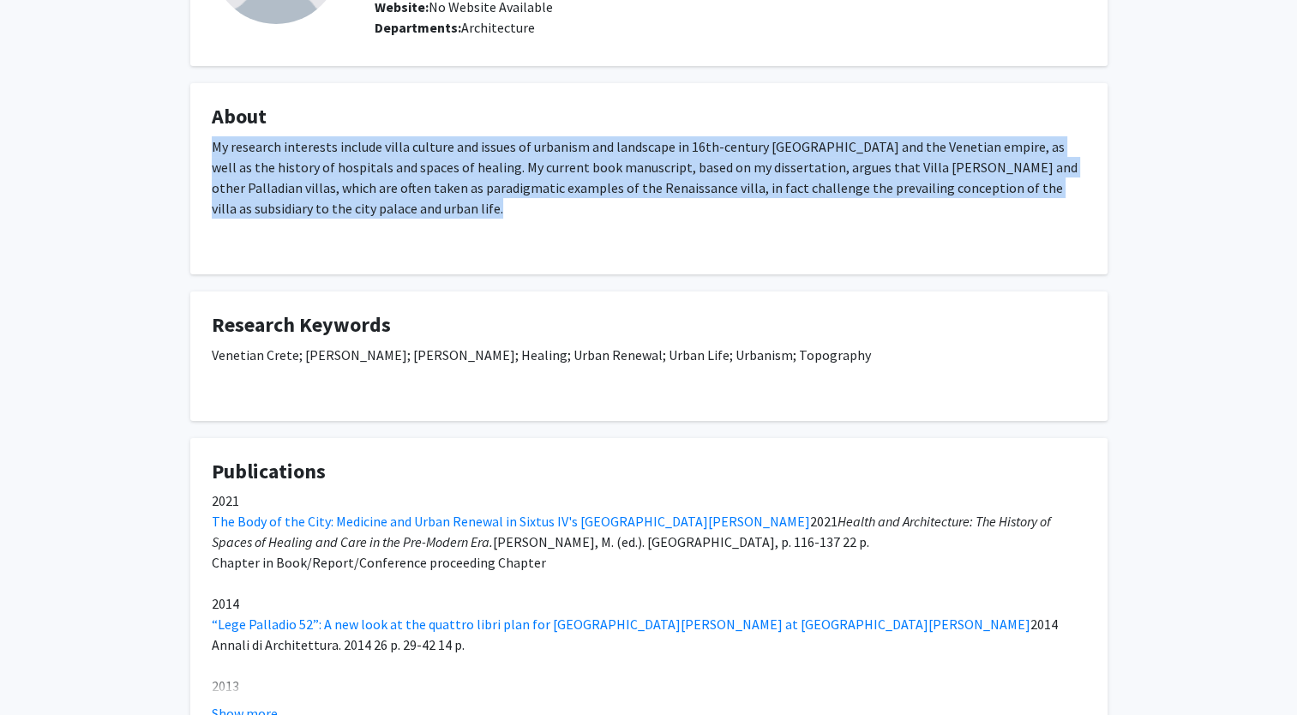
click at [549, 142] on div "My research interests include villa culture and issues of urbanism and landscap…" at bounding box center [649, 194] width 874 height 117
drag, startPoint x: 549, startPoint y: 142, endPoint x: 526, endPoint y: 163, distance: 30.3
click at [526, 163] on div "My research interests include villa culture and issues of urbanism and landscap…" at bounding box center [649, 194] width 874 height 117
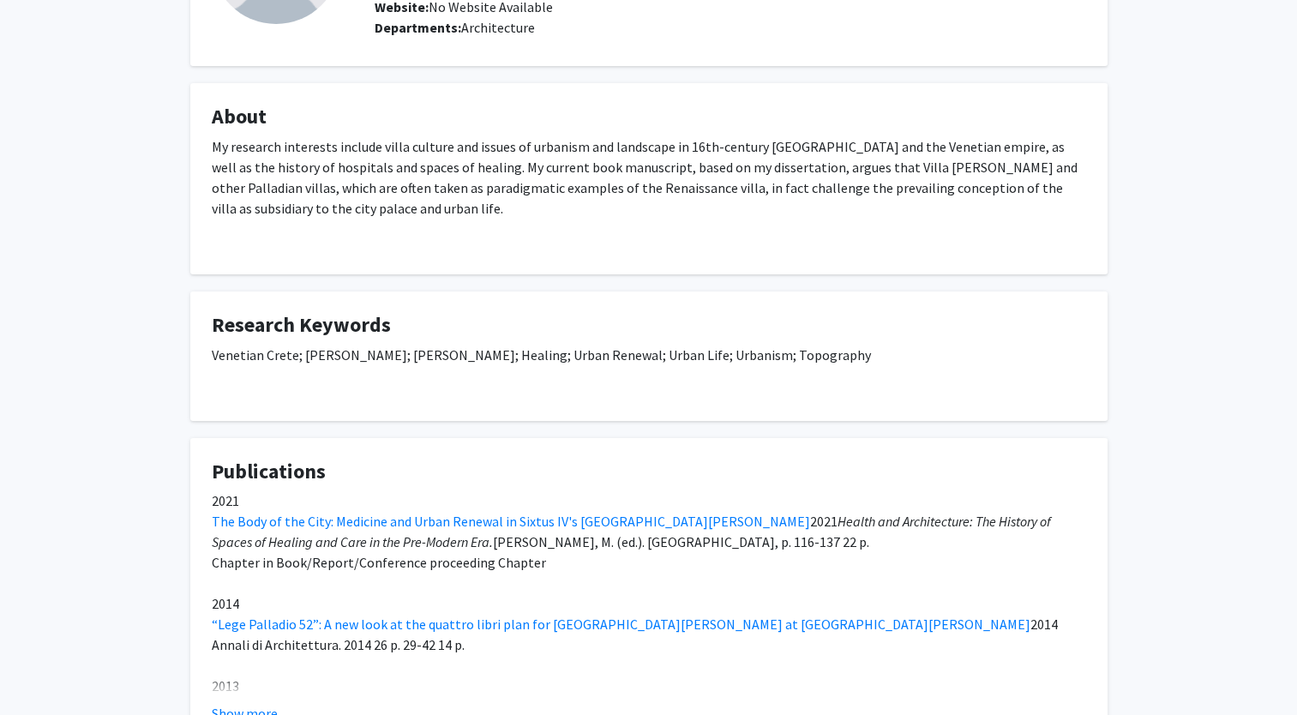
click at [512, 173] on div "My research interests include villa culture and issues of urbanism and landscap…" at bounding box center [649, 194] width 874 height 117
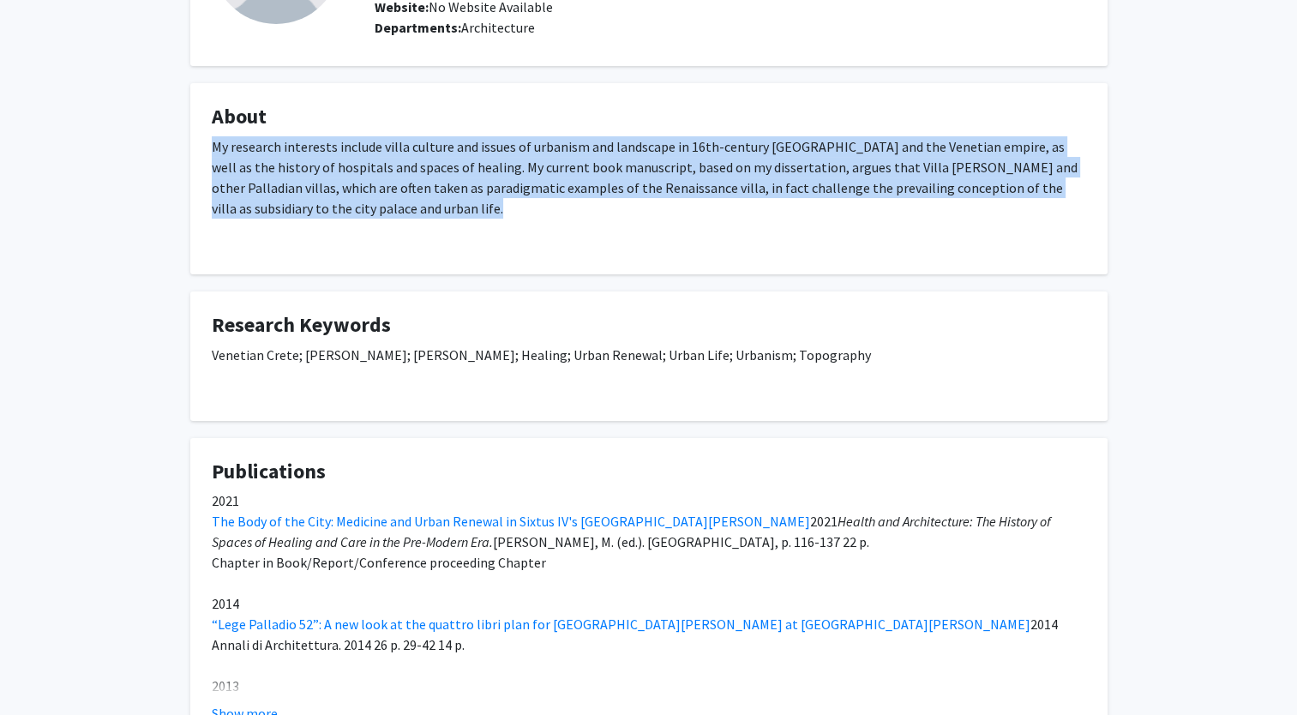
click at [512, 173] on div "My research interests include villa culture and issues of urbanism and landscap…" at bounding box center [649, 194] width 874 height 117
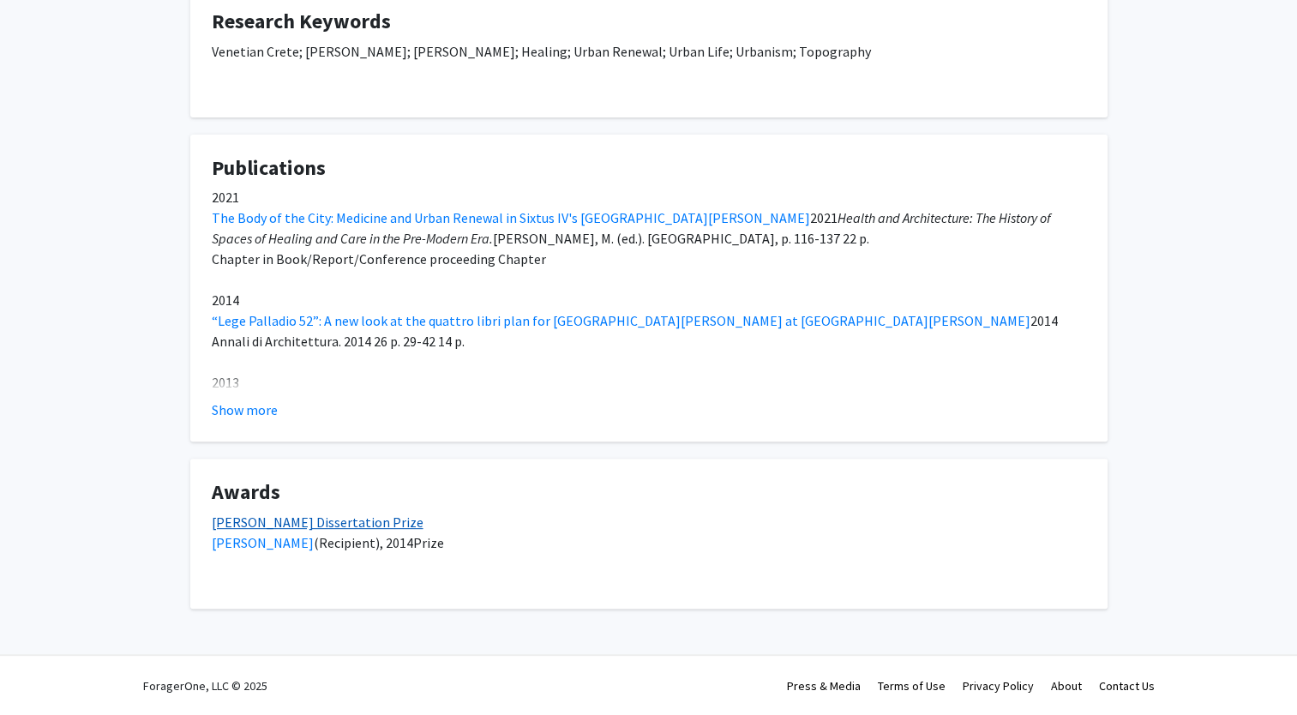
click at [322, 524] on link "Dr. Jane Faggen Dissertation Prize" at bounding box center [318, 521] width 212 height 17
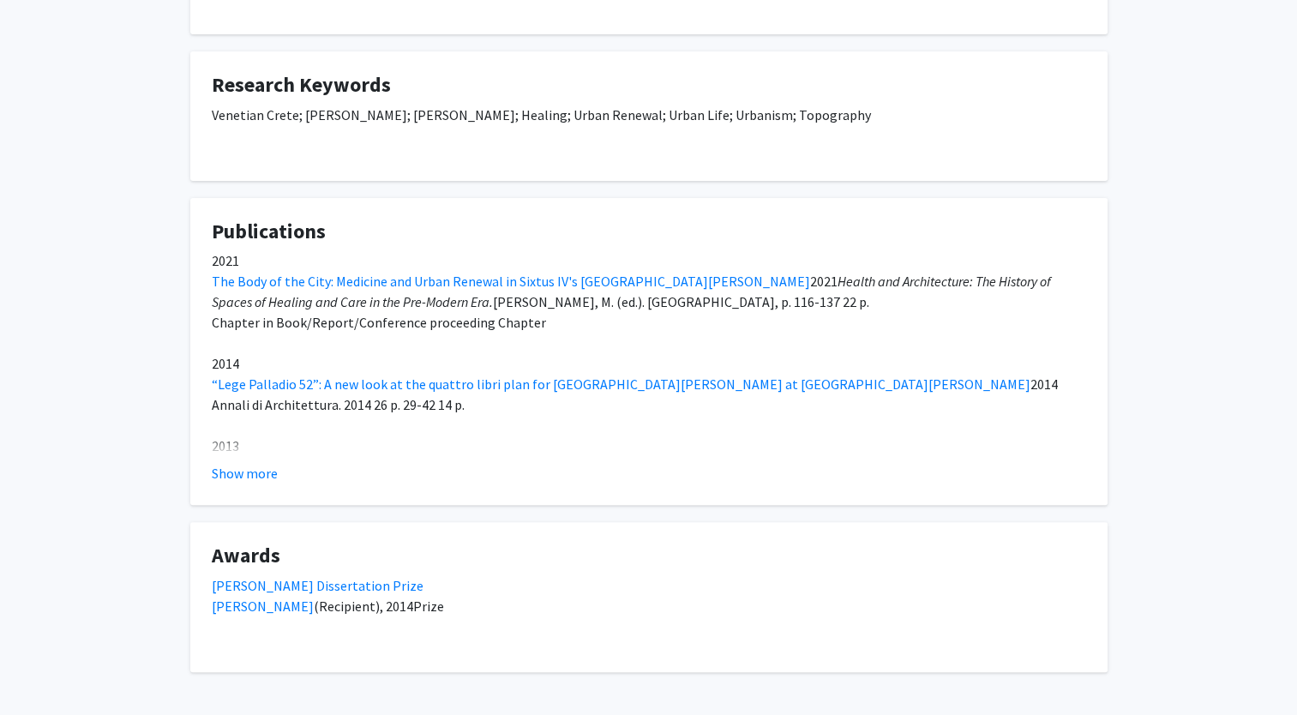
scroll to position [441, 0]
click at [230, 466] on button "Show more" at bounding box center [245, 472] width 66 height 21
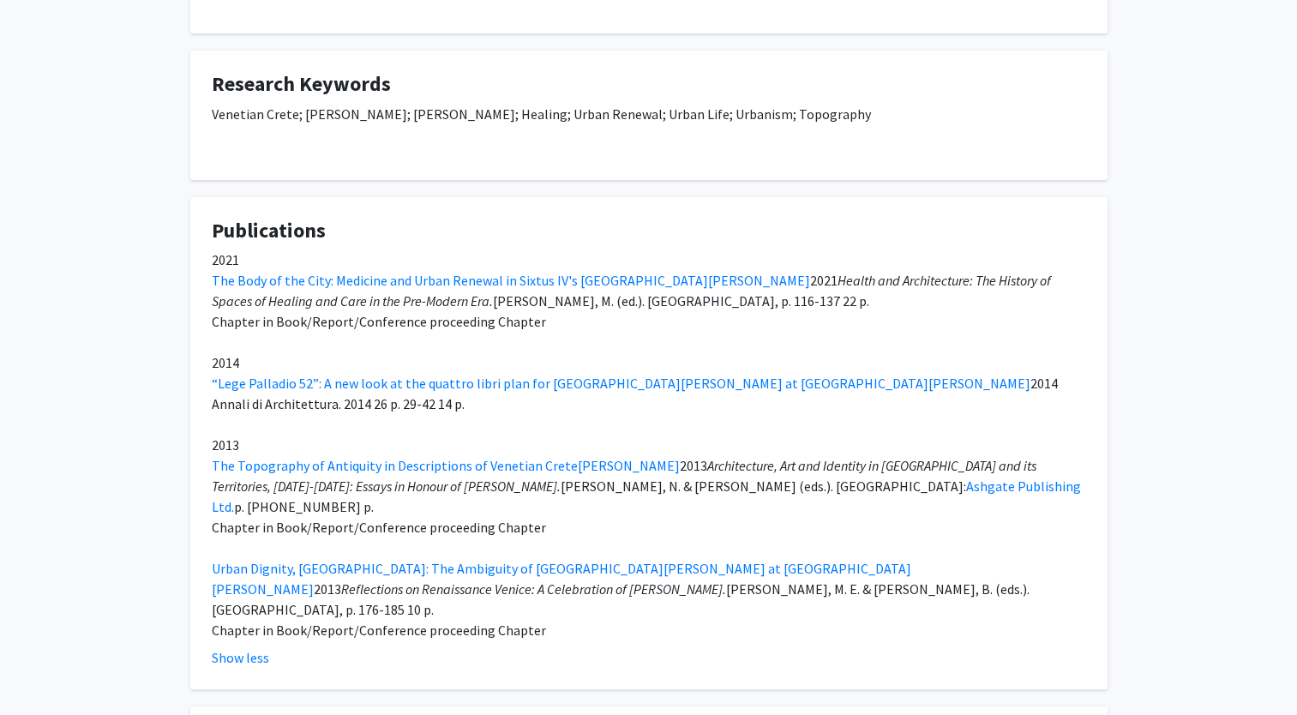
click at [503, 481] on div "2021 The Body of the City: Medicine and Urban Renewal in Sixtus IV's Rome Heinr…" at bounding box center [649, 444] width 874 height 391
drag, startPoint x: 503, startPoint y: 481, endPoint x: 543, endPoint y: 489, distance: 41.2
click at [543, 489] on div "2021 The Body of the City: Medicine and Urban Renewal in Sixtus IV's Rome Heinr…" at bounding box center [649, 444] width 874 height 391
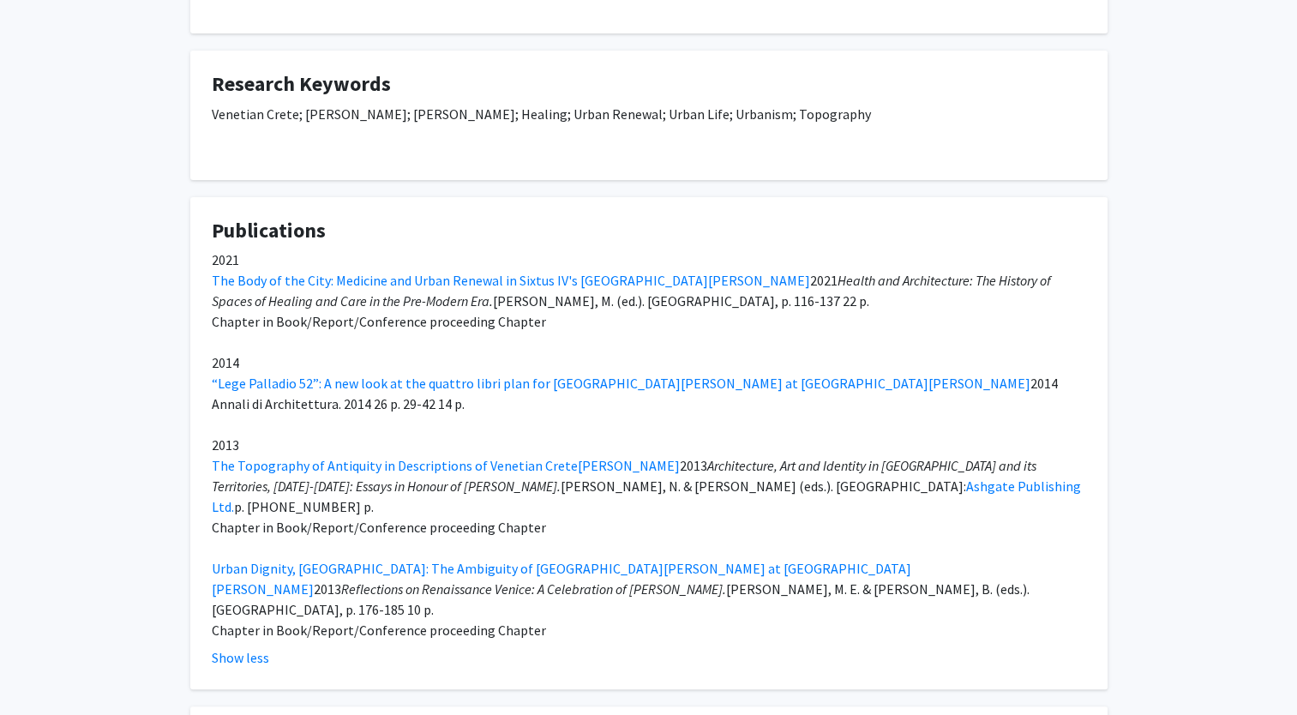
click at [515, 535] on div "2021 The Body of the City: Medicine and Urban Renewal in Sixtus IV's Rome Heinr…" at bounding box center [649, 444] width 874 height 391
click at [514, 560] on link "Urban Dignity, Villa Delights: The Ambiguity of Villa Pisani at Montagnana" at bounding box center [561, 568] width 699 height 17
